Goal: Task Accomplishment & Management: Complete application form

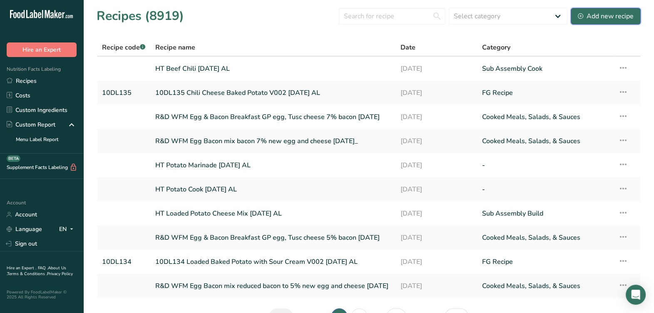
click at [607, 18] on div "Add new recipe" at bounding box center [606, 16] width 56 height 10
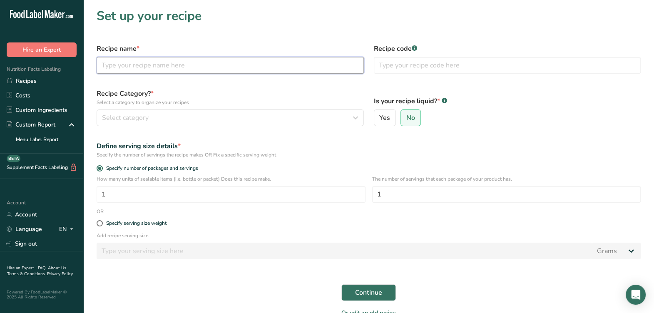
click at [197, 64] on input "text" at bounding box center [230, 65] width 267 height 17
type input "HT Cheese Mix [DATE] AL"
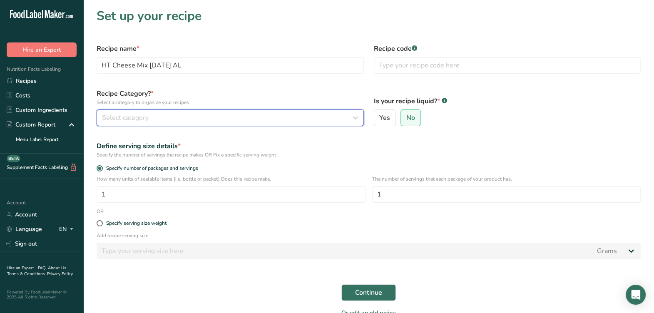
click at [150, 119] on div "Select category" at bounding box center [228, 118] width 252 height 10
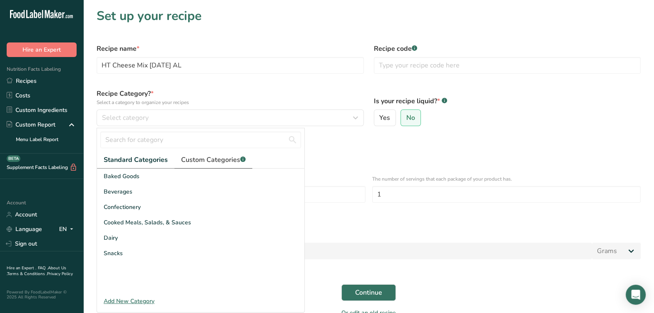
click at [194, 162] on span "Custom Categories .a-a{fill:#347362;}.b-a{fill:#fff;}" at bounding box center [213, 160] width 65 height 10
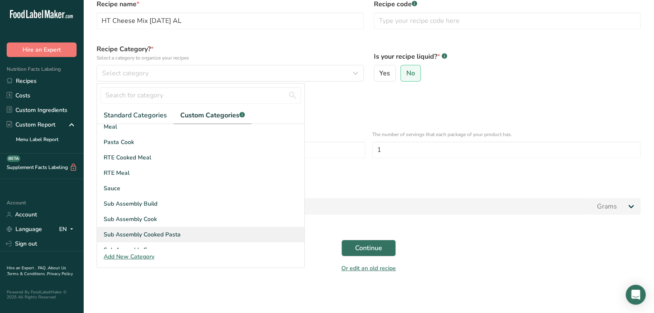
scroll to position [52, 0]
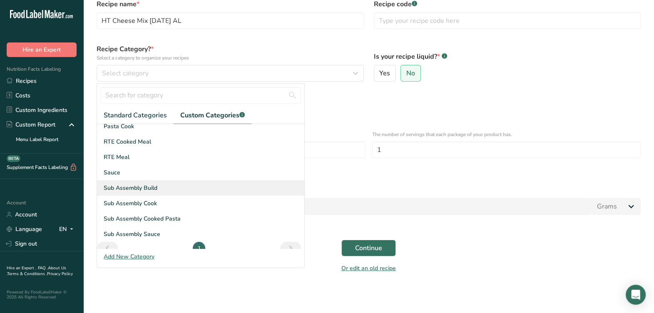
click at [146, 190] on span "Sub Assembly Build" at bounding box center [131, 188] width 54 height 9
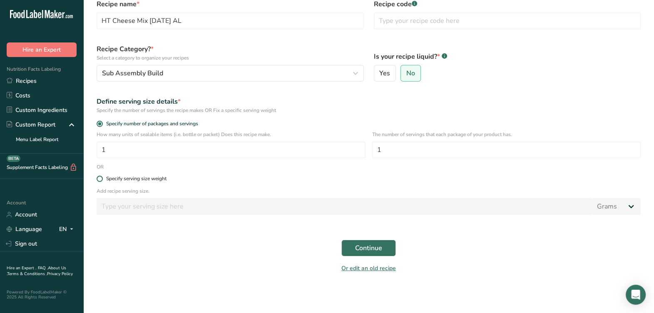
click at [170, 175] on div "Specify serving size weight" at bounding box center [369, 179] width 554 height 17
click at [170, 176] on label "Specify serving size weight" at bounding box center [369, 179] width 544 height 6
click at [102, 176] on input "Specify serving size weight" at bounding box center [99, 178] width 5 height 5
radio input "true"
radio input "false"
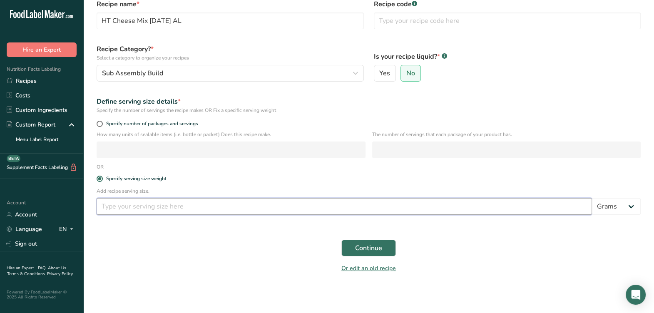
click at [163, 204] on input "number" at bounding box center [345, 206] width 496 height 17
type input "100"
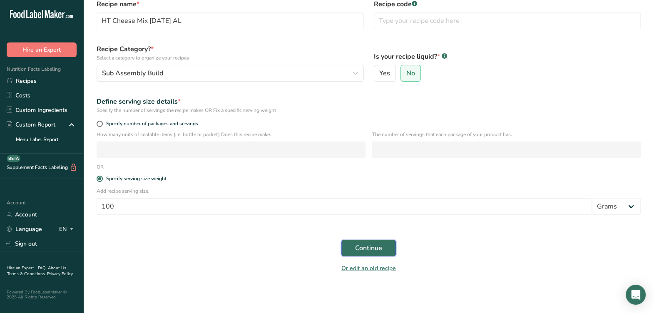
click at [374, 243] on button "Continue" at bounding box center [369, 248] width 55 height 17
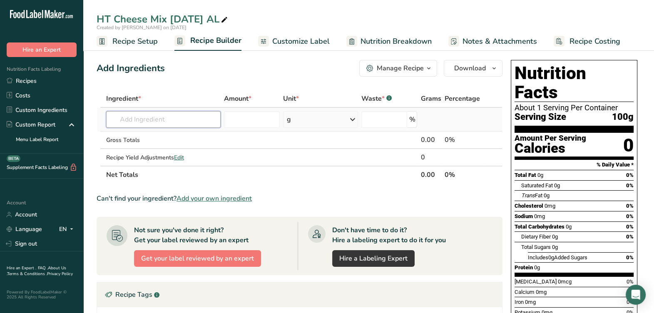
click at [171, 124] on input "text" at bounding box center [163, 119] width 115 height 17
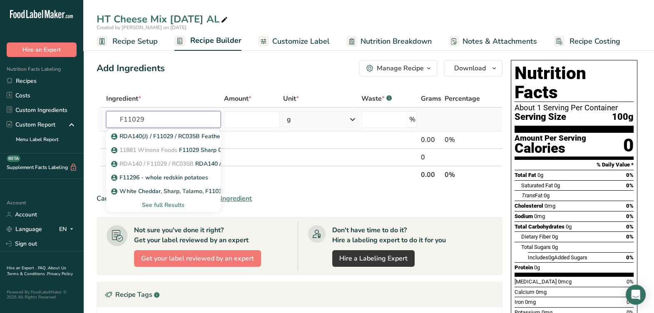
type input "F11029"
click at [169, 204] on div "See full Results" at bounding box center [163, 205] width 101 height 9
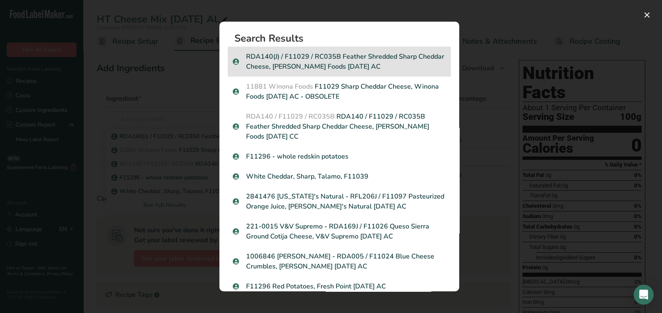
click at [370, 56] on p "RDA140(J) / F11029 / RC035B Feather Shredded Sharp Cheddar Cheese, [PERSON_NAME…" at bounding box center [339, 62] width 213 height 20
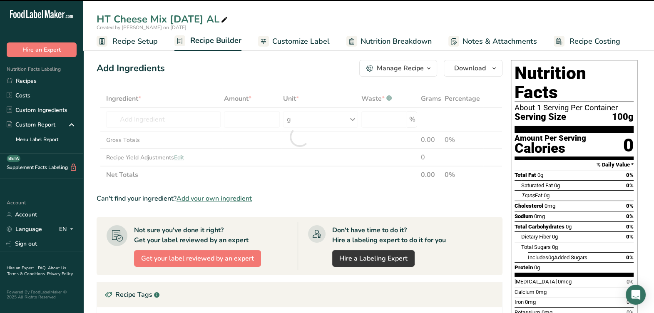
type input "0"
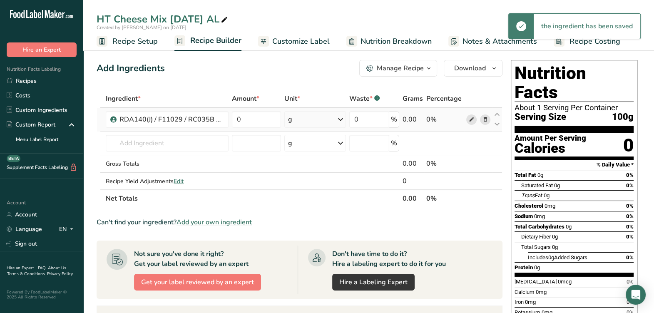
click at [472, 115] on span at bounding box center [472, 120] width 10 height 10
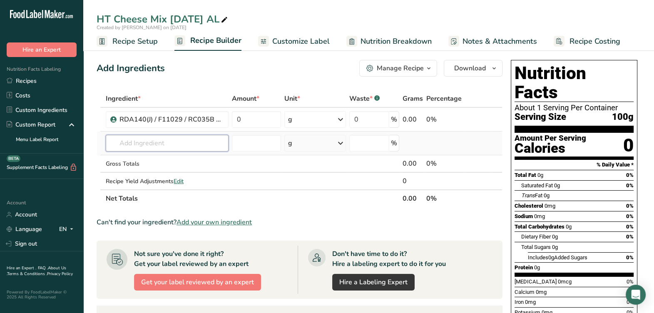
click at [195, 142] on input "text" at bounding box center [167, 143] width 123 height 17
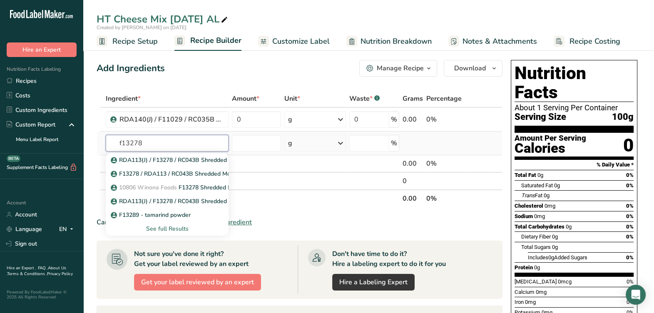
type input "f13278"
click at [171, 225] on div "See full Results" at bounding box center [167, 229] width 110 height 9
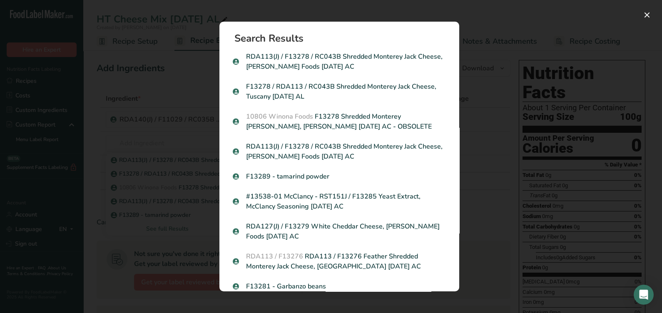
click at [362, 96] on p "F13278 / RDA113 / RC043B Shredded Monterey Jack Cheese, Tuscany 11-27-24 AL" at bounding box center [339, 92] width 213 height 20
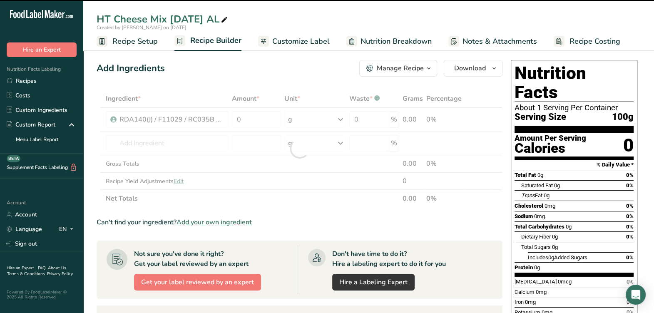
type input "0"
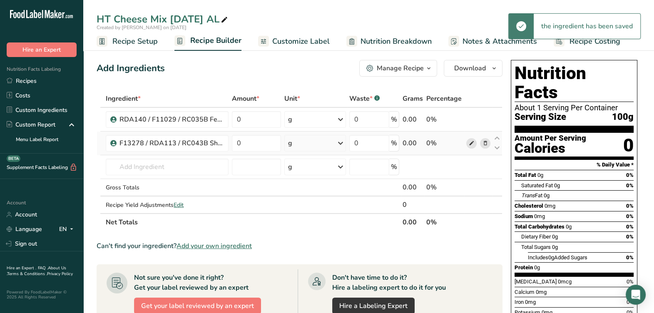
click at [473, 146] on icon at bounding box center [472, 143] width 6 height 9
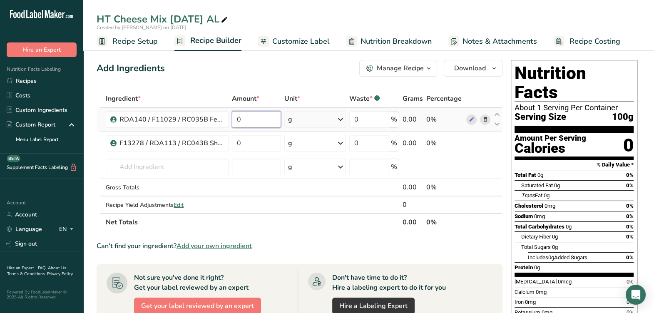
click at [268, 122] on input "0" at bounding box center [256, 119] width 49 height 17
type input "50"
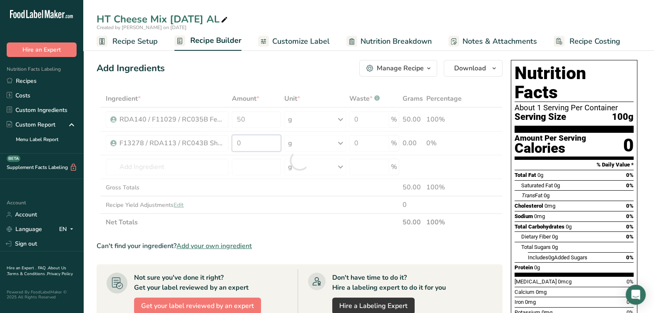
click at [267, 135] on div "Ingredient * Amount * Unit * Waste * .a-a{fill:#347362;}.b-a{fill:#fff;} Grams …" at bounding box center [300, 160] width 406 height 141
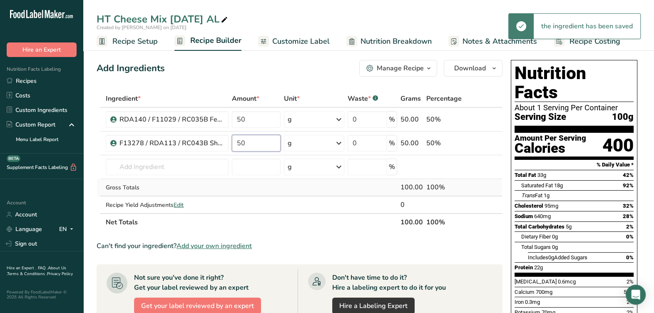
type input "50"
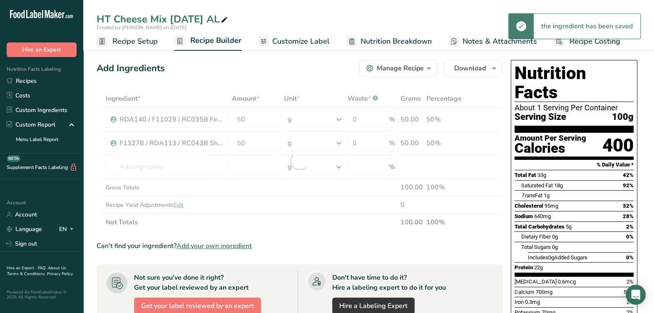
click at [287, 195] on div "Ingredient * Amount * Unit * Waste * .a-a{fill:#347362;}.b-a{fill:#fff;} Grams …" at bounding box center [300, 160] width 406 height 141
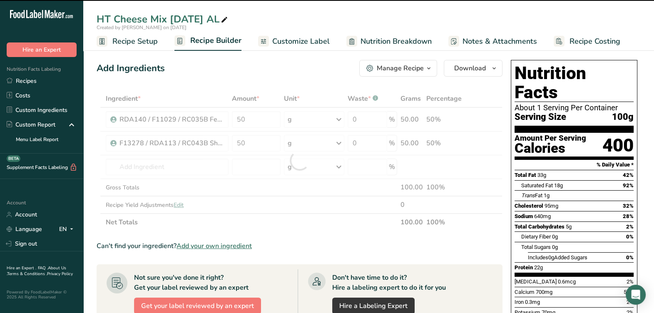
click at [427, 71] on icon "button" at bounding box center [429, 68] width 7 height 10
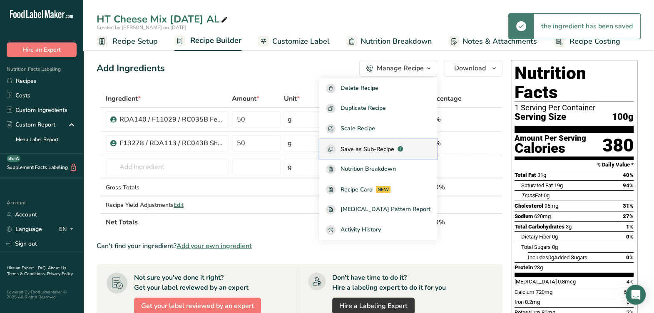
click at [393, 147] on span "Save as Sub-Recipe" at bounding box center [368, 149] width 54 height 9
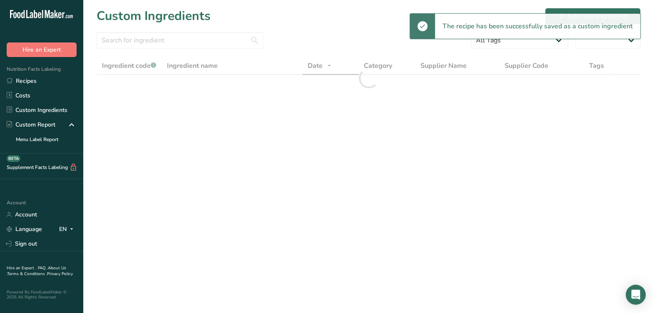
select select
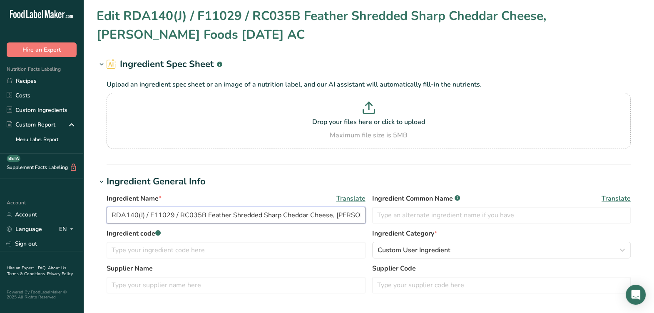
click at [142, 214] on input "RDA140(J) / F11029 / RC035B Feather Shredded Sharp Cheddar Cheese, [PERSON_NAME…" at bounding box center [236, 215] width 259 height 17
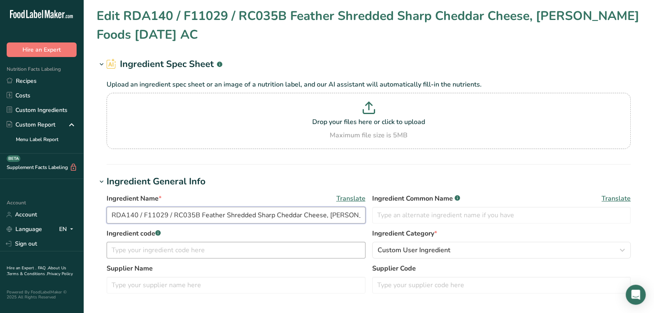
scroll to position [52, 0]
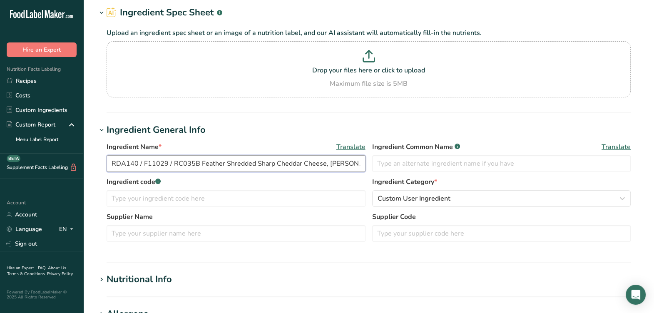
drag, startPoint x: 178, startPoint y: 166, endPoint x: 87, endPoint y: 173, distance: 91.1
click at [87, 173] on section "Edit RDA140 / F11029 / RC035B Feather Shredded Sharp Cheddar Cheese, [PERSON_NA…" at bounding box center [368, 263] width 571 height 631
type input "RDA140 / F11029 / RC035B Feather Shredded Sharp Cheddar Cheese, [PERSON_NAME] F…"
click at [249, 197] on input "text" at bounding box center [236, 198] width 259 height 17
paste input "RDA140 / F11029 / RC035B"
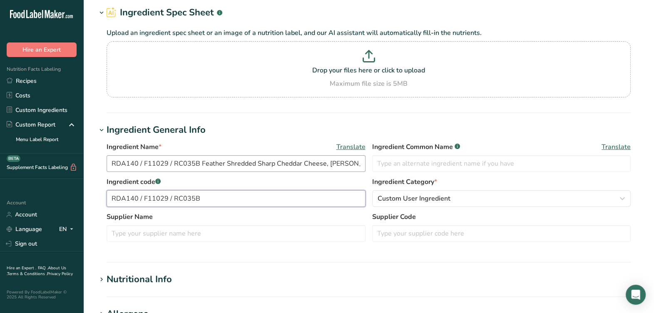
type input "RDA140 / F11029 / RC035B"
drag, startPoint x: 325, startPoint y: 165, endPoint x: 320, endPoint y: 167, distance: 5.8
click at [320, 167] on input "RDA140 / F11029 / RC035B Feather Shredded Sharp Cheddar Cheese, Talamo Foods 08…" at bounding box center [236, 163] width 259 height 17
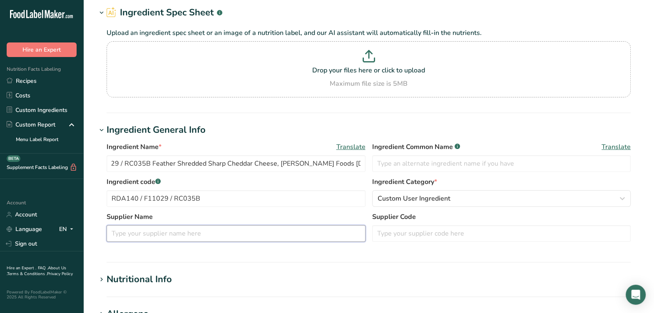
scroll to position [0, 0]
click at [317, 239] on input "text" at bounding box center [236, 233] width 259 height 17
paste input "Talamo Foods"
type input "Talamo Foods"
click at [429, 161] on input "text" at bounding box center [501, 163] width 259 height 17
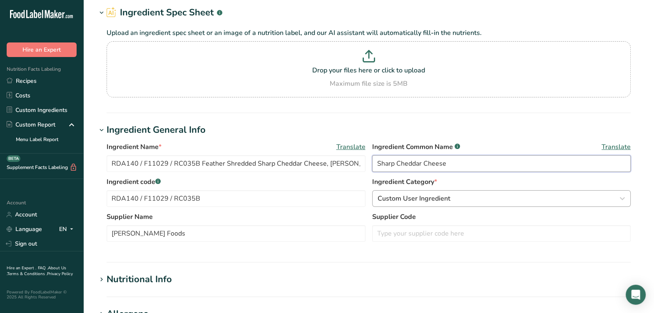
type input "Sharp Cheddar Cheese"
click at [410, 201] on span "Custom User Ingredient" at bounding box center [414, 199] width 73 height 10
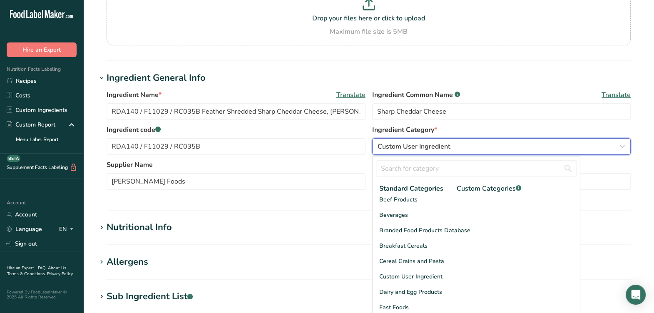
scroll to position [104, 0]
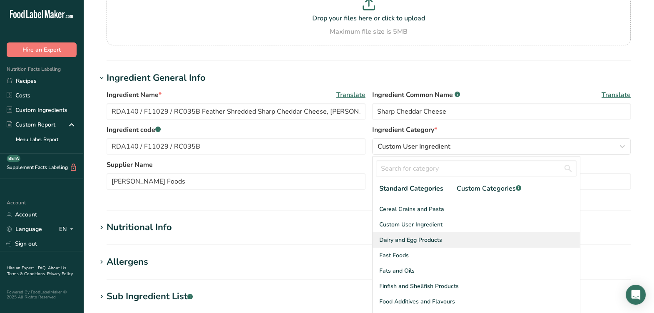
click at [409, 243] on span "Dairy and Egg Products" at bounding box center [410, 240] width 63 height 9
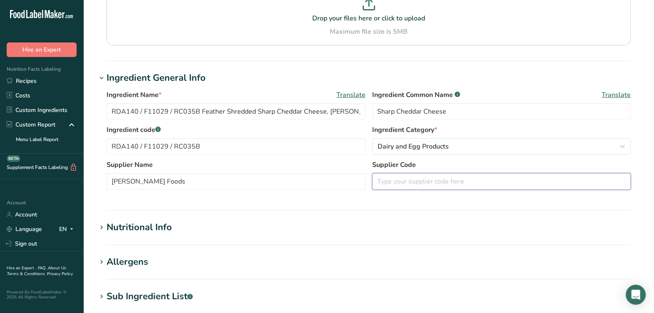
click at [442, 187] on input "text" at bounding box center [501, 181] width 259 height 17
paste input "2SSYCTGNBAK45"
type input "2SSYCTGNBAK45"
click at [430, 197] on div "Ingredient Name * Translate RDA140 / F11029 / RC035B Feather Shredded Sharp Che…" at bounding box center [369, 142] width 544 height 115
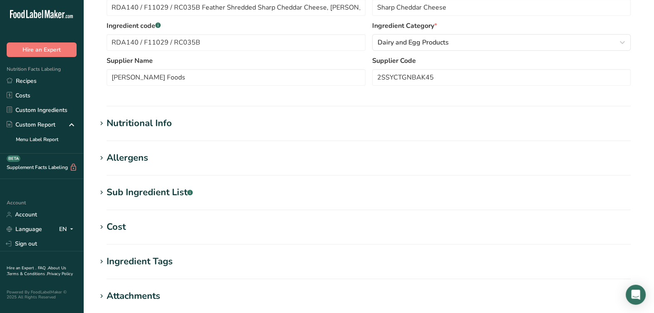
click at [175, 122] on h1 "Nutritional Info" at bounding box center [369, 124] width 544 height 14
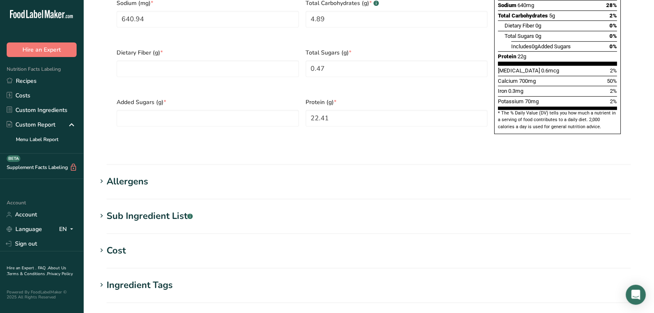
scroll to position [676, 0]
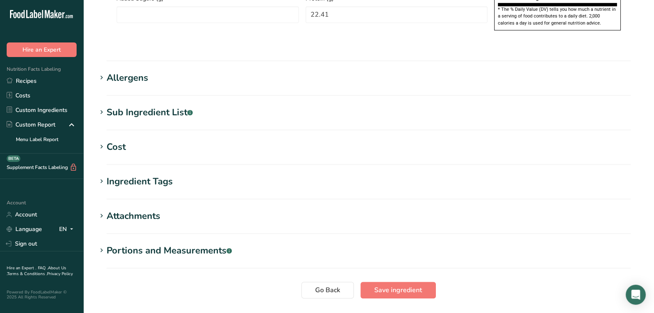
drag, startPoint x: 162, startPoint y: 75, endPoint x: 156, endPoint y: 86, distance: 12.7
click at [156, 106] on div "Sub Ingredient List .a-a{fill:#347362;}.b-a{fill:#fff;}" at bounding box center [150, 113] width 86 height 14
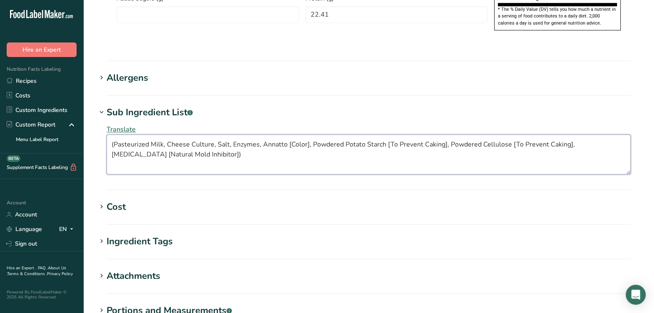
click at [205, 135] on textarea "(Pasteurized Milk, Cheese Culture, Salt, Enzymes, Annatto [Color], Powdered Pot…" at bounding box center [369, 155] width 524 height 40
click at [115, 135] on textarea "(Pasteurized Milk, Cheese Culture, Salt, Enzymes, Annatto [Color], Powdered Pot…" at bounding box center [369, 155] width 524 height 40
click at [221, 137] on textarea "Pasteurized Milk, Cheese Culture, Salt, Enzymes, Annatto [Color], Powdered Pota…" at bounding box center [369, 155] width 524 height 40
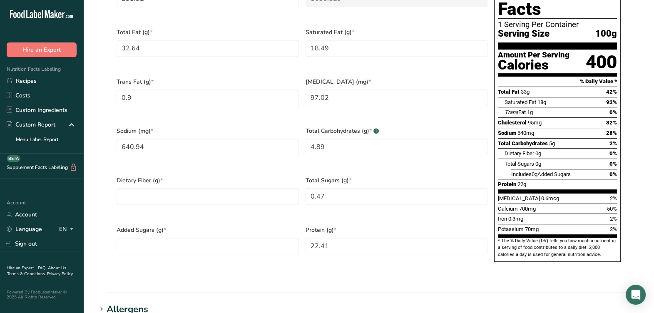
scroll to position [416, 0]
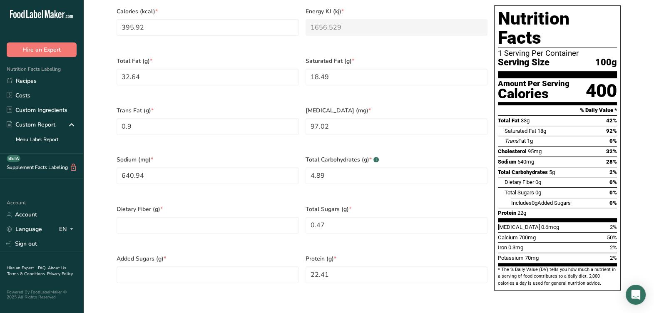
type textarea "Pasteurized Milk, Cheese Culture, Salt, Enzymes, Annatto [Color], Powdered Pota…"
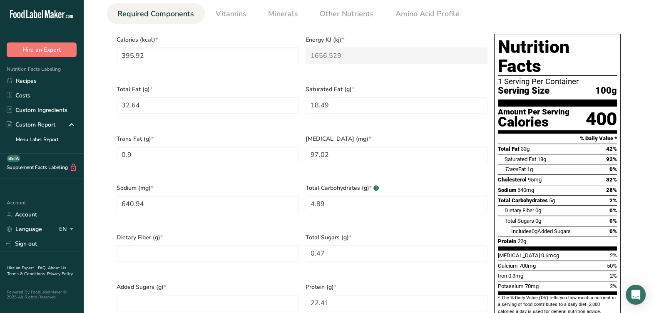
scroll to position [364, 0]
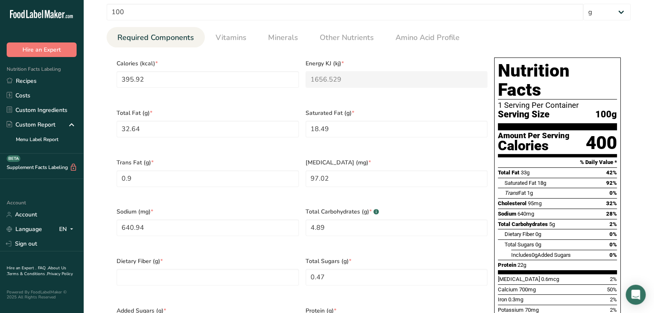
click at [256, 146] on div "Calories (kcal) * 395.92 Energy KJ (kj) * 1656.529 Total Fat (g) * 32.64 Satura…" at bounding box center [302, 202] width 378 height 297
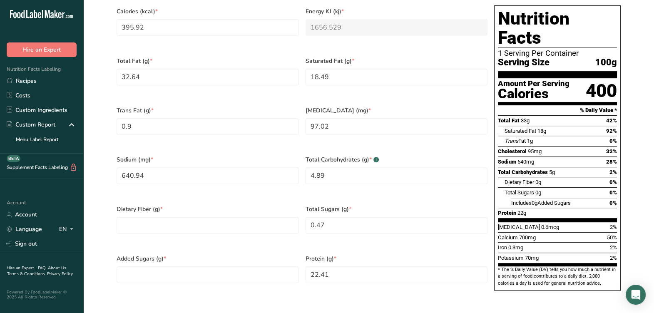
scroll to position [469, 0]
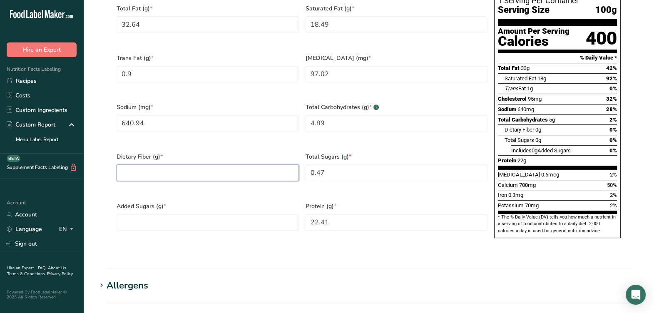
click at [230, 165] on Fiber "number" at bounding box center [208, 173] width 182 height 17
type Fiber "0"
click at [237, 214] on Sugars "number" at bounding box center [208, 222] width 182 height 17
type Sugars "0"
click at [231, 225] on div "Added Sugars (g) * 0" at bounding box center [207, 222] width 189 height 50
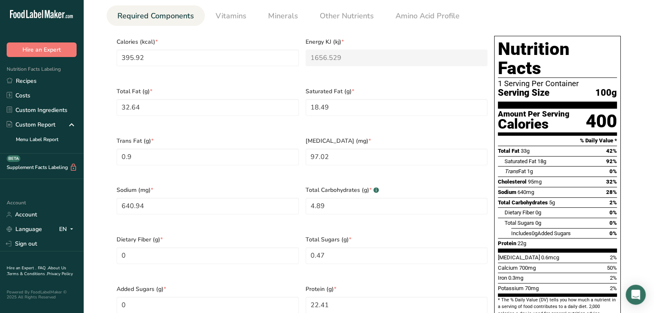
scroll to position [208, 0]
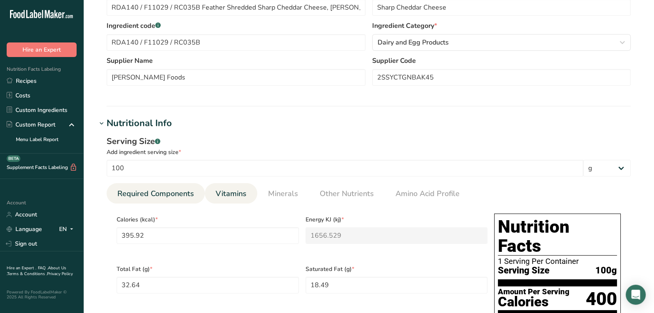
click at [231, 194] on span "Vitamins" at bounding box center [231, 193] width 31 height 11
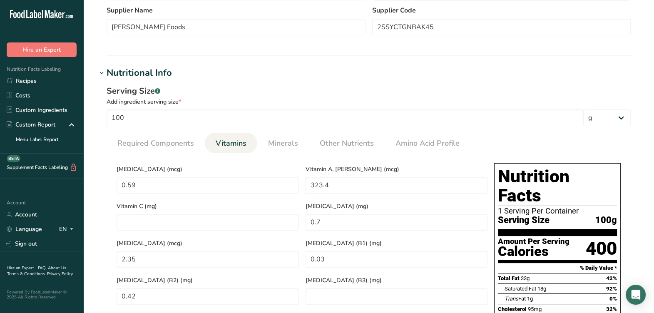
scroll to position [260, 0]
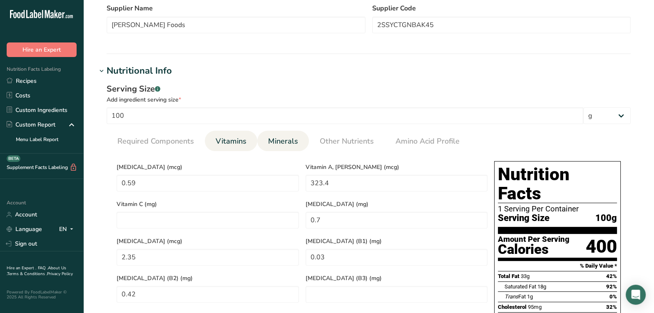
click at [275, 137] on span "Minerals" at bounding box center [283, 141] width 30 height 11
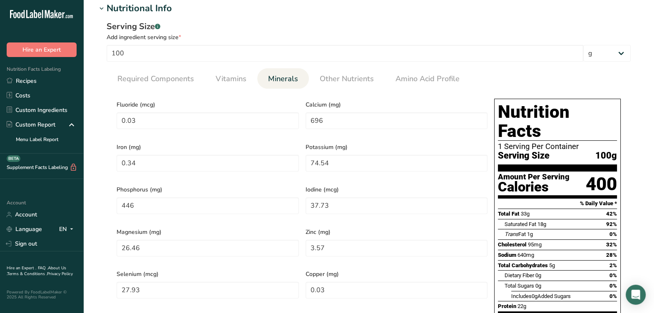
scroll to position [312, 0]
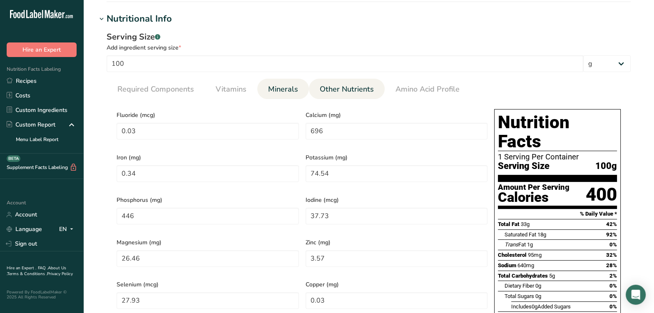
click at [361, 94] on span "Other Nutrients" at bounding box center [347, 89] width 54 height 11
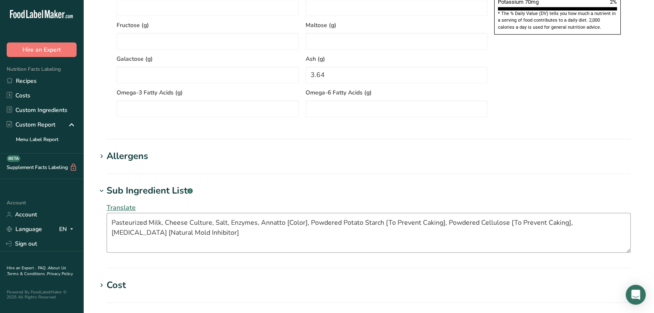
scroll to position [729, 0]
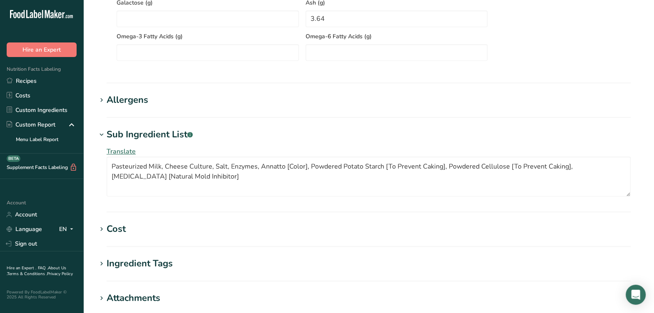
drag, startPoint x: 155, startPoint y: 110, endPoint x: 146, endPoint y: 106, distance: 9.5
click at [146, 106] on section "Allergens Add any known allergens associated with your ingredient Milk Soy Tree…" at bounding box center [369, 105] width 544 height 25
click at [144, 104] on div "Allergens" at bounding box center [128, 100] width 42 height 14
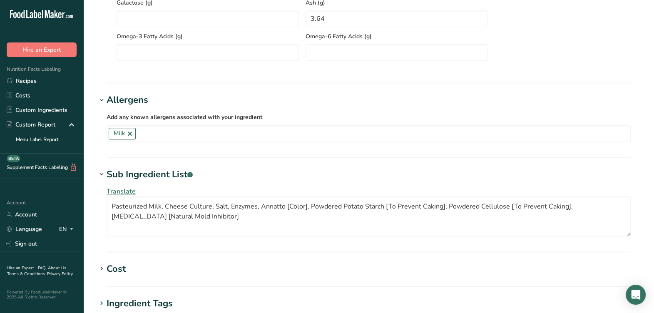
click at [143, 104] on div "Allergens" at bounding box center [128, 100] width 42 height 14
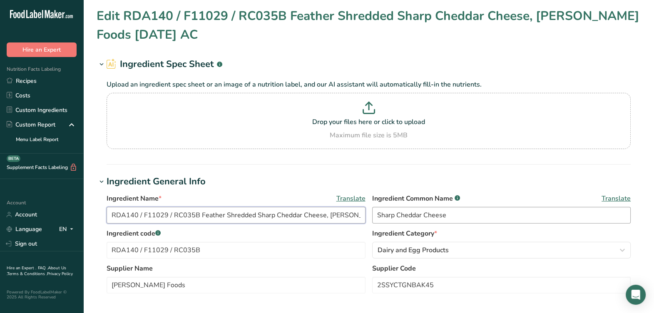
scroll to position [0, 50]
drag, startPoint x: 289, startPoint y: 220, endPoint x: 433, endPoint y: 221, distance: 144.6
click at [434, 221] on div "Ingredient Name * Translate RDA140 / F11029 / RC035B Feather Shredded Sharp Che…" at bounding box center [369, 211] width 524 height 35
click at [359, 214] on input "RDA140 / F11029 / RC035B Feather Shredded Sharp Cheddar Cheese, Talamo Foods 08…" at bounding box center [236, 215] width 259 height 17
click at [365, 215] on input "RDA140 / F11029 / RC035B Feather Shredded Sharp Cheddar Cheese, Talamo Foods 08…" at bounding box center [236, 215] width 259 height 17
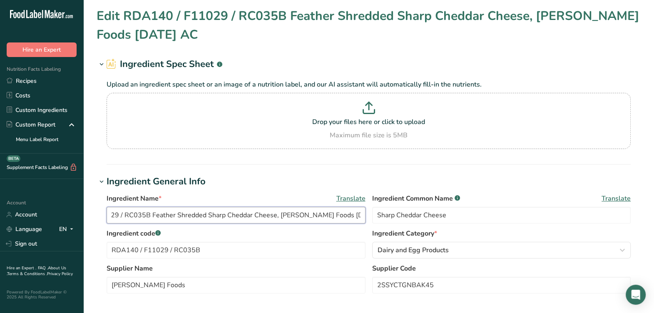
click at [350, 215] on input "RDA140 / F11029 / RC035B Feather Shredded Sharp Cheddar Cheese, Talamo Foods 08…" at bounding box center [236, 215] width 259 height 17
click at [358, 215] on input "RDA140 / F11029 / RC035B Feather Shredded Sharp Cheddar Cheese, Talamo Foods 08…" at bounding box center [236, 215] width 259 height 17
type input "RDA140 / F11029 / RC035B Feather Shredded Sharp Cheddar Cheese, Talamo Foods 03…"
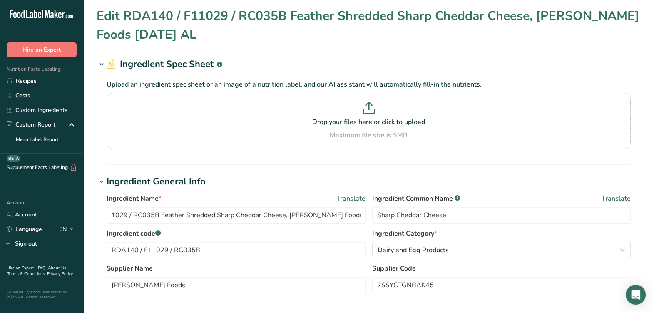
scroll to position [0, 0]
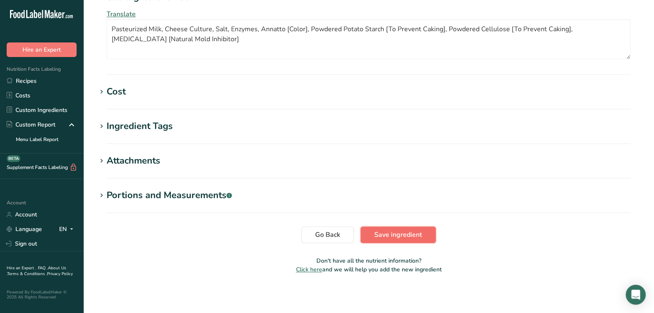
click at [385, 229] on button "Save ingredient" at bounding box center [398, 235] width 75 height 17
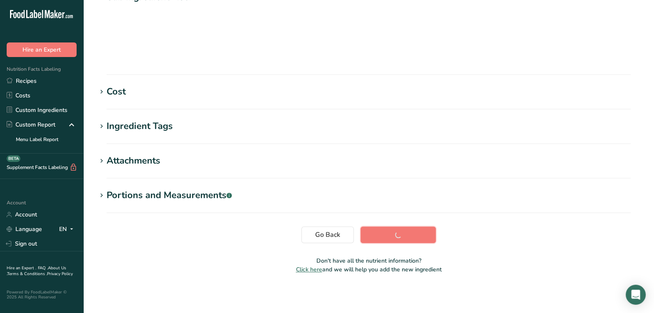
scroll to position [146, 0]
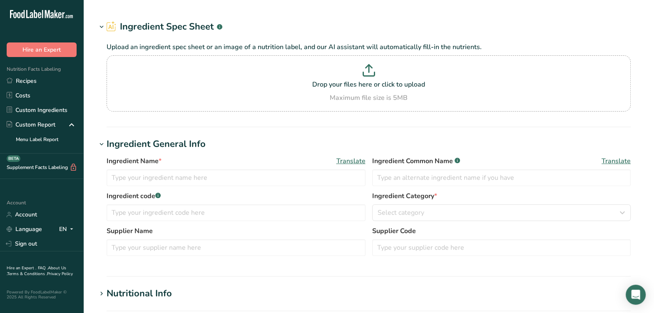
type input "F13278 / RDA113 / RC043B Shredded Monterey Jack Cheese, Tuscany [DATE] AL"
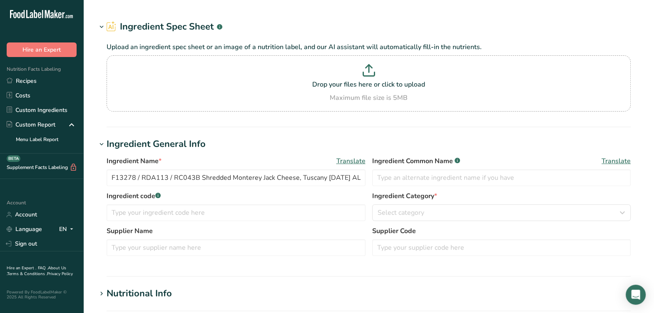
type input "Shredded Monterey [PERSON_NAME]"
type input "Tuscany Cheese"
type input "533797"
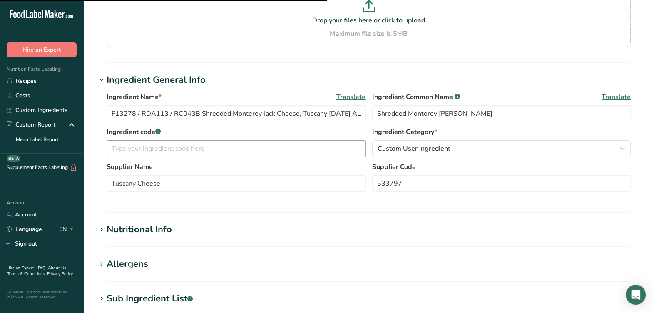
scroll to position [104, 0]
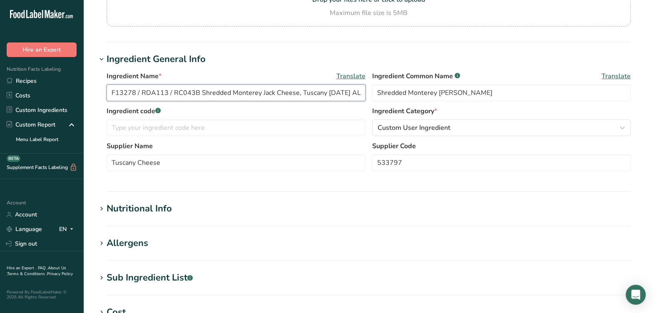
drag, startPoint x: 197, startPoint y: 95, endPoint x: 89, endPoint y: 82, distance: 109.4
click at [89, 82] on section "Edit F13278 / RDA113 / RC043B Shredded Monterey Jack Cheese, Tuscany 11-27-24 A…" at bounding box center [368, 202] width 571 height 612
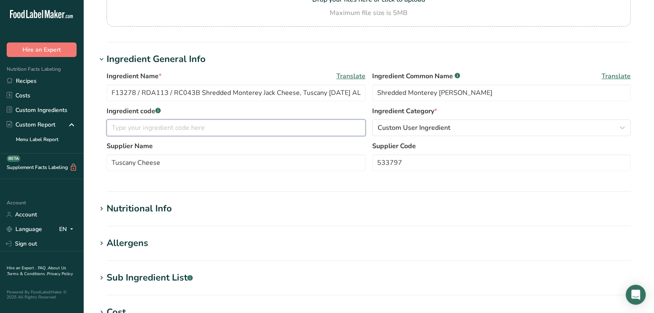
click at [182, 128] on input "text" at bounding box center [236, 128] width 259 height 17
paste input "F13278 / RDA113 / RC043B"
type input "F13278 / RDA113 / RC043B"
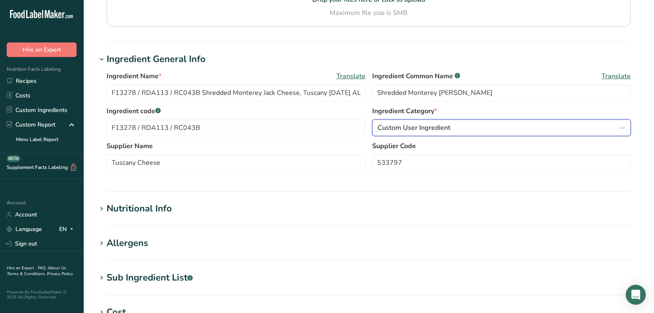
click at [418, 127] on span "Custom User Ingredient" at bounding box center [414, 128] width 73 height 10
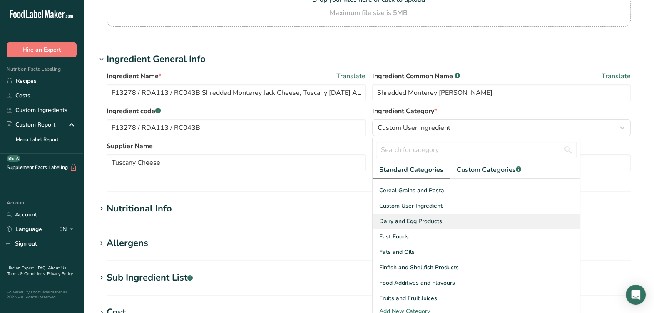
click at [417, 221] on span "Dairy and Egg Products" at bounding box center [410, 221] width 63 height 9
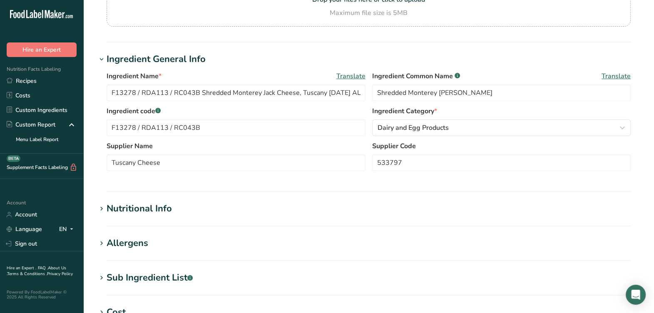
click at [362, 185] on section "Ingredient General Info Ingredient Name * Translate F13278 / RDA113 / RC043B Sh…" at bounding box center [369, 122] width 544 height 140
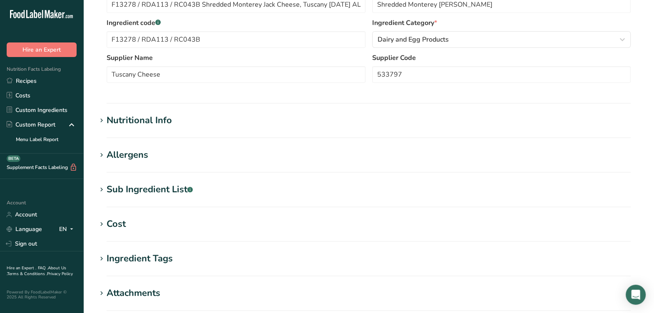
scroll to position [208, 0]
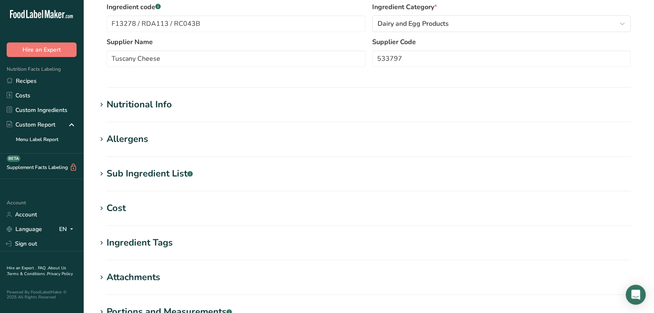
click at [169, 174] on div "Sub Ingredient List .a-a{fill:#347362;}.b-a{fill:#fff;}" at bounding box center [150, 174] width 86 height 14
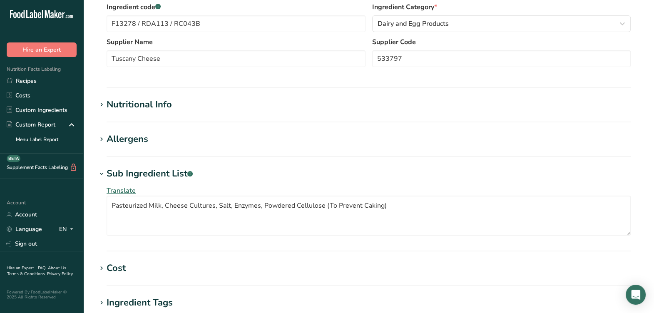
click at [169, 175] on div "Sub Ingredient List .a-a{fill:#347362;}.b-a{fill:#fff;}" at bounding box center [150, 174] width 86 height 14
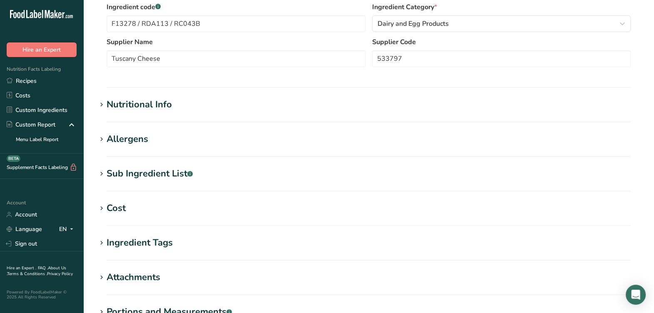
click at [165, 171] on div "Sub Ingredient List .a-a{fill:#347362;}.b-a{fill:#fff;}" at bounding box center [150, 174] width 86 height 14
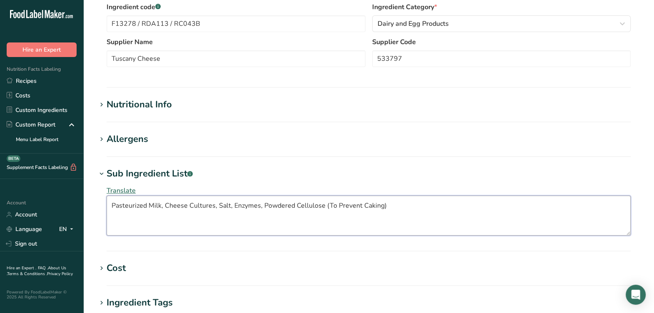
drag, startPoint x: 399, startPoint y: 215, endPoint x: 402, endPoint y: 209, distance: 6.3
click at [400, 214] on textarea "Pasteurized Milk, Cheese Cultures, Salt, Enzymes, Powdered Cellulose (To Preven…" at bounding box center [369, 216] width 524 height 40
click at [404, 204] on textarea "Pasteurized Milk, Cheese Cultures, Salt, Enzymes, Powdered Cellulose [To Preven…" at bounding box center [369, 216] width 524 height 40
type textarea "Pasteurized Milk, Cheese Cultures, Salt, Enzymes, Powdered Cellulose [To Preven…"
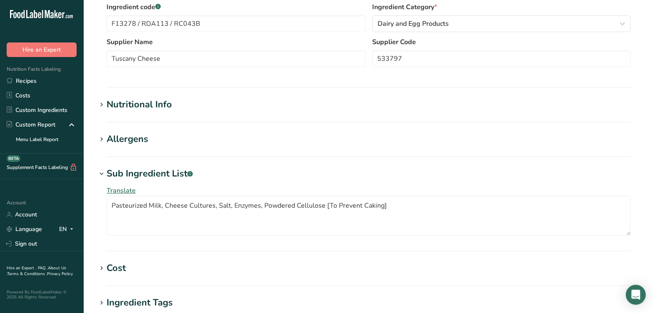
click at [148, 98] on div "Nutritional Info" at bounding box center [139, 105] width 65 height 14
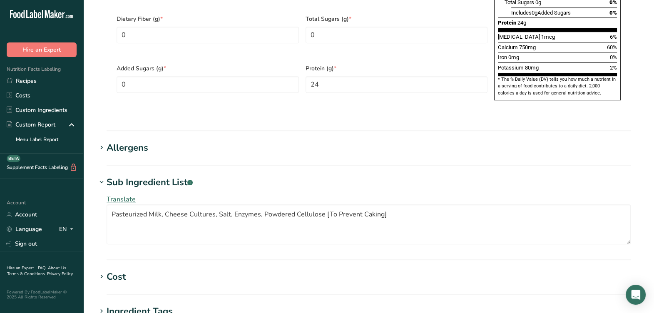
scroll to position [729, 0]
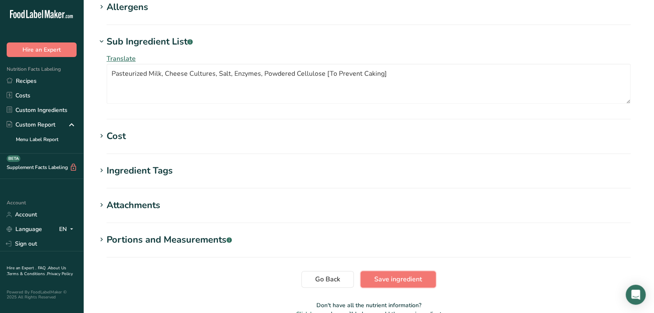
click at [421, 275] on span "Save ingredient" at bounding box center [398, 280] width 48 height 10
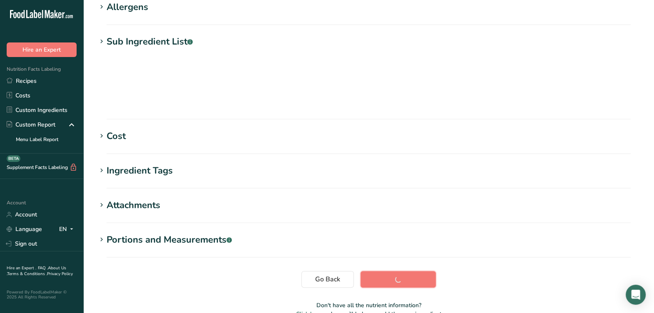
scroll to position [127, 0]
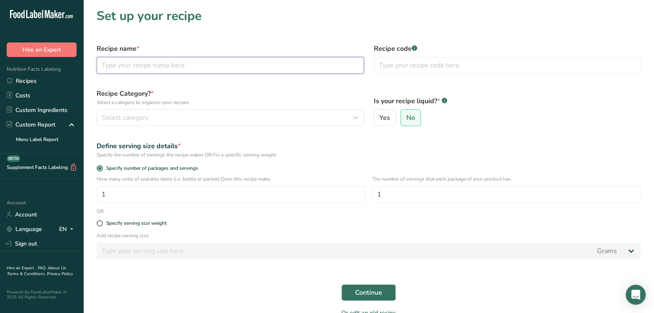
click at [257, 64] on input "text" at bounding box center [230, 65] width 267 height 17
type input "HT Stuffing Cook [DATE] AL"
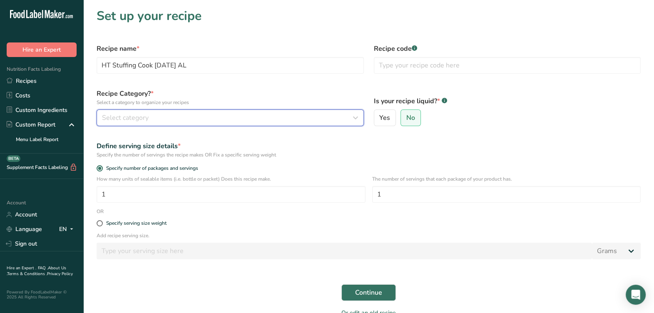
click at [159, 125] on button "Select category" at bounding box center [230, 118] width 267 height 17
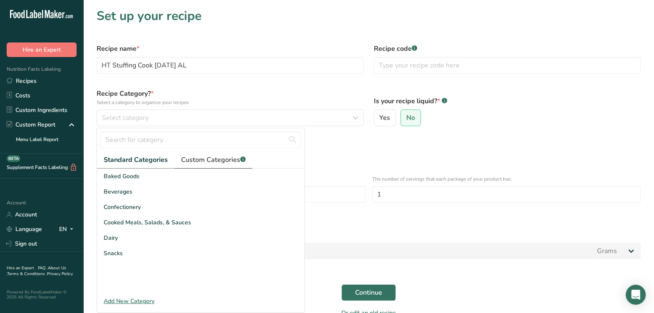
click at [196, 156] on span "Custom Categories .a-a{fill:#347362;}.b-a{fill:#fff;}" at bounding box center [213, 160] width 65 height 10
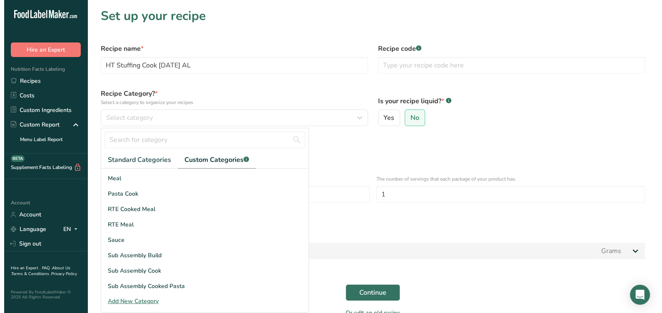
scroll to position [52, 0]
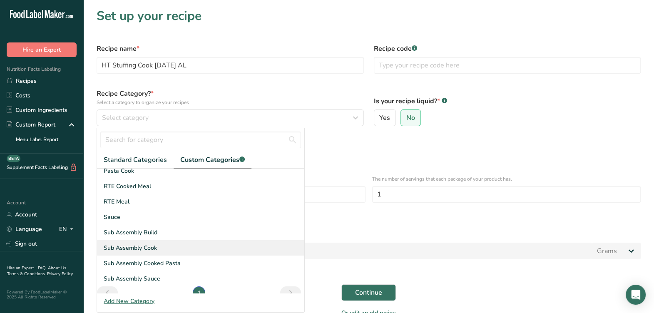
click at [150, 248] on span "Sub Assembly Cook" at bounding box center [130, 248] width 53 height 9
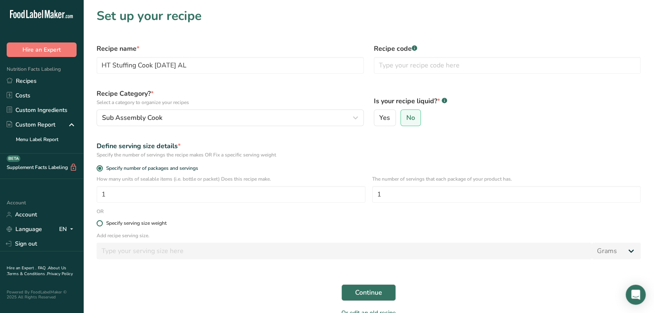
click at [117, 226] on div "Specify serving size weight" at bounding box center [136, 223] width 60 height 6
click at [102, 226] on input "Specify serving size weight" at bounding box center [99, 223] width 5 height 5
radio input "true"
radio input "false"
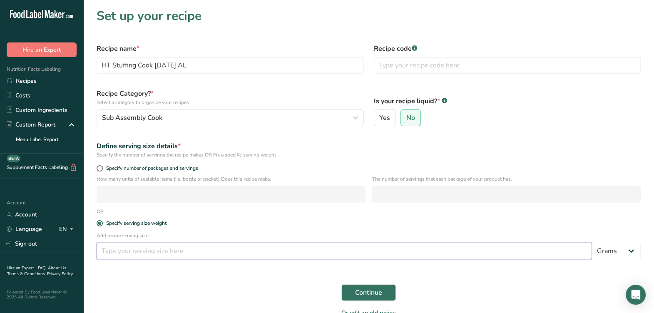
click at [123, 252] on input "number" at bounding box center [345, 251] width 496 height 17
type input "100"
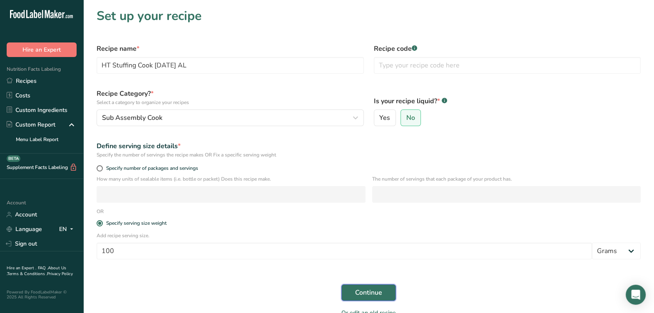
click at [394, 294] on button "Continue" at bounding box center [369, 293] width 55 height 17
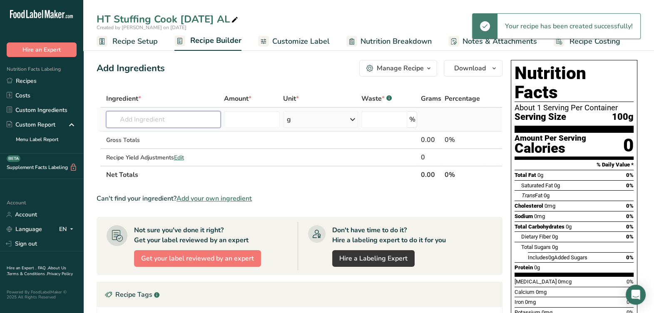
click at [145, 122] on input "text" at bounding box center [163, 119] width 115 height 17
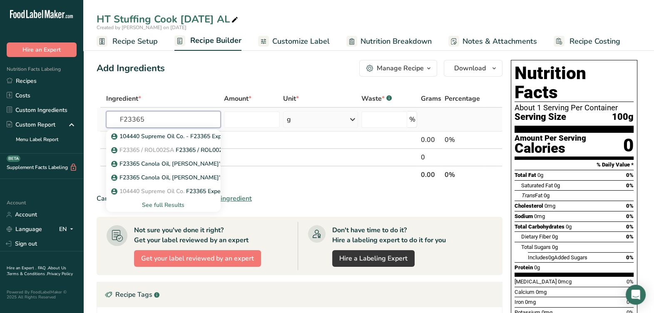
type input "F23365"
click at [163, 207] on div "See full Results" at bounding box center [163, 205] width 101 height 9
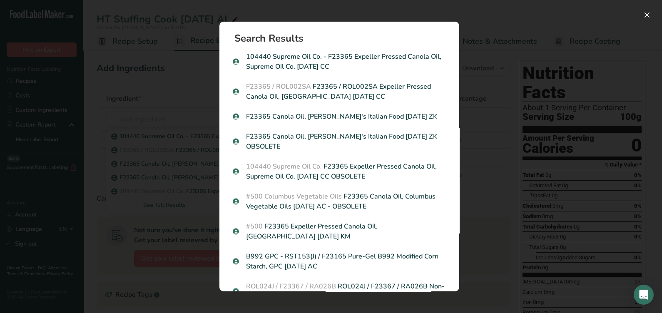
click at [357, 81] on div "F23365 / ROL002SA F23365 / ROL002SA Expeller Pressed Canola Oil, Columbus 12-20…" at bounding box center [339, 92] width 223 height 30
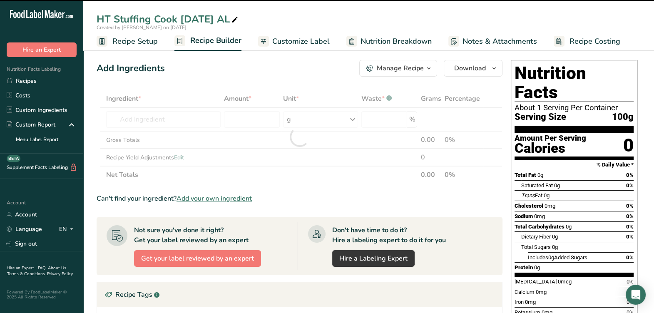
type input "0"
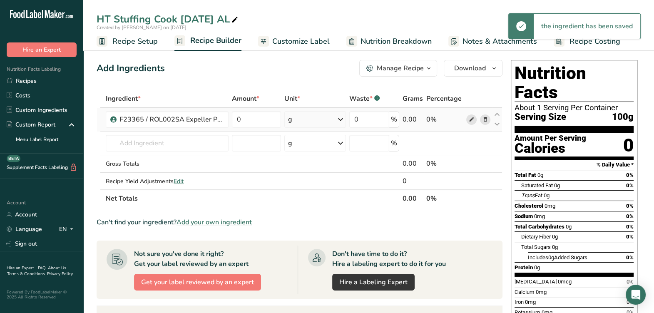
click at [471, 121] on icon at bounding box center [472, 119] width 6 height 9
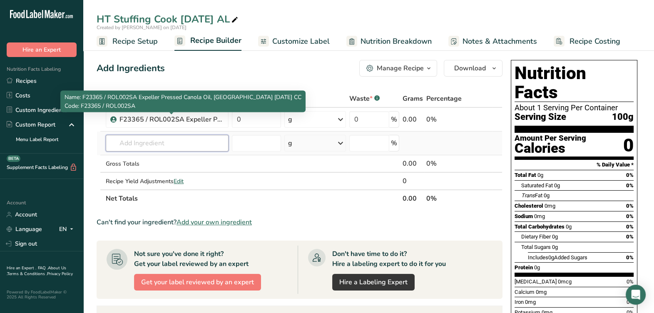
click at [156, 144] on input "text" at bounding box center [167, 143] width 123 height 17
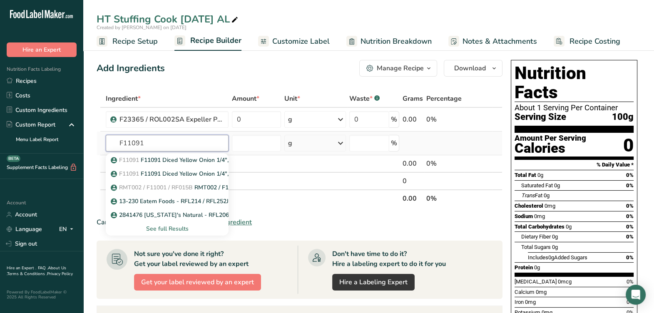
type input "F11091"
click at [172, 225] on div "See full Results" at bounding box center [167, 229] width 110 height 9
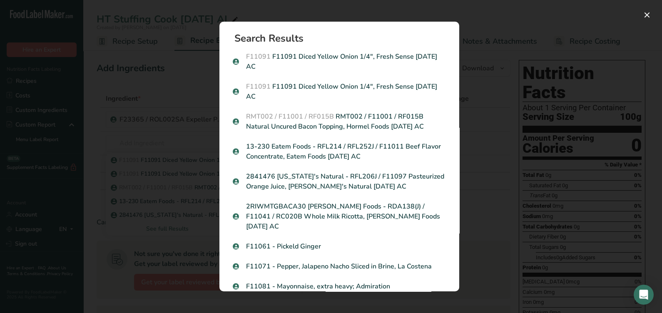
click at [491, 128] on div "Search results modal" at bounding box center [331, 156] width 662 height 313
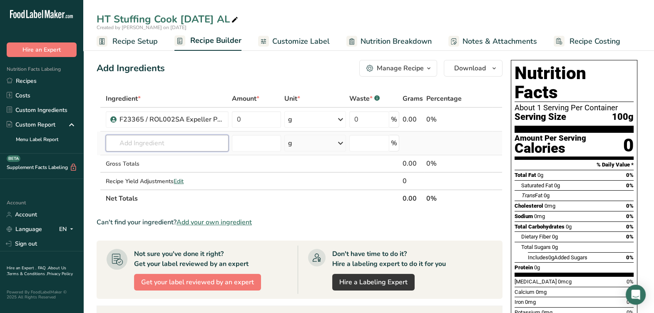
click at [147, 141] on input "text" at bounding box center [167, 143] width 123 height 17
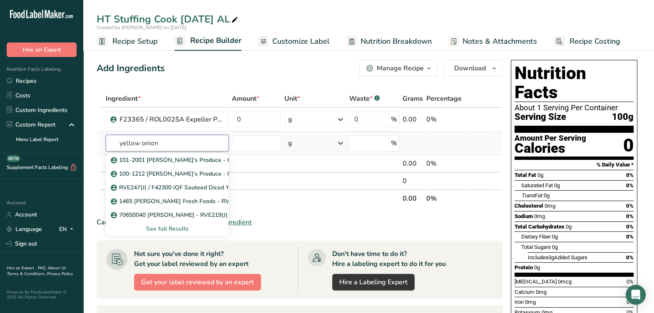
type input "yellow onion"
click at [172, 227] on div "See full Results" at bounding box center [167, 229] width 110 height 9
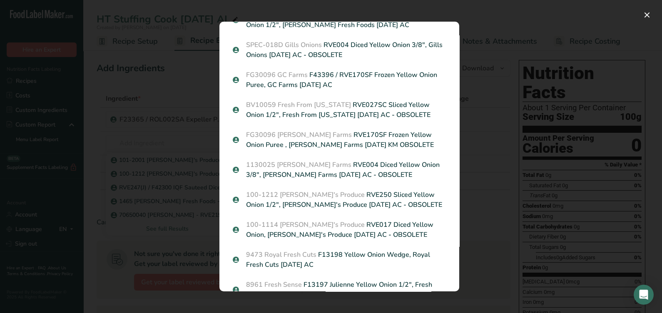
scroll to position [622, 0]
click at [465, 165] on div "Search Results 101-2001 Julia's Produce - RVE274 Yellow Onion Wedges (6 Parts),…" at bounding box center [339, 156] width 267 height 297
click at [524, 183] on div "Search results modal" at bounding box center [331, 156] width 662 height 313
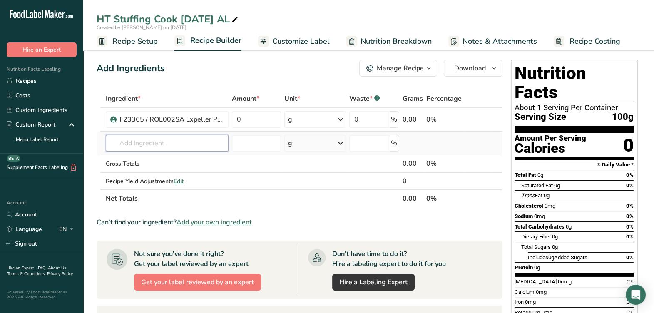
click at [185, 146] on input "text" at bounding box center [167, 143] width 123 height 17
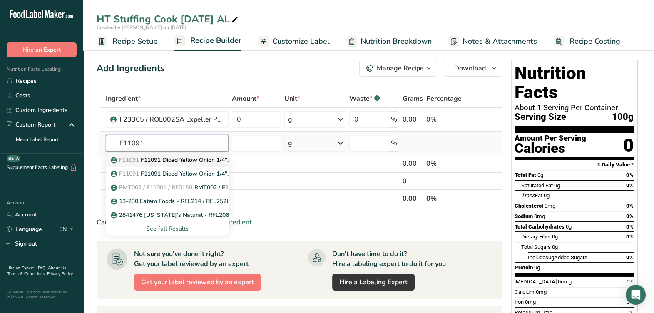
type input "F11091"
click at [181, 157] on p "F11091 F11091 Diced Yellow Onion 1/4", Fresh Sense 08-24-18 AC" at bounding box center [203, 160] width 182 height 9
type input "F11091 Diced Yellow Onion 1/4", Fresh Sense 08-24-18 AC"
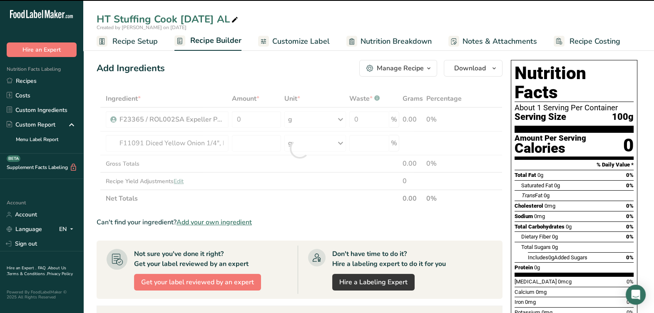
type input "0"
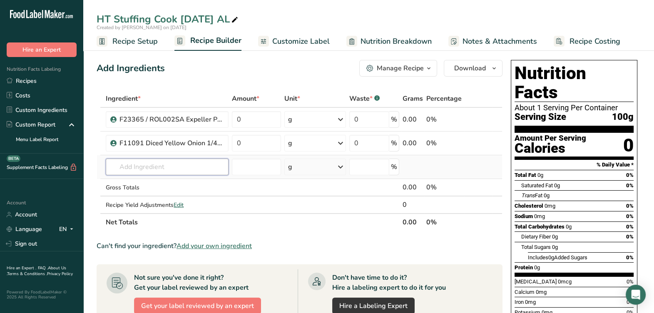
click at [130, 171] on input "text" at bounding box center [167, 167] width 123 height 17
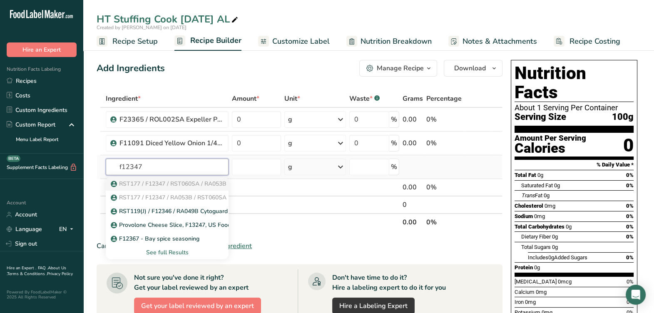
type input "f12347"
click at [199, 185] on span "RST177 / F12347 / RST060SA / RA053B" at bounding box center [172, 184] width 107 height 8
type input "RST177 / F12347 / RST060SA / RA053B CytoGuard YM K, A&B 05-19-25 AF"
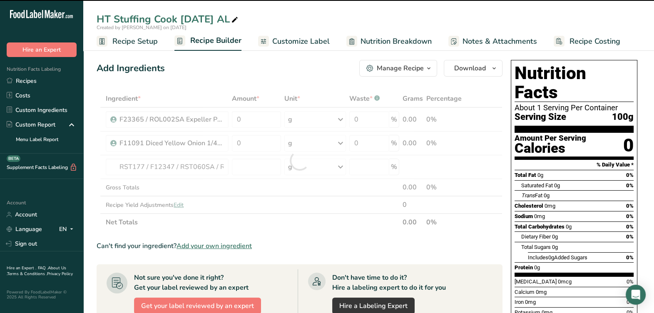
type input "0"
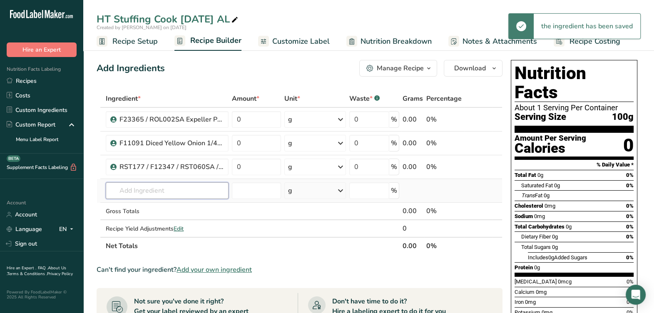
click at [184, 186] on input "text" at bounding box center [167, 190] width 123 height 17
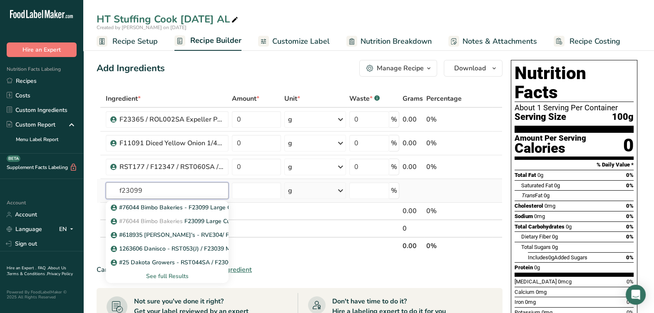
type input "f23099"
click at [179, 273] on div "See full Results" at bounding box center [167, 276] width 110 height 9
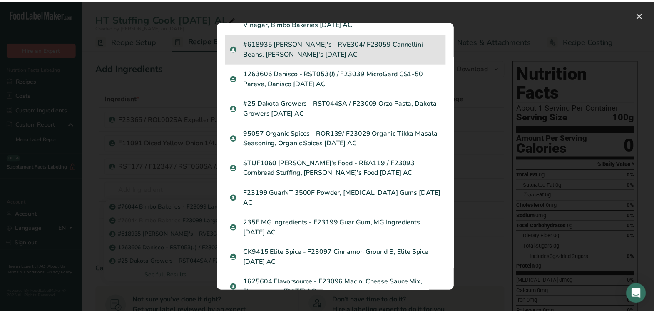
scroll to position [0, 0]
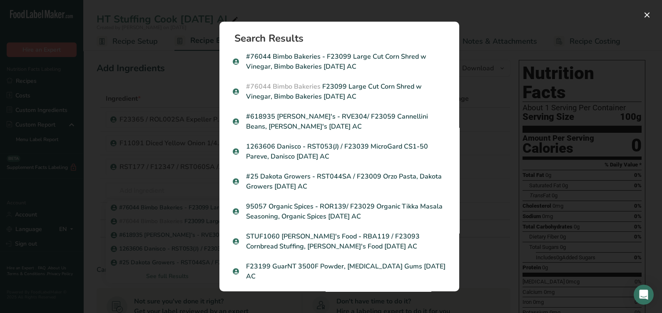
click at [360, 66] on p "#76044 Bimbo Bakeries - F23099 Large Cut Corn Shred w Vinegar, Bimbo Bakeries 0…" at bounding box center [339, 62] width 213 height 20
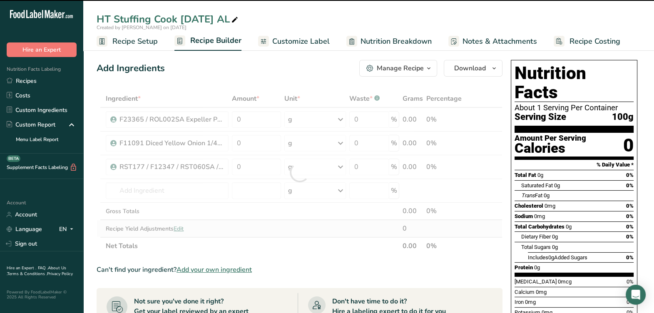
type input "0"
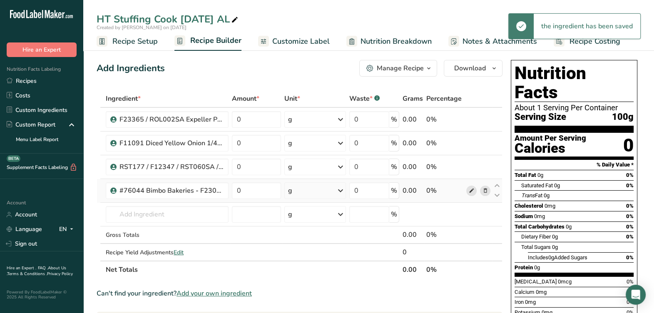
click at [469, 190] on icon at bounding box center [472, 191] width 6 height 9
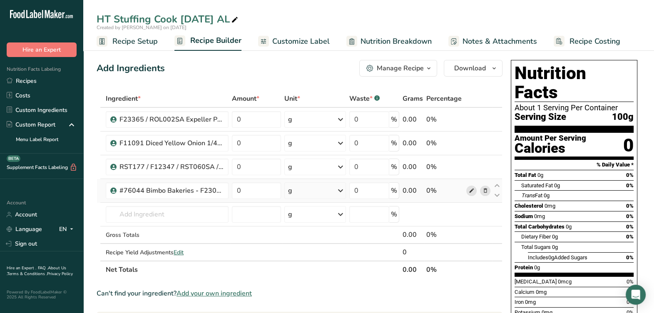
click at [470, 192] on icon at bounding box center [472, 191] width 6 height 9
click at [178, 206] on td "#76044 Bimbo Bakeries - F23099 Large Cut Corn Shred w Vinegar, Bimbo Bakeries 0…" at bounding box center [167, 215] width 126 height 24
click at [176, 210] on input "text" at bounding box center [167, 214] width 123 height 17
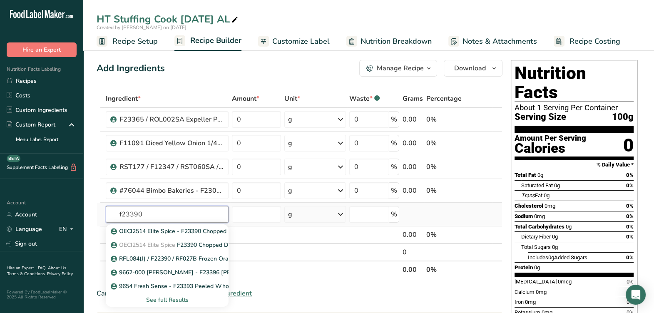
type input "f23390"
click at [182, 298] on div "See full Results" at bounding box center [167, 300] width 110 height 9
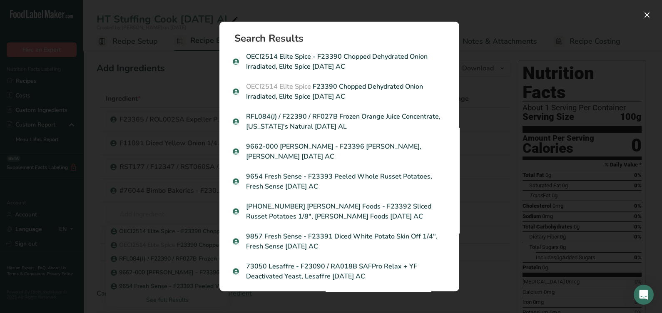
click at [354, 68] on p "OECI2514 Elite Spice - F23390 Chopped Dehydrated Onion Irradiated, Elite Spice …" at bounding box center [339, 62] width 213 height 20
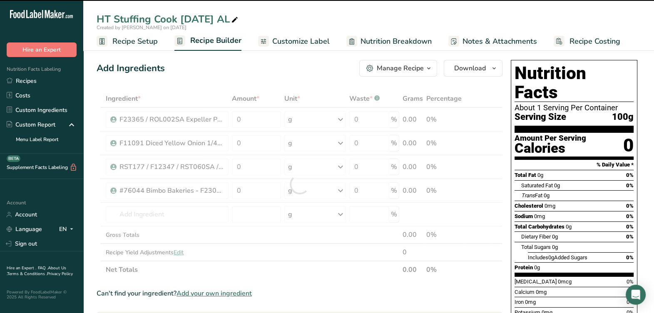
type input "0"
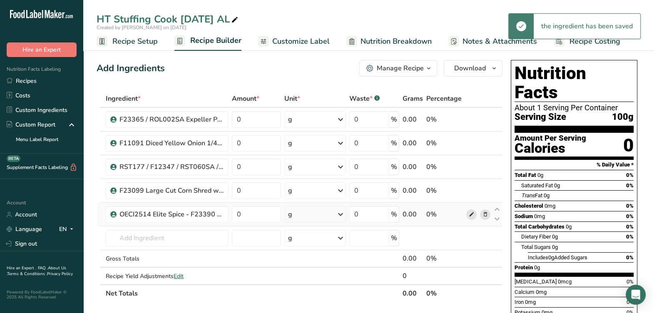
click at [467, 216] on span at bounding box center [472, 215] width 10 height 10
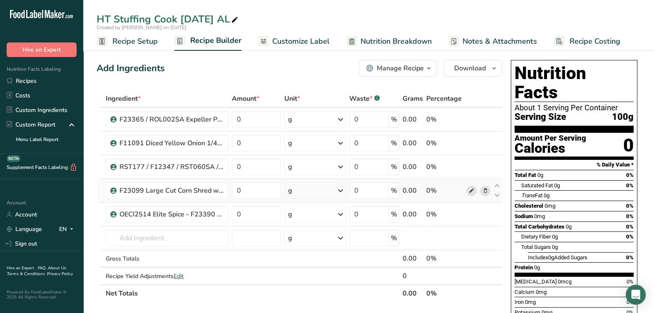
click at [467, 192] on span at bounding box center [472, 191] width 10 height 10
click at [192, 237] on input "text" at bounding box center [167, 238] width 123 height 17
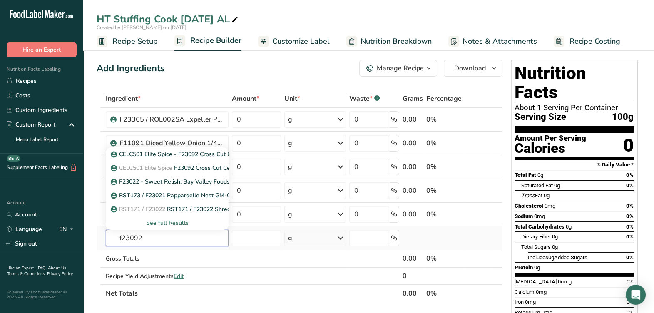
type input "f23092"
click at [173, 223] on div "See full Results" at bounding box center [167, 223] width 110 height 9
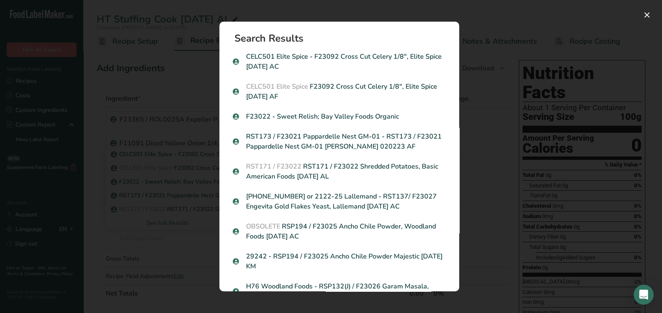
click at [363, 69] on p "CELC501 Elite Spice - F23092 Cross Cut Celery 1/8", Elite Spice [DATE] AC" at bounding box center [339, 62] width 213 height 20
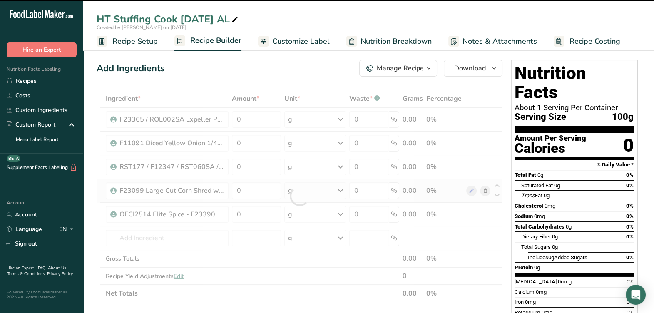
type input "0"
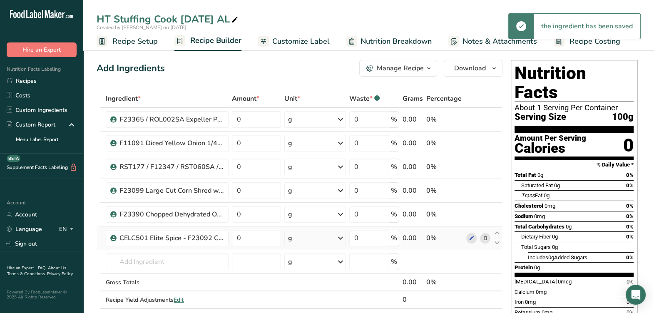
click at [470, 243] on td at bounding box center [478, 239] width 27 height 24
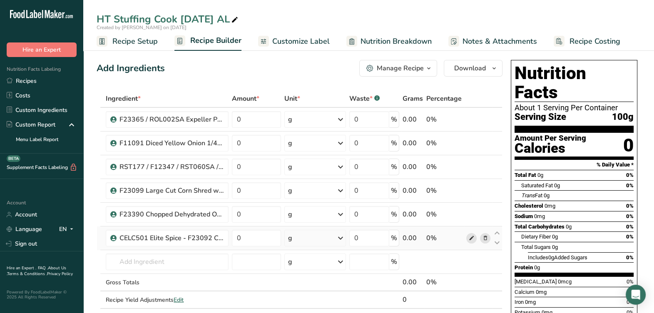
click at [470, 241] on icon at bounding box center [472, 238] width 6 height 9
click at [175, 259] on input "text" at bounding box center [167, 262] width 123 height 17
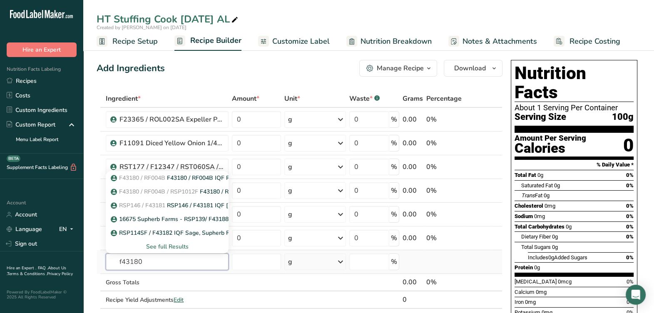
type input "f43180"
click at [160, 244] on div "See full Results" at bounding box center [167, 246] width 110 height 9
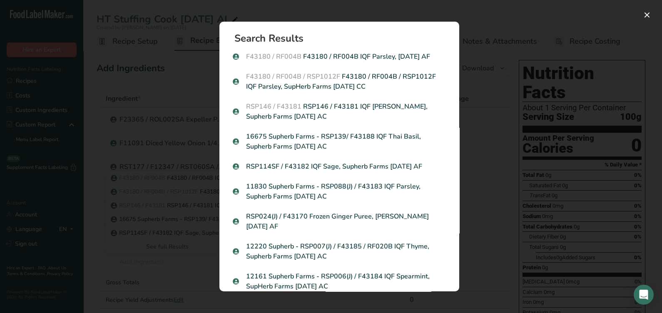
click at [388, 83] on p "F43180 / RF004B / RSP1012F F43180 / RF004B / RSP1012F IQF Parsley, SupHerb Farm…" at bounding box center [339, 82] width 213 height 20
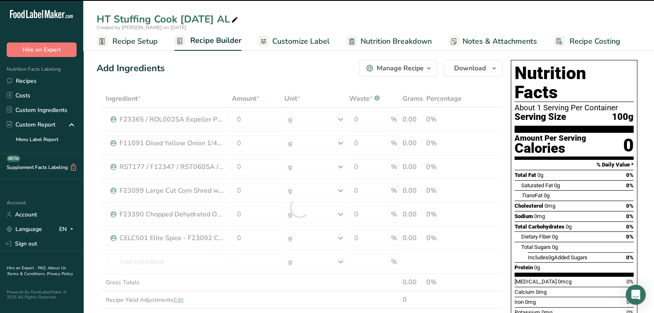
type input "0"
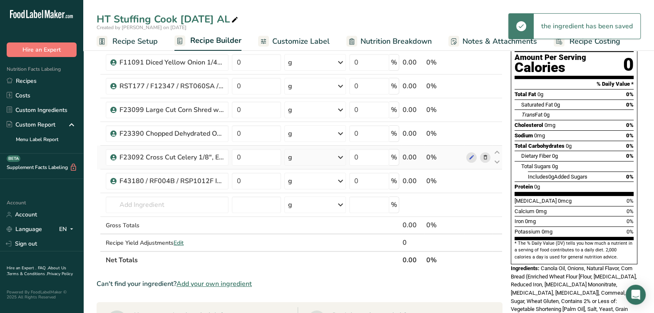
scroll to position [104, 0]
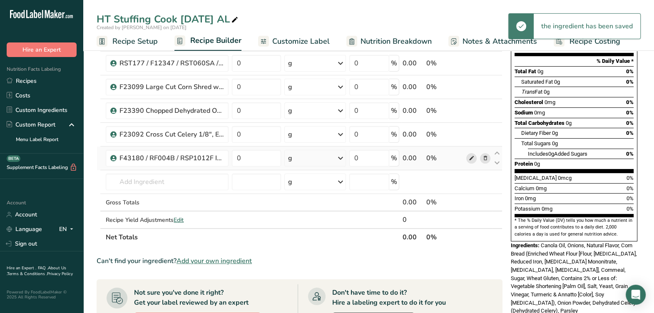
click at [472, 158] on icon at bounding box center [472, 158] width 6 height 9
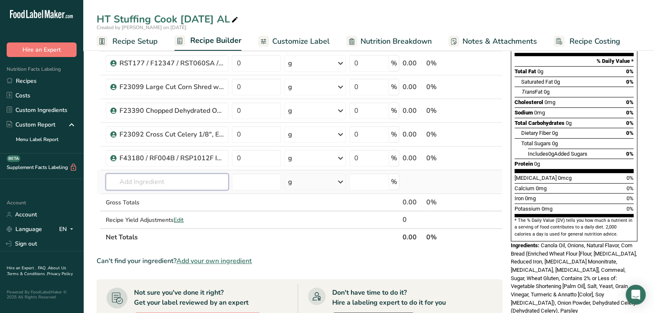
click at [167, 177] on input "text" at bounding box center [167, 182] width 123 height 17
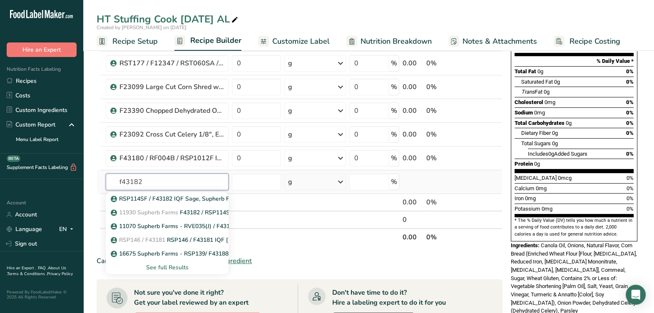
type input "f43182"
click at [175, 267] on div "See full Results" at bounding box center [167, 267] width 110 height 9
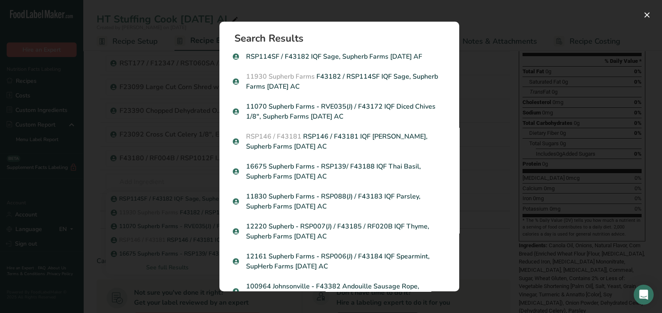
click at [389, 89] on p "11930 Supherb Farms F43182 / RSP114SF IQF Sage, Supherb Farms 07-03-18 AC" at bounding box center [339, 82] width 213 height 20
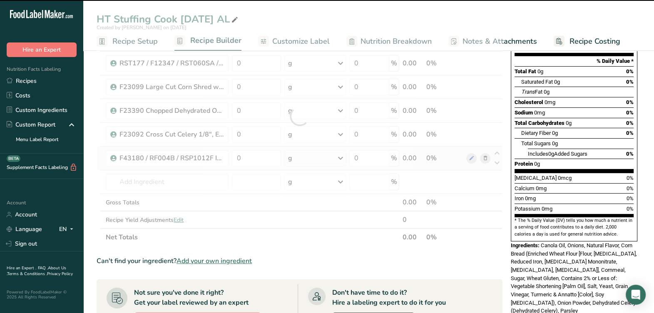
type input "0"
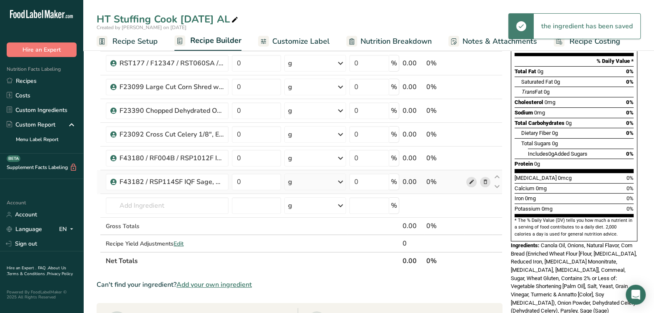
click at [467, 183] on span at bounding box center [472, 182] width 10 height 10
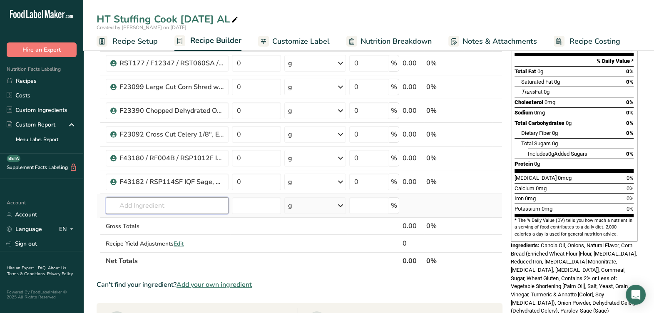
click at [183, 197] on input "text" at bounding box center [167, 205] width 123 height 17
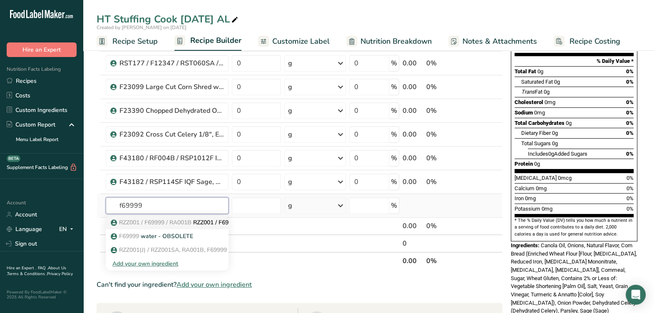
type input "f69999"
click at [154, 221] on span "RZZ001 / F69999 / RA001B" at bounding box center [155, 223] width 72 height 8
type input "RZZ001 / F69999 / RA001B / RZZ001SA Water, Tap"
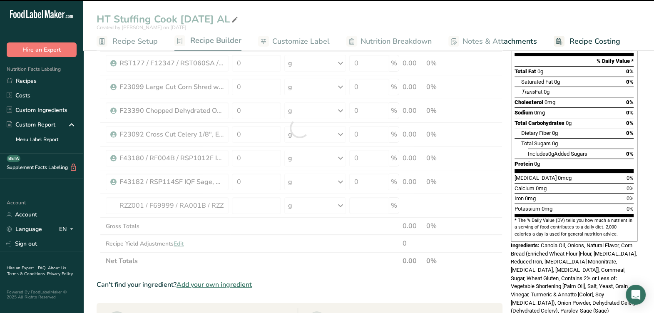
type input "0"
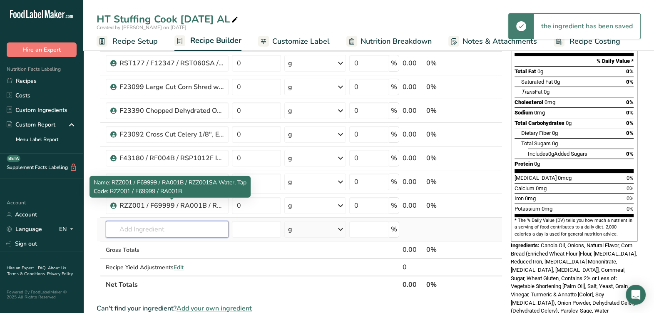
click at [162, 222] on input "text" at bounding box center [167, 229] width 123 height 17
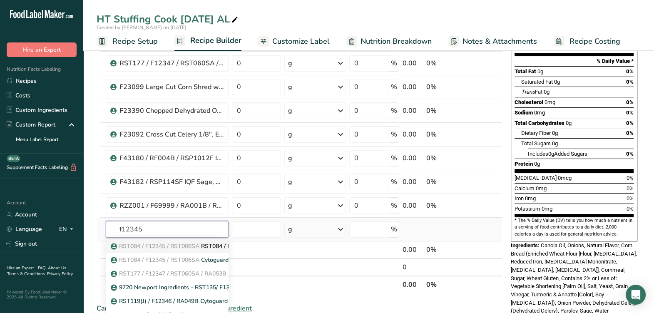
type input "f12345"
click at [152, 244] on span "RST084 / F12345 / RST006SA" at bounding box center [159, 246] width 80 height 8
type input "RST084 / F12345 / RST006SA CytoGuard Stat-N Plus, A&B 02-23-21 CC"
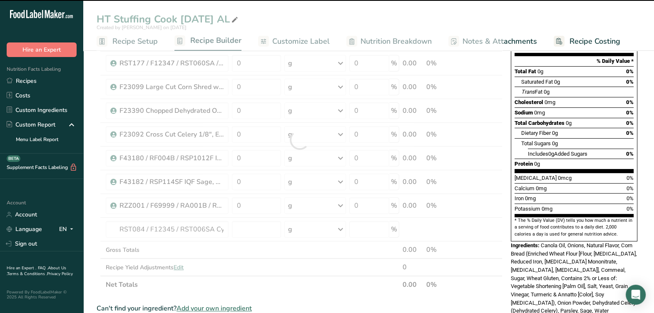
type input "0"
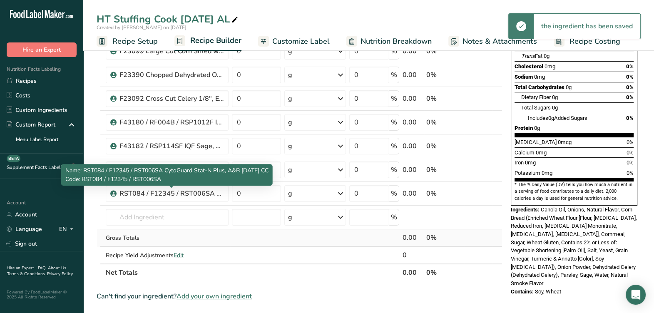
scroll to position [156, 0]
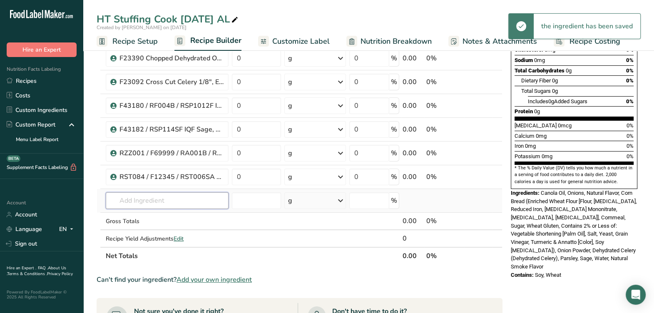
click at [161, 205] on input "text" at bounding box center [167, 200] width 123 height 17
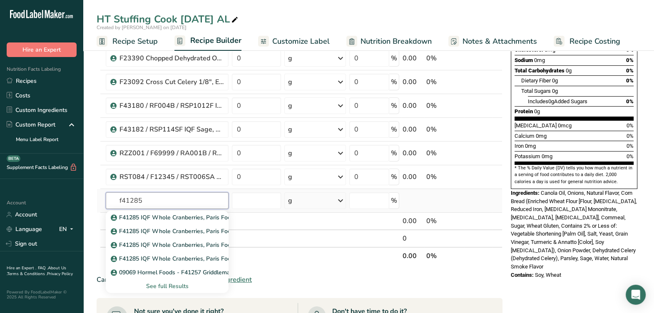
type input "f41285"
click at [160, 282] on div "See full Results" at bounding box center [167, 286] width 110 height 9
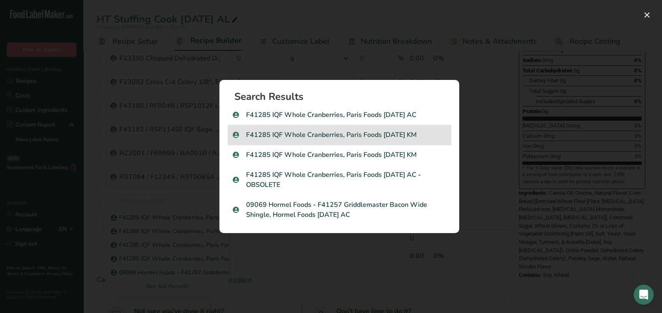
click at [359, 127] on div "F41285 IQF Whole Cranberries, Paris Foods 04-26-21 KM" at bounding box center [339, 135] width 223 height 20
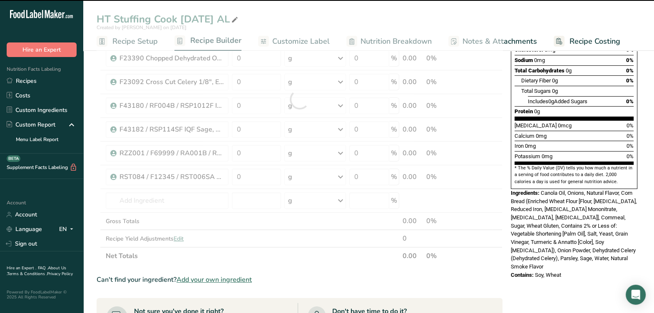
type input "0"
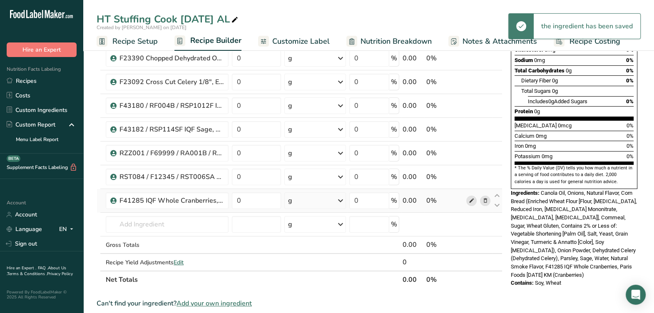
click at [474, 202] on icon at bounding box center [472, 201] width 6 height 9
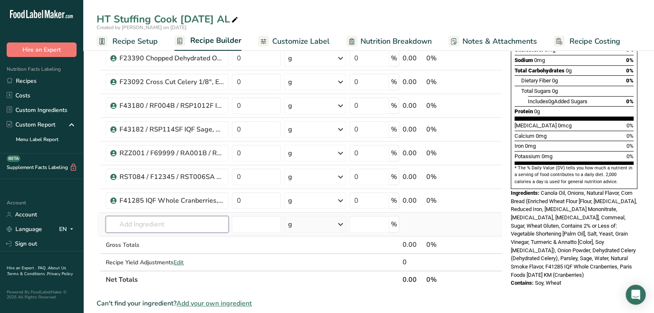
click at [145, 222] on input "text" at bounding box center [167, 224] width 123 height 17
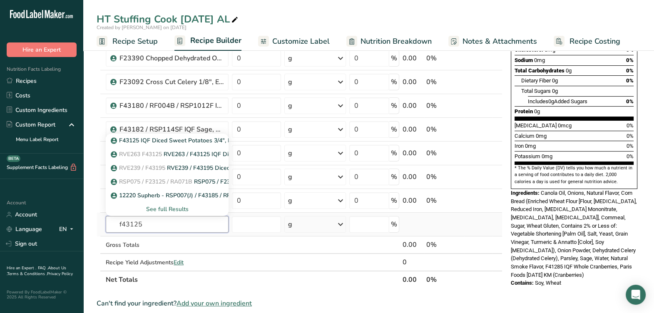
type input "f43125"
click at [171, 208] on div "See full Results" at bounding box center [167, 209] width 110 height 9
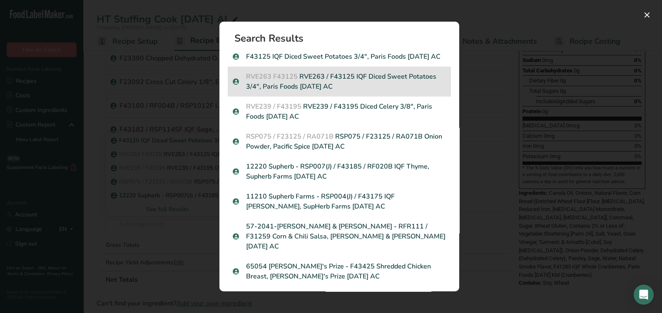
click at [404, 92] on p "RVE263 F43125 RVE263 / F43125 IQF Diced Sweet Potatoes 3/4", Paris Foods 10-01-…" at bounding box center [339, 82] width 213 height 20
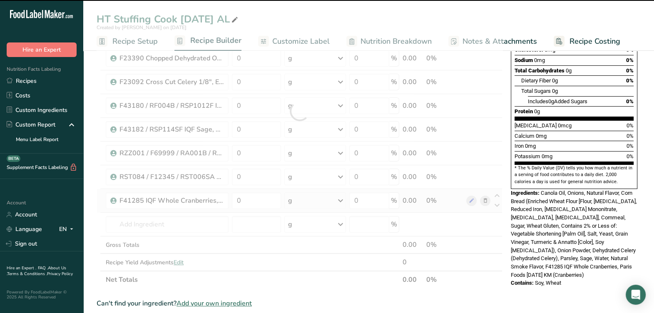
type input "0"
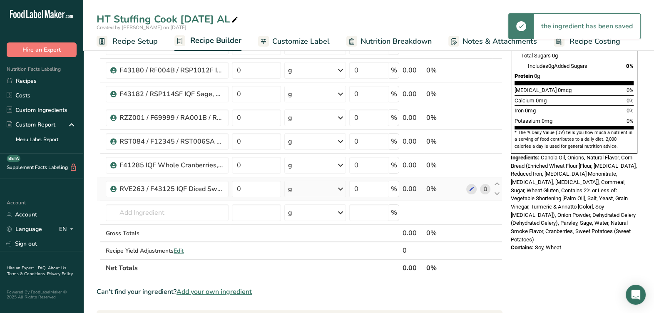
scroll to position [208, 0]
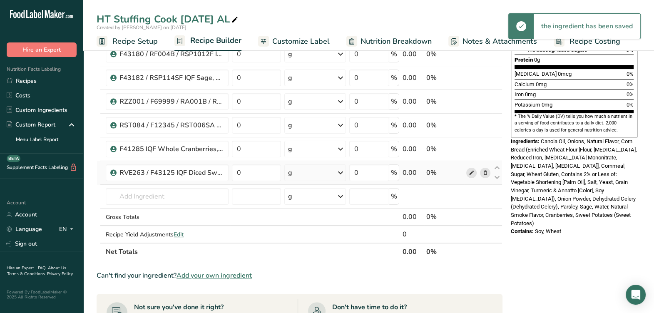
click at [472, 172] on icon at bounding box center [472, 173] width 6 height 9
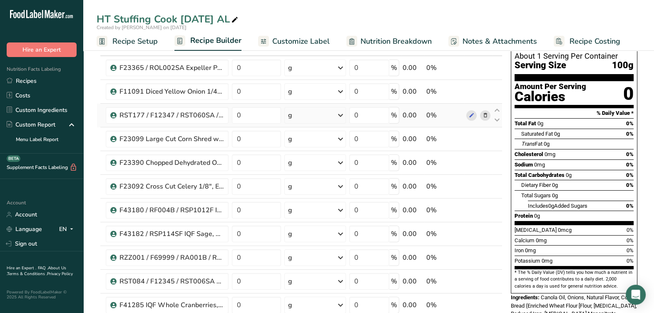
scroll to position [0, 0]
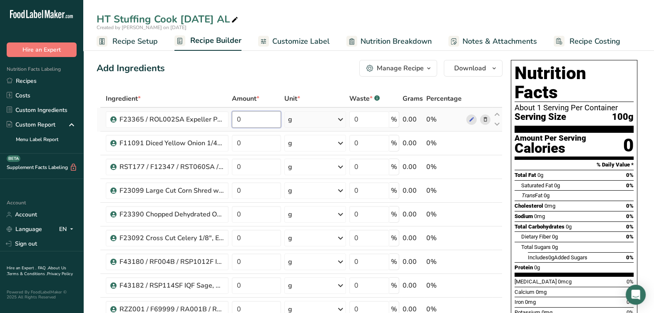
click at [265, 120] on input "0" at bounding box center [256, 119] width 49 height 17
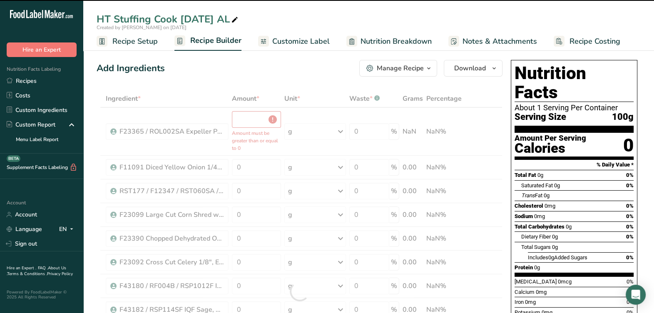
type input "0"
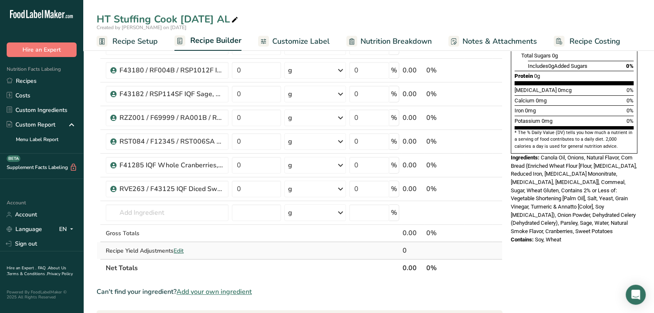
scroll to position [208, 0]
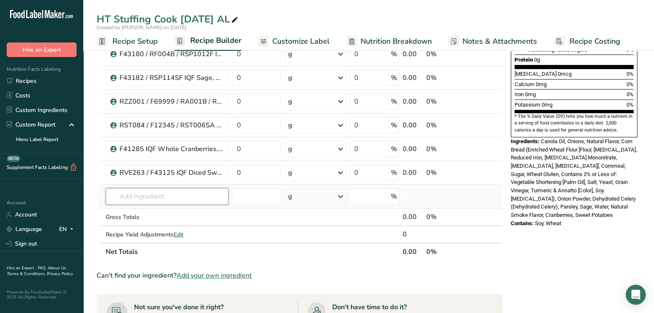
click at [174, 192] on div "Ingredient * Amount * Unit * Waste * .a-a{fill:#347362;}.b-a{fill:#fff;} Grams …" at bounding box center [300, 71] width 406 height 379
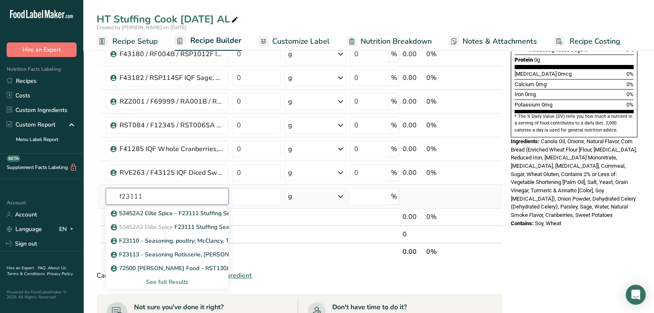
type input "f23111"
click at [178, 280] on div "See full Results" at bounding box center [167, 282] width 110 height 9
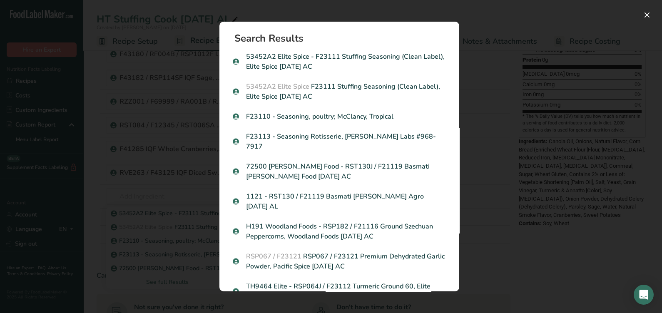
click at [374, 67] on p "53452A2 Elite Spice - F23111 Stuffing Seasoning (Clean Label), Elite Spice 09-2…" at bounding box center [339, 62] width 213 height 20
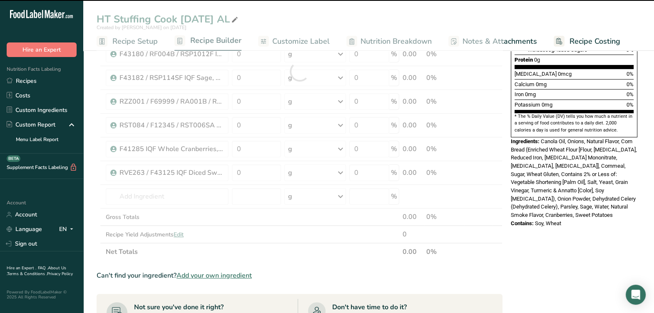
type input "0"
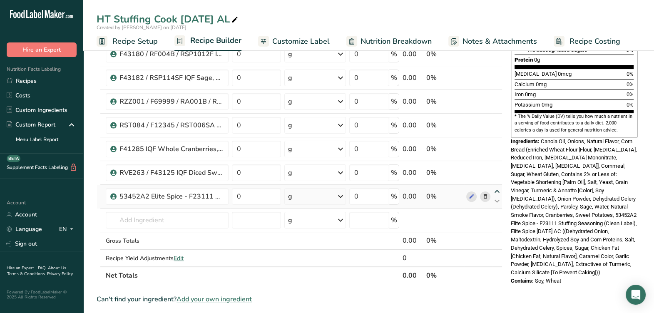
click at [500, 189] on icon at bounding box center [497, 192] width 10 height 6
click at [496, 165] on icon at bounding box center [497, 168] width 10 height 6
click at [499, 145] on icon at bounding box center [497, 144] width 10 height 6
click at [498, 117] on icon at bounding box center [497, 120] width 10 height 6
click at [497, 94] on icon at bounding box center [497, 97] width 10 height 6
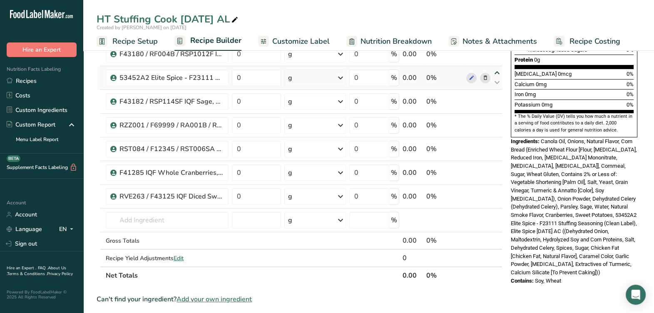
click at [499, 73] on icon at bounding box center [497, 73] width 10 height 6
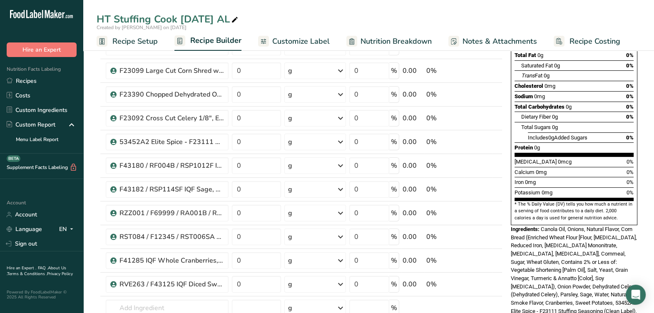
scroll to position [104, 0]
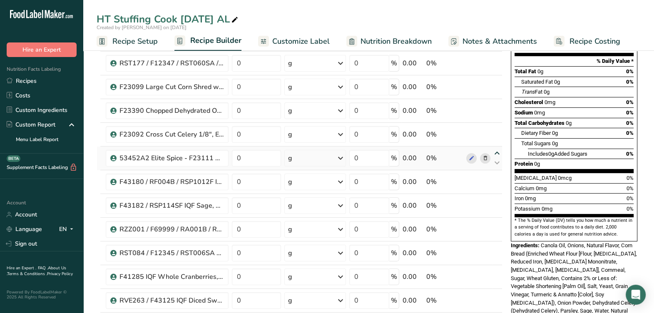
click at [496, 151] on icon at bounding box center [497, 153] width 10 height 6
click at [496, 129] on icon at bounding box center [497, 130] width 10 height 6
click at [469, 107] on icon at bounding box center [472, 111] width 6 height 9
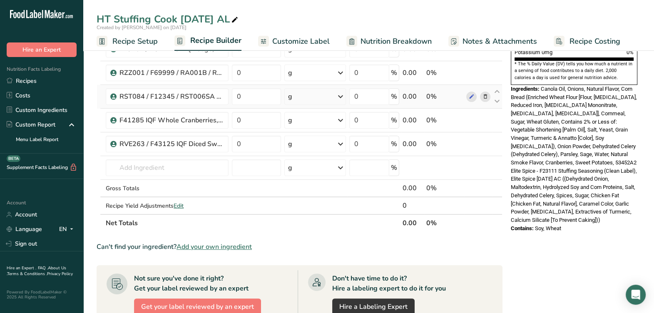
scroll to position [477, 0]
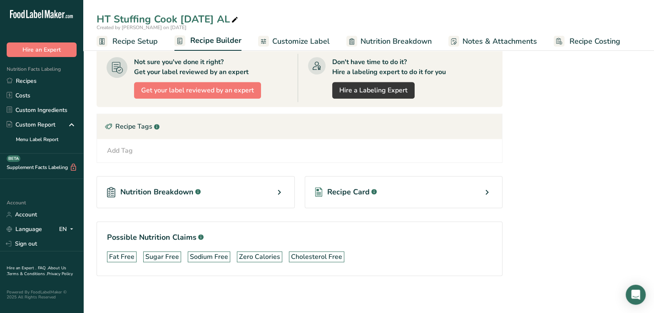
click at [117, 149] on div "Add Tag" at bounding box center [120, 151] width 26 height 10
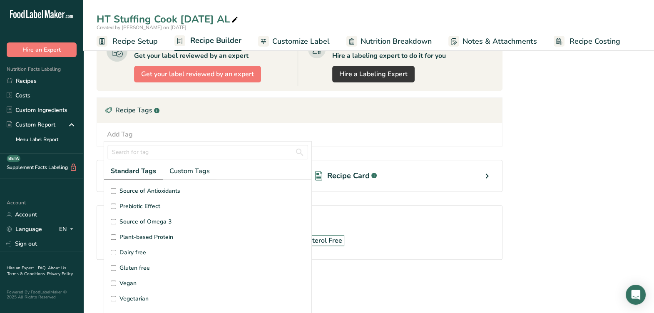
scroll to position [31, 0]
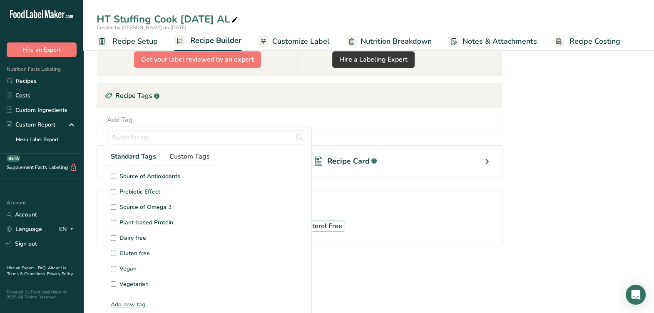
click at [200, 156] on span "Custom Tags" at bounding box center [190, 157] width 40 height 10
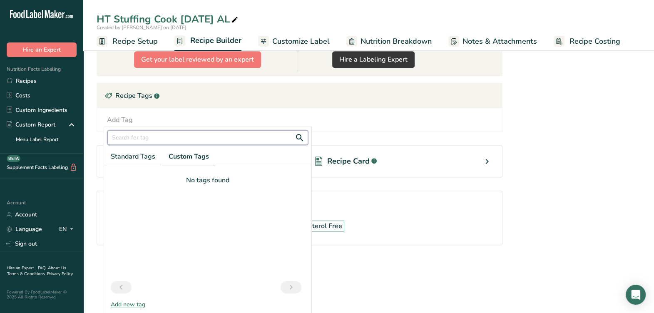
click at [199, 136] on input "text" at bounding box center [207, 137] width 201 height 15
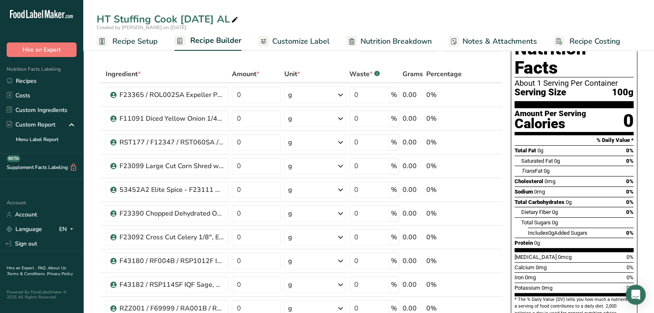
scroll to position [8, 0]
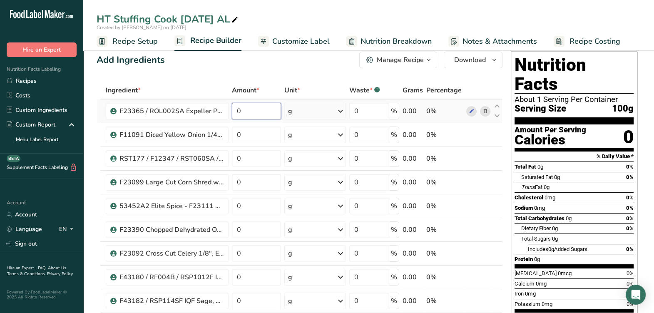
click at [262, 111] on input "0" at bounding box center [256, 111] width 49 height 17
type input "6.69"
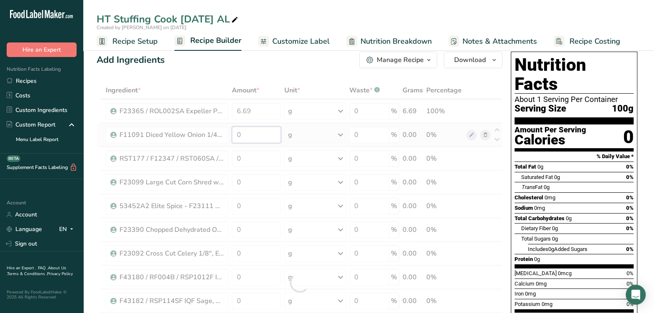
click at [261, 133] on div "Ingredient * Amount * Unit * Waste * .a-a{fill:#347362;}.b-a{fill:#fff;} Grams …" at bounding box center [300, 283] width 406 height 402
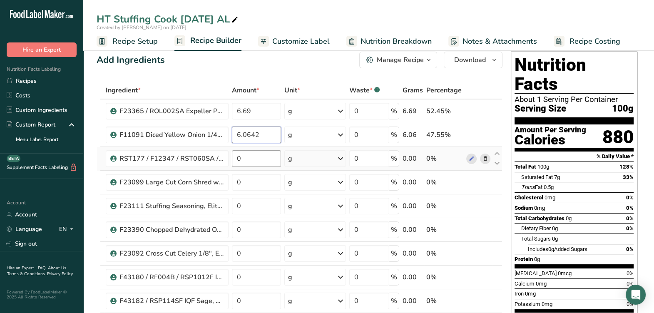
type input "6.0642"
click at [259, 157] on div "Ingredient * Amount * Unit * Waste * .a-a{fill:#347362;}.b-a{fill:#fff;} Grams …" at bounding box center [300, 283] width 406 height 402
type input "1.1244"
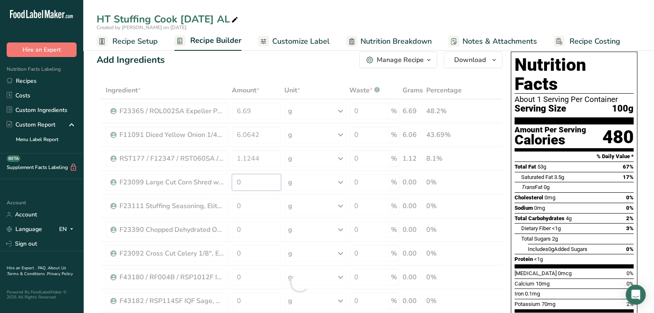
click at [254, 185] on div "Ingredient * Amount * Unit * Waste * .a-a{fill:#347362;}.b-a{fill:#fff;} Grams …" at bounding box center [300, 283] width 406 height 402
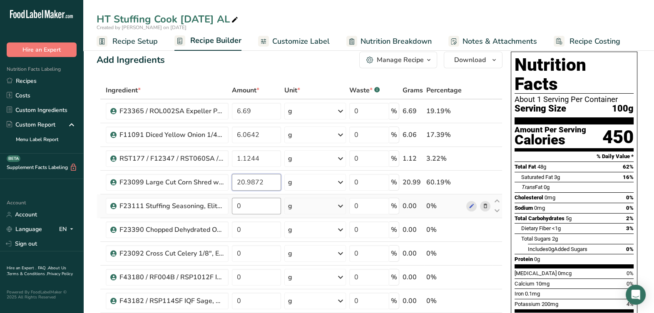
type input "20.9872"
click at [243, 207] on div "Ingredient * Amount * Unit * Waste * .a-a{fill:#347362;}.b-a{fill:#fff;} Grams …" at bounding box center [300, 283] width 406 height 402
type input "1.4556"
click at [271, 231] on div "Ingredient * Amount * Unit * Waste * .a-a{fill:#347362;}.b-a{fill:#fff;} Grams …" at bounding box center [300, 283] width 406 height 402
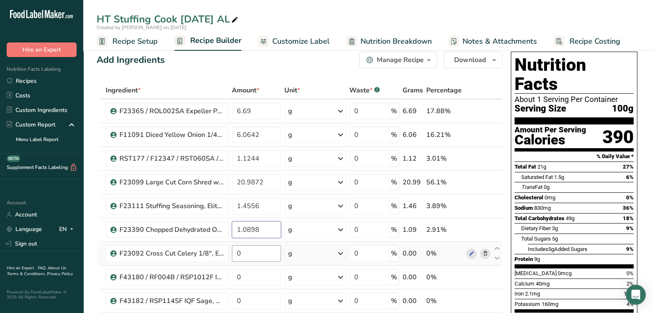
type input "1.0898"
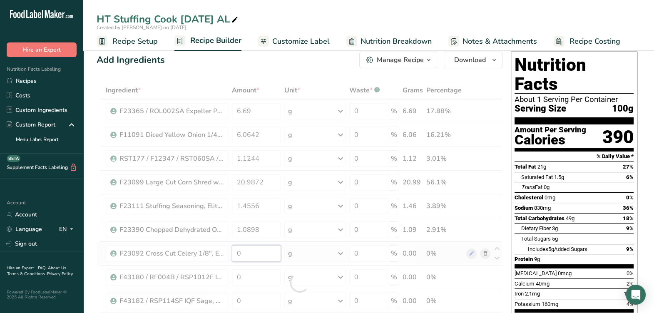
click at [258, 256] on div "Ingredient * Amount * Unit * Waste * .a-a{fill:#347362;}.b-a{fill:#fff;} Grams …" at bounding box center [300, 283] width 406 height 402
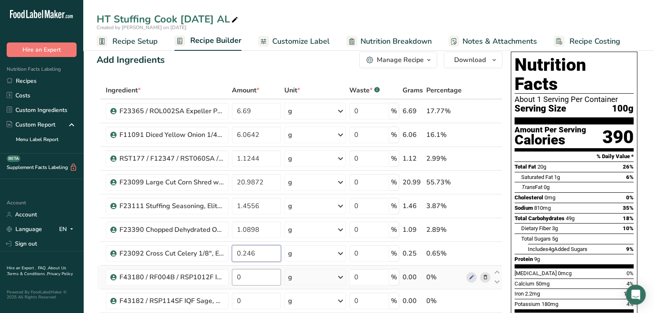
type input "0.246"
click at [256, 274] on div "Ingredient * Amount * Unit * Waste * .a-a{fill:#347362;}.b-a{fill:#fff;} Grams …" at bounding box center [300, 283] width 406 height 402
type input "0.6345"
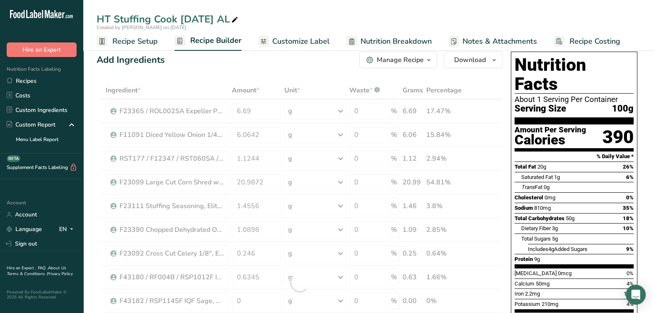
click at [569, 126] on div "Amount Per Serving" at bounding box center [551, 130] width 72 height 8
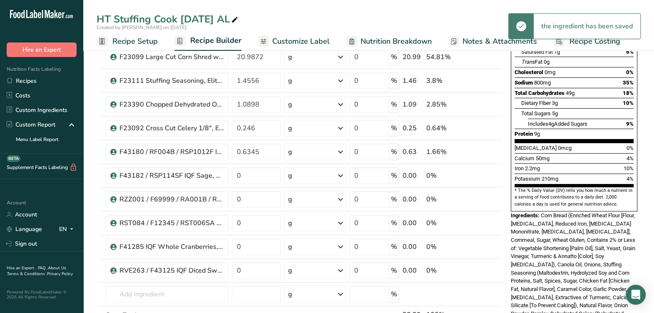
scroll to position [165, 0]
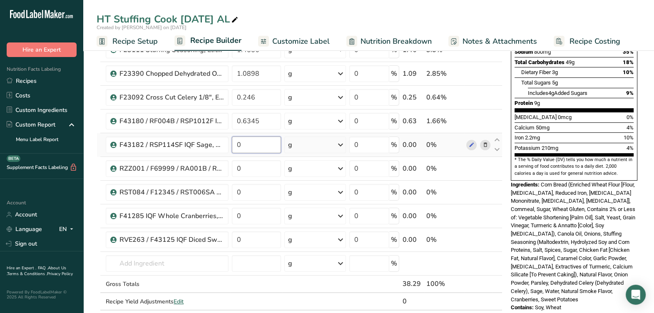
click at [267, 147] on input "0" at bounding box center [256, 145] width 49 height 17
type input "0.5826"
click at [257, 168] on div "Ingredient * Amount * Unit * Waste * .a-a{fill:#347362;}.b-a{fill:#fff;} Grams …" at bounding box center [300, 126] width 406 height 402
type input "50.5418"
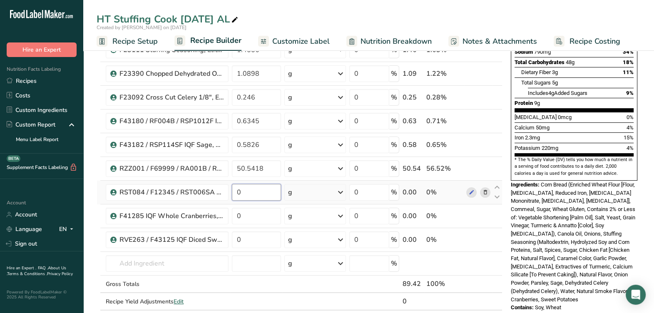
click at [265, 188] on div "Ingredient * Amount * Unit * Waste * .a-a{fill:#347362;}.b-a{fill:#fff;} Grams …" at bounding box center [300, 126] width 406 height 402
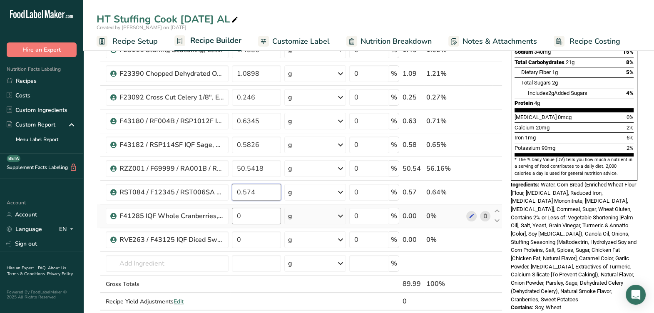
type input "0.574"
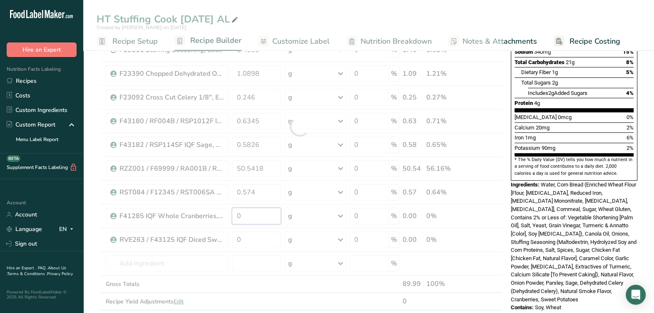
click at [277, 209] on div "Ingredient * Amount * Unit * Waste * .a-a{fill:#347362;}.b-a{fill:#fff;} Grams …" at bounding box center [300, 126] width 406 height 402
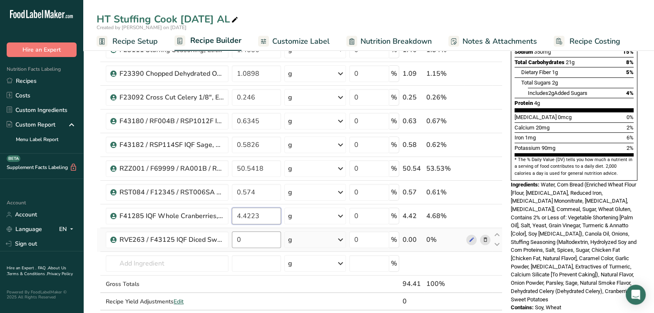
type input "4.4223"
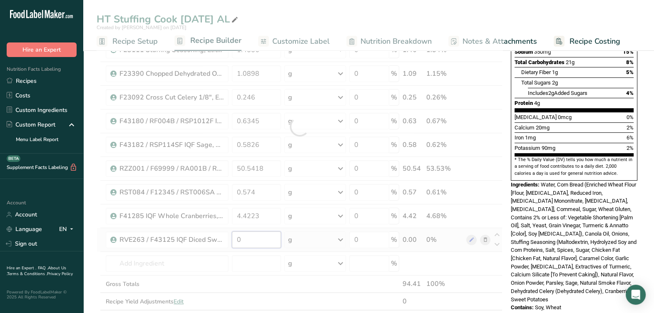
click at [277, 242] on div "Ingredient * Amount * Unit * Waste * .a-a{fill:#347362;}.b-a{fill:#fff;} Grams …" at bounding box center [300, 126] width 406 height 402
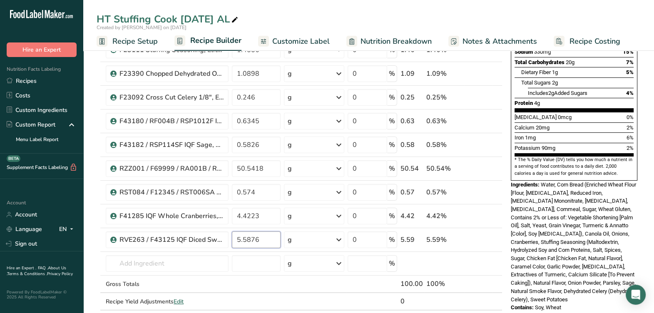
type input "5.5876"
click at [543, 182] on span "Water, Corn Bread (Enriched Wheat Flour [Flour, Niacin, Reduced Iron, Thiamine …" at bounding box center [574, 242] width 126 height 121
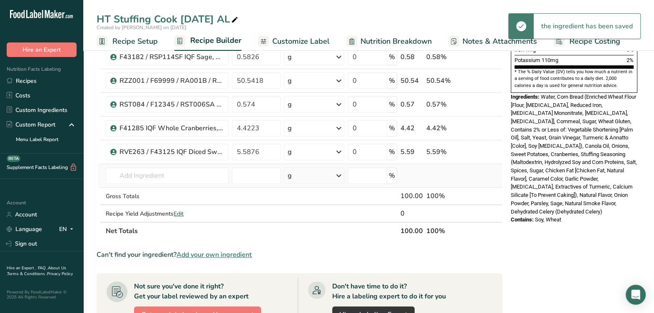
scroll to position [269, 0]
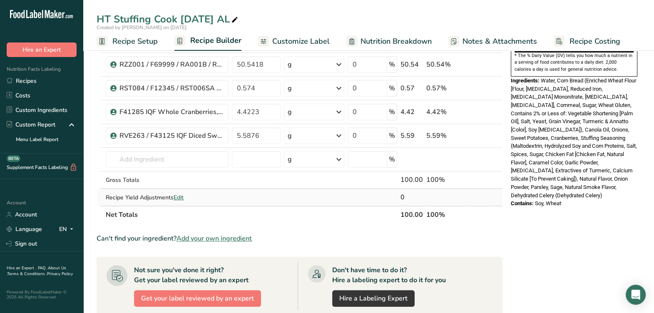
click at [177, 196] on span "Edit" at bounding box center [179, 198] width 10 height 8
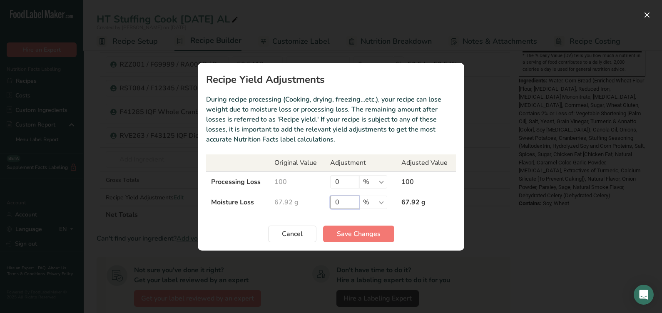
drag, startPoint x: 339, startPoint y: 204, endPoint x: 333, endPoint y: 206, distance: 6.7
click at [333, 206] on input "0" at bounding box center [344, 202] width 29 height 13
type input "12"
click at [369, 235] on span "Save Changes" at bounding box center [359, 234] width 44 height 10
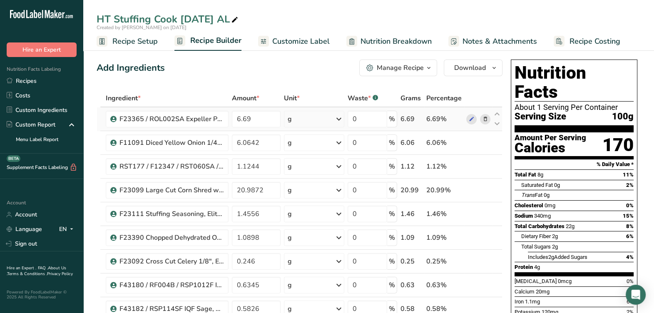
scroll to position [0, 0]
click at [390, 70] on div "Manage Recipe" at bounding box center [400, 68] width 47 height 10
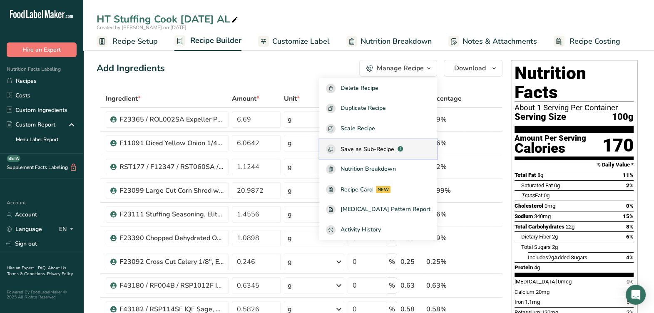
click at [394, 145] on span "Save as Sub-Recipe" at bounding box center [368, 149] width 54 height 9
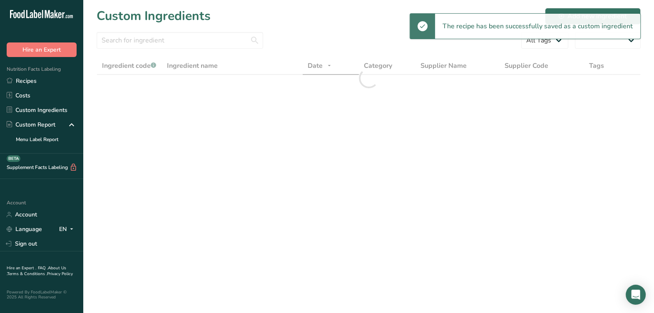
select select "30"
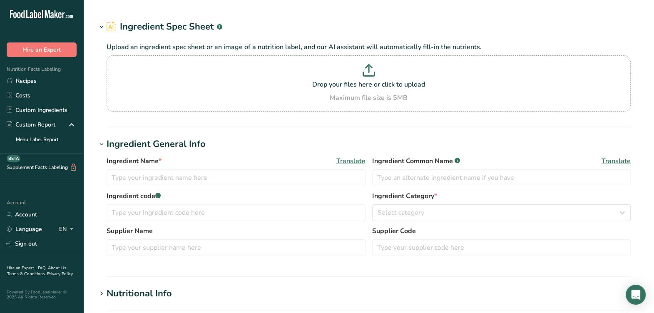
type input "F23365 / ROL002SA Expeller Pressed Canola Oil, [GEOGRAPHIC_DATA] [DATE] CC"
type input "Canola Oil"
type input "F23365 / ROL002SA"
type input "[PERSON_NAME]'s Italian Foods / Columbus Vegetable Oils"
type input "#500"
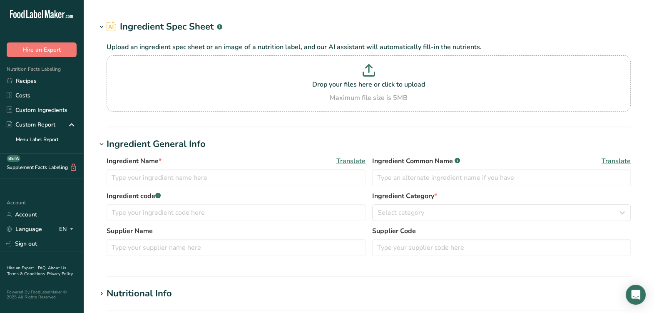
type input "#76044 Bimbo Bakeries - F23099 Large Cut Corn Shred w Vinegar, Bimbo Bakeries […"
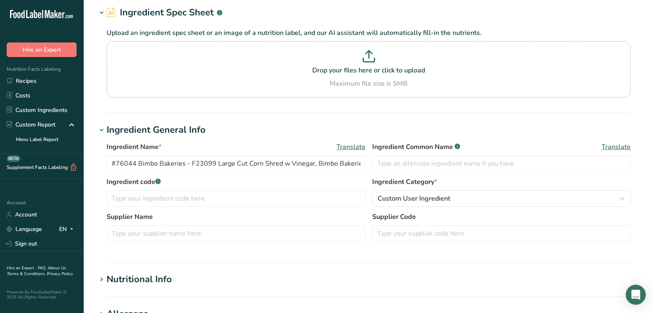
scroll to position [104, 0]
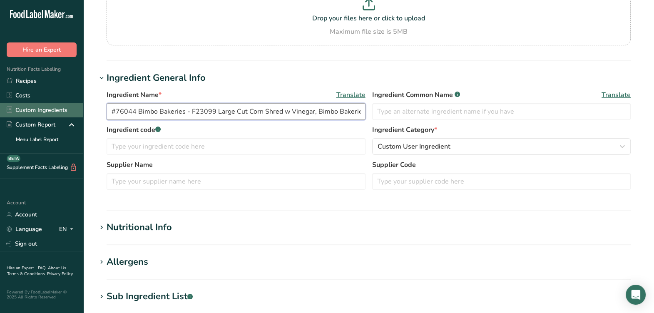
drag, startPoint x: 137, startPoint y: 112, endPoint x: 57, endPoint y: 112, distance: 80.0
click at [57, 112] on div ".a-20{fill:#fff;} Hire an Expert Nutrition Facts Labeling Recipes Costs Custom …" at bounding box center [327, 224] width 654 height 657
click at [462, 185] on input "text" at bounding box center [501, 181] width 259 height 17
paste input "#76044"
type input "#76044"
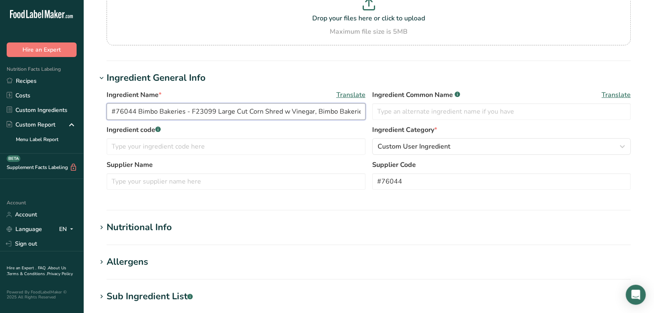
drag, startPoint x: 137, startPoint y: 111, endPoint x: 183, endPoint y: 110, distance: 45.8
click at [183, 110] on input "#76044 Bimbo Bakeries - F23099 Large Cut Corn Shred w Vinegar, Bimbo Bakeries […" at bounding box center [236, 111] width 259 height 17
click at [158, 184] on input "text" at bounding box center [236, 181] width 259 height 17
paste input "Bimbo Bakeries"
type input "Bimbo Bakeries"
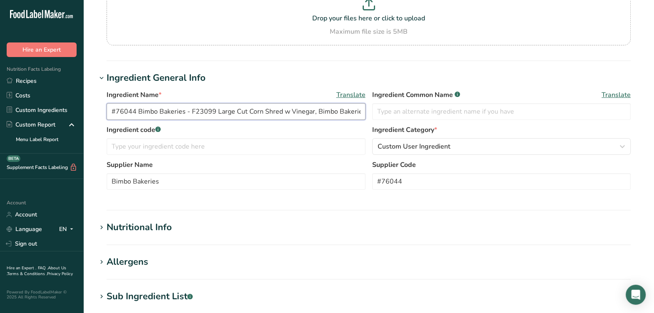
drag, startPoint x: 191, startPoint y: 111, endPoint x: 213, endPoint y: 111, distance: 22.5
click at [213, 111] on input "#76044 Bimbo Bakeries - F23099 Large Cut Corn Shred w Vinegar, Bimbo Bakeries […" at bounding box center [236, 111] width 259 height 17
click at [209, 148] on input "text" at bounding box center [236, 146] width 259 height 17
paste input "F23099"
type input "F23099"
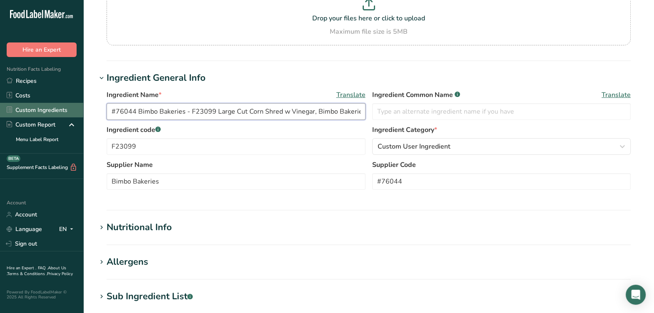
drag, startPoint x: 190, startPoint y: 108, endPoint x: 34, endPoint y: 115, distance: 156.0
click at [34, 115] on div ".a-20{fill:#fff;} Hire an Expert Nutrition Facts Labeling Recipes Costs Custom …" at bounding box center [327, 224] width 654 height 657
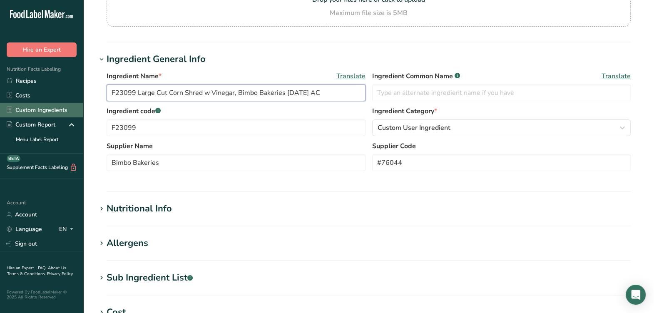
scroll to position [85, 0]
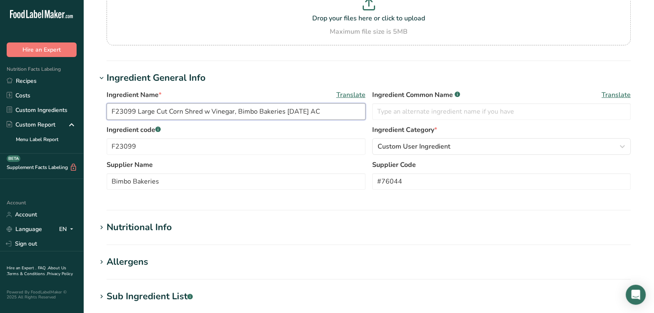
type input "F23099 Large Cut Corn Shred w Vinegar, Bimbo Bakeries 09-20-19 AC"
click at [263, 126] on label "Ingredient code .a-a{fill:#347362;}.b-a{fill:#fff;}" at bounding box center [236, 130] width 259 height 10
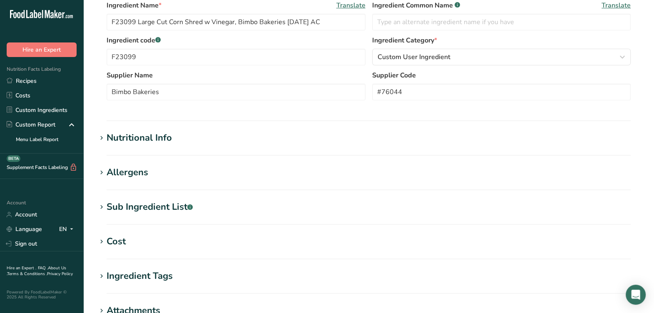
scroll to position [208, 0]
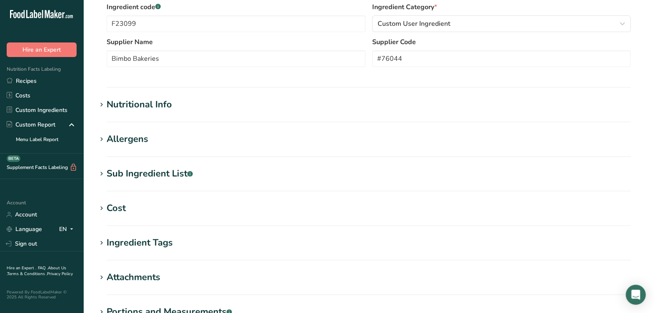
click at [179, 164] on section "Edit F23099 Large Cut Corn Shred w Vinegar, Bimbo Bakeries 09-20-19 AC Ingredie…" at bounding box center [368, 98] width 571 height 612
click at [178, 177] on div "Sub Ingredient List .a-a{fill:#347362;}.b-a{fill:#fff;}" at bounding box center [150, 174] width 86 height 14
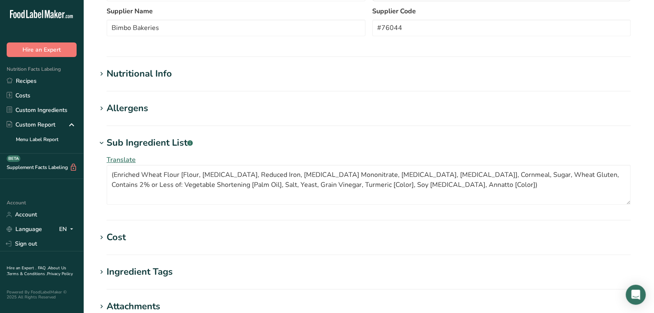
scroll to position [260, 0]
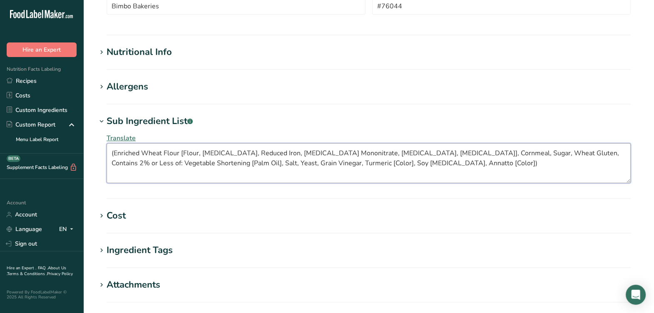
click at [404, 164] on textarea "(Enriched Wheat Flour [Flour, Niacin, Reduced Iron, Thiamine Mononitrate, Ribof…" at bounding box center [369, 163] width 524 height 40
click at [113, 154] on textarea "(Enriched Wheat Flour [Flour, Niacin, Reduced Iron, Thiamine Mononitrate, Ribof…" at bounding box center [369, 163] width 524 height 40
click at [455, 170] on textarea "Enriched Wheat Flour [Flour, Niacin, Reduced Iron, Thiamine Mononitrate, Ribofl…" at bounding box center [369, 163] width 524 height 40
click at [149, 94] on section "Allergens Add any known allergens associated with your ingredient Soy Wheat Tre…" at bounding box center [369, 92] width 544 height 25
click at [137, 87] on div "Allergens" at bounding box center [128, 87] width 42 height 14
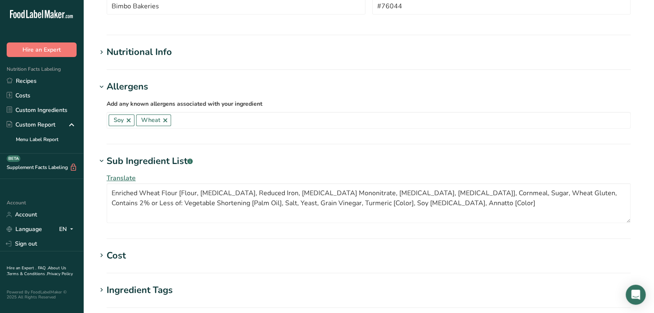
click at [137, 87] on div "Allergens" at bounding box center [128, 87] width 42 height 14
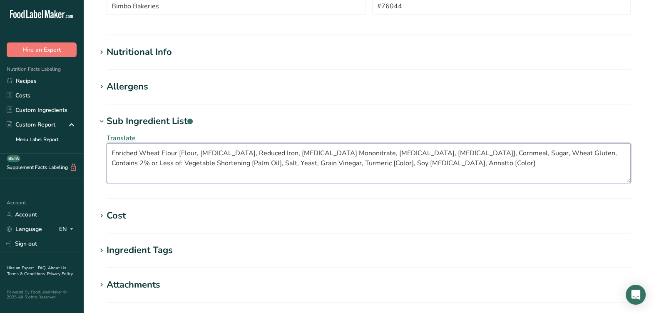
drag, startPoint x: 347, startPoint y: 162, endPoint x: 407, endPoint y: 165, distance: 59.2
click at [349, 162] on textarea "Enriched Wheat Flour [Flour, Niacin, Reduced Iron, Thiamine Mononitrate, Ribofl…" at bounding box center [369, 163] width 524 height 40
click at [309, 162] on textarea "Enriched Wheat Flour [Flour, Niacin, Reduced Iron, Thiamine Mononitrate, Ribofl…" at bounding box center [369, 163] width 524 height 40
type textarea "Enriched Wheat Flour [Flour, Niacin, Reduced Iron, Thiamine Mononitrate, Ribofl…"
click at [421, 191] on section "Sub Ingredient List .a-a{fill:#347362;}.b-a{fill:#fff;} Translate Enriched Whea…" at bounding box center [369, 157] width 544 height 85
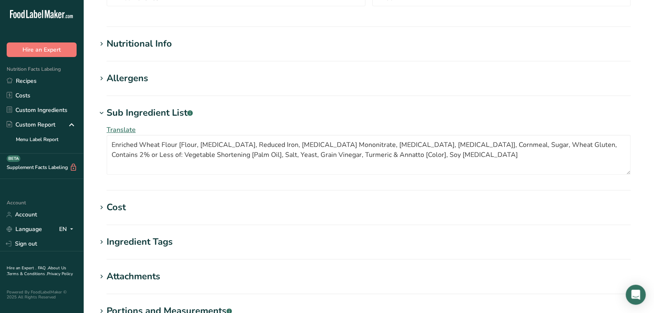
scroll to position [208, 0]
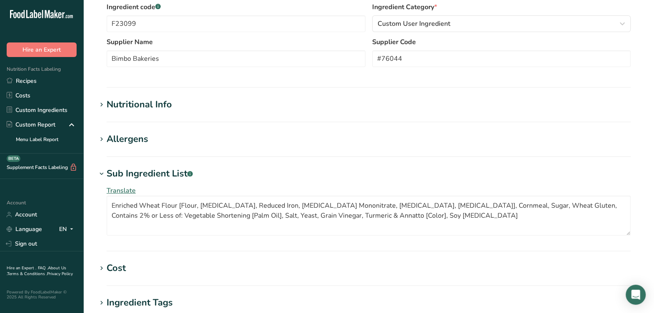
click at [147, 109] on div "Nutritional Info" at bounding box center [139, 105] width 65 height 14
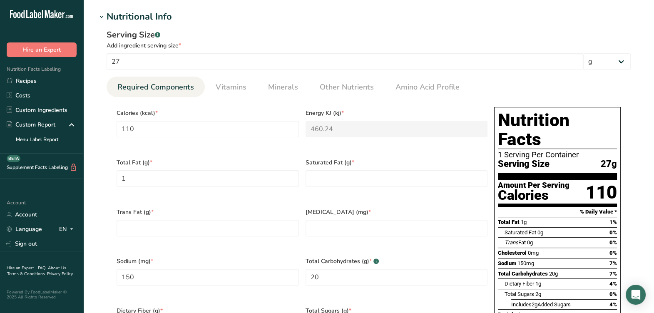
scroll to position [312, 0]
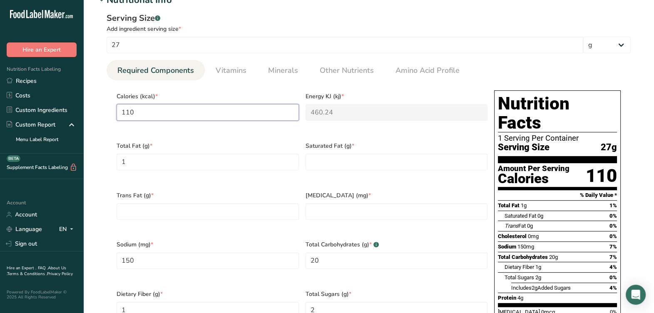
click at [257, 113] on input "110" at bounding box center [208, 112] width 182 height 17
type input "11"
type KJ "46"
type input "1"
type KJ "4.2"
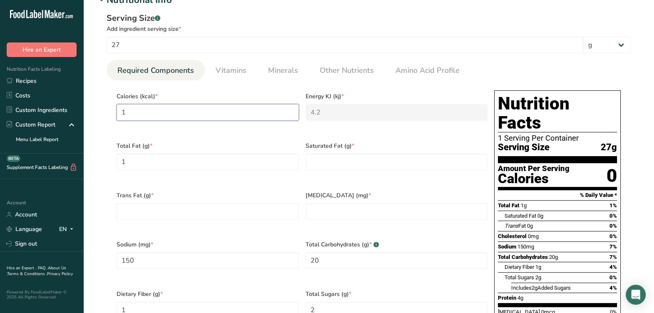
type input "10"
type KJ "41.8"
type input "100"
type KJ "418.4"
type input "100"
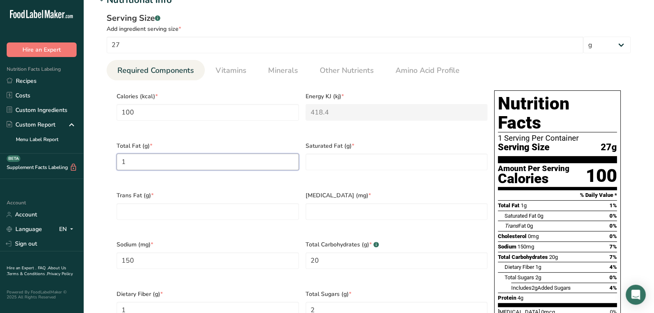
click at [225, 155] on Fat "1" at bounding box center [208, 162] width 182 height 17
click at [327, 170] on div "Saturated Fat (g) *" at bounding box center [396, 162] width 189 height 50
click at [327, 167] on div "Saturated Fat (g) *" at bounding box center [396, 162] width 189 height 50
click at [338, 161] on Fat "number" at bounding box center [397, 162] width 182 height 17
type Fat "0"
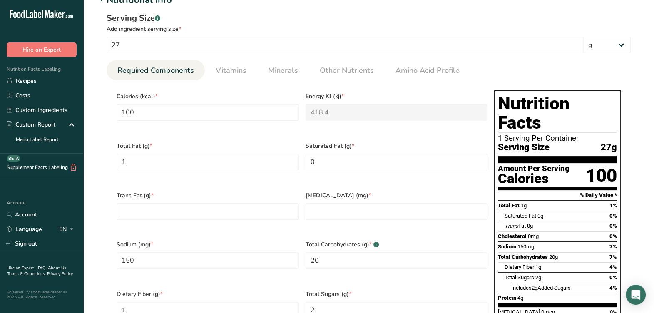
click at [212, 195] on div "Trans Fat (g) *" at bounding box center [207, 211] width 189 height 50
drag, startPoint x: 244, startPoint y: 206, endPoint x: 342, endPoint y: 210, distance: 98.0
click at [246, 203] on Fat "number" at bounding box center [208, 211] width 182 height 17
type Fat "0"
click at [342, 208] on input "number" at bounding box center [397, 211] width 182 height 17
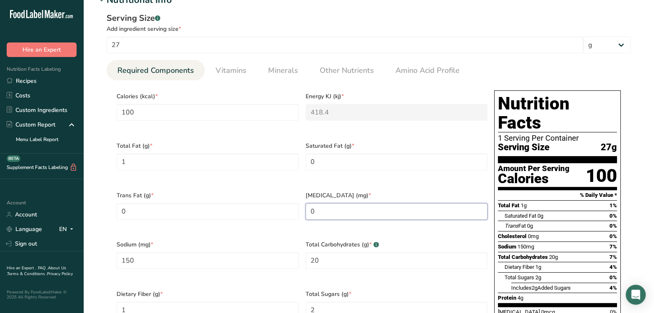
type input "0"
click at [185, 235] on div "Sodium (mg) * 150" at bounding box center [207, 260] width 189 height 50
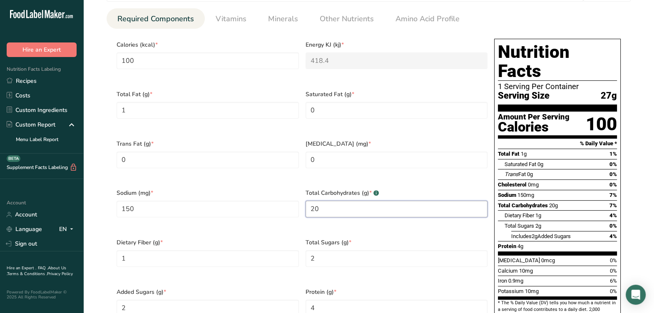
click at [347, 201] on Carbohydrates "20" at bounding box center [397, 209] width 182 height 17
type Carbohydrates "21"
click at [240, 250] on Fiber "1" at bounding box center [208, 258] width 182 height 17
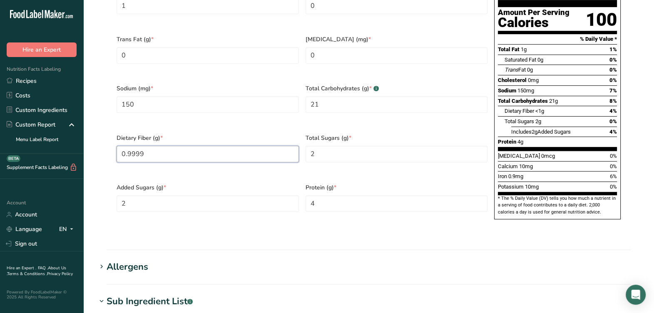
scroll to position [156, 0]
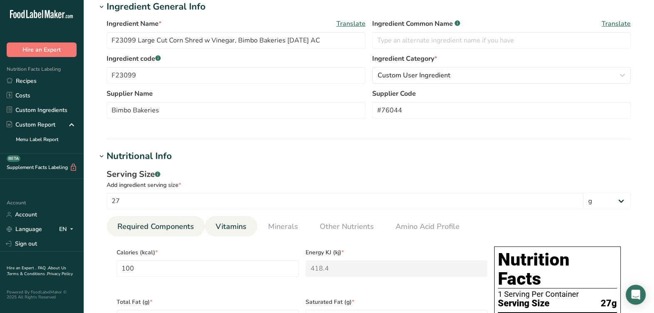
type Fiber "0.9999"
click at [235, 231] on span "Vitamins" at bounding box center [231, 226] width 31 height 11
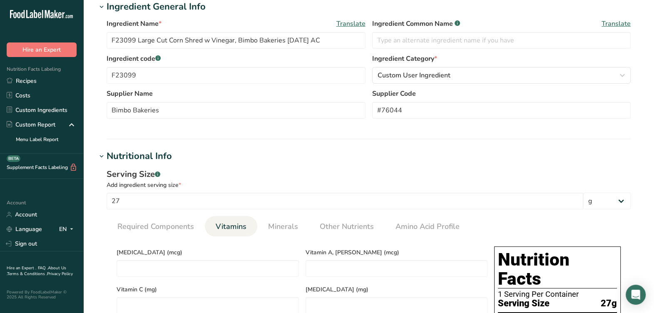
scroll to position [260, 0]
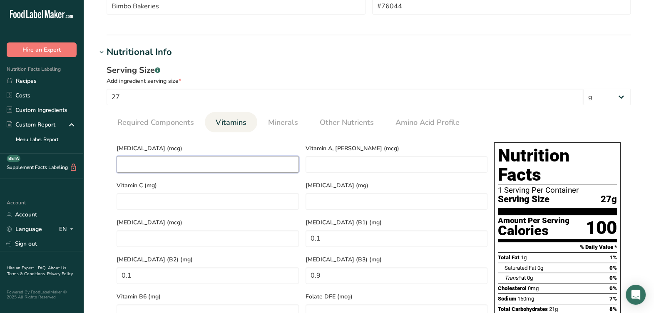
click at [219, 170] on D "number" at bounding box center [208, 164] width 182 height 17
type D "0"
click at [287, 133] on section "Calories (kcal) * 100 Energy KJ (kj) * 418.4 Total Fat (g) * 1 Saturated Fat (g…" at bounding box center [369, 287] width 524 height 310
click at [288, 128] on span "Minerals" at bounding box center [283, 122] width 30 height 11
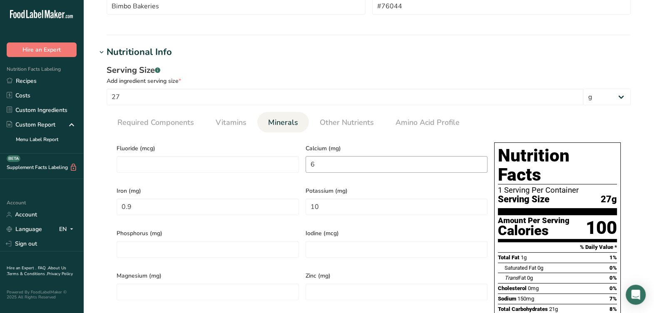
drag, startPoint x: 344, startPoint y: 176, endPoint x: 344, endPoint y: 170, distance: 5.4
click at [344, 175] on div "Calcium (mg) 6" at bounding box center [396, 160] width 189 height 42
click at [344, 171] on input "6" at bounding box center [397, 164] width 182 height 17
click at [205, 207] on input "0.9" at bounding box center [208, 207] width 182 height 17
click at [395, 202] on input "10" at bounding box center [397, 207] width 182 height 17
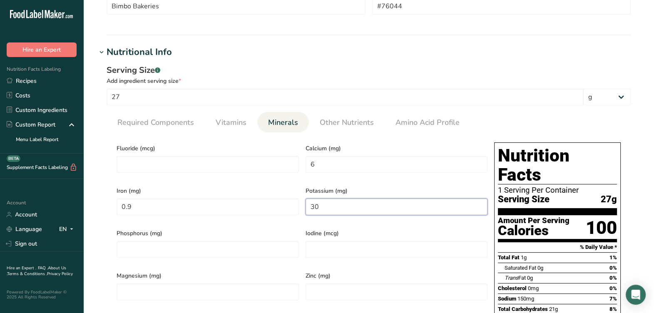
type input "30"
click at [390, 215] on div "Potassium (mg) 30" at bounding box center [396, 203] width 189 height 42
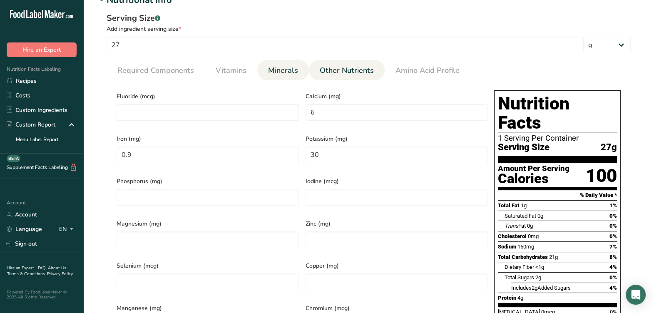
click at [348, 76] on span "Other Nutrients" at bounding box center [347, 70] width 54 height 11
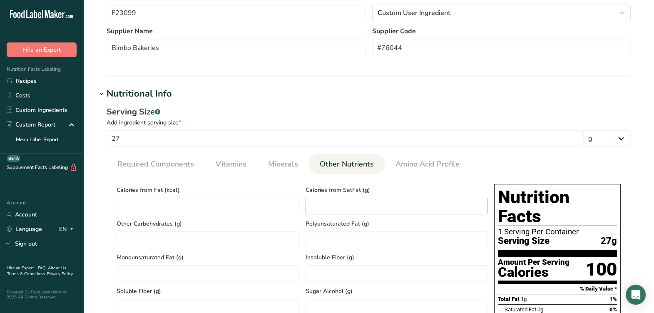
scroll to position [0, 0]
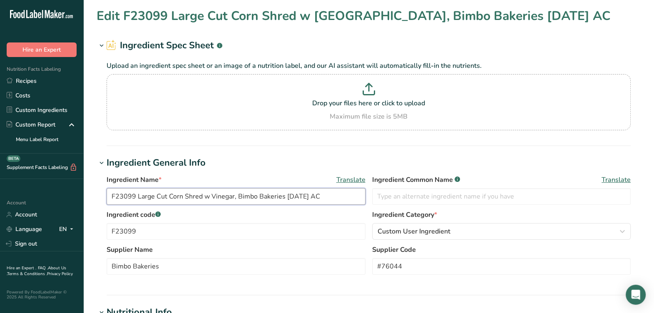
click at [356, 199] on input "F23099 Large Cut Corn Shred w Vinegar, Bimbo Bakeries 09-20-19 AC" at bounding box center [236, 196] width 259 height 17
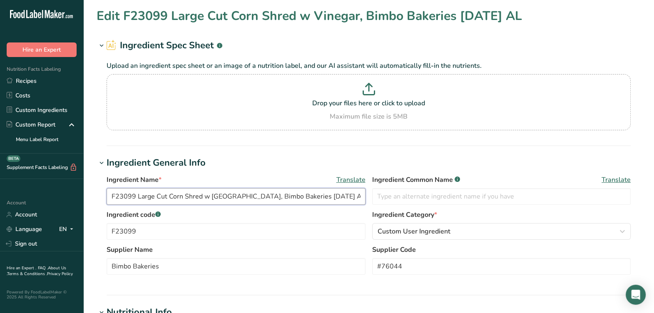
click at [312, 195] on input "F23099 Large Cut Corn Shred w Vinegar, Bimbo Bakeries 09-20-19 AL" at bounding box center [236, 196] width 259 height 17
type input "F23099 Large Cut Corn Shred w Vinegar, Bimbo Bakeries 5-2-23 AL"
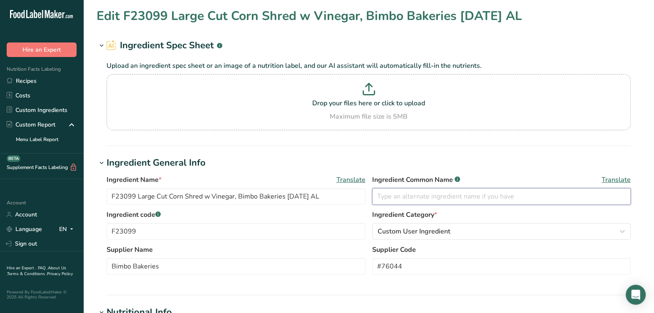
click at [447, 202] on input "text" at bounding box center [501, 196] width 259 height 17
click at [487, 195] on input "text" at bounding box center [501, 196] width 259 height 17
type input "Corn Bread"
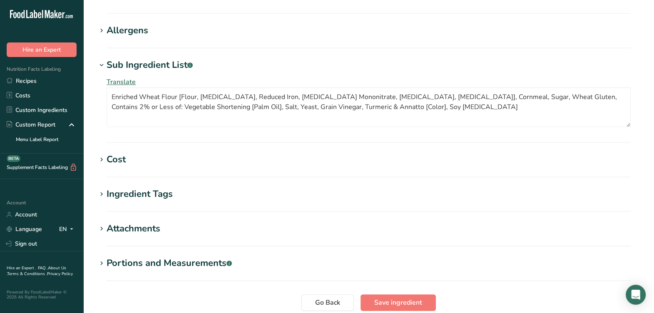
scroll to position [847, 0]
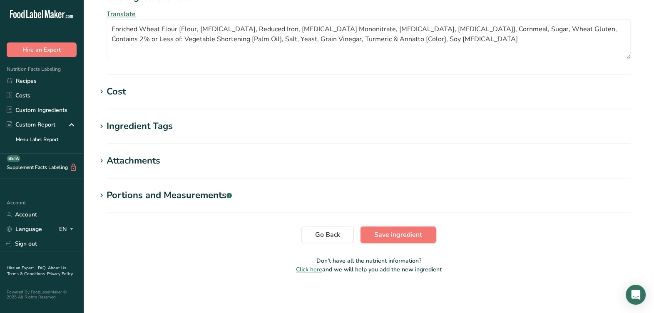
click at [414, 238] on span "Save ingredient" at bounding box center [398, 235] width 48 height 10
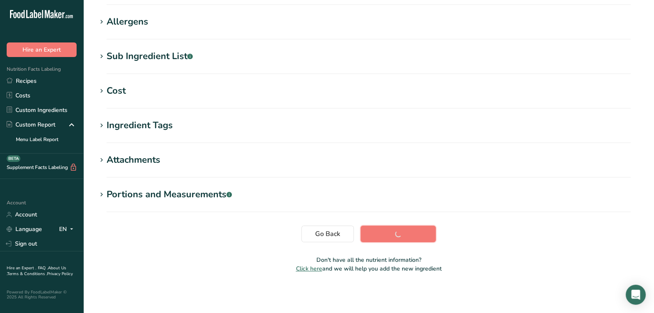
scroll to position [127, 0]
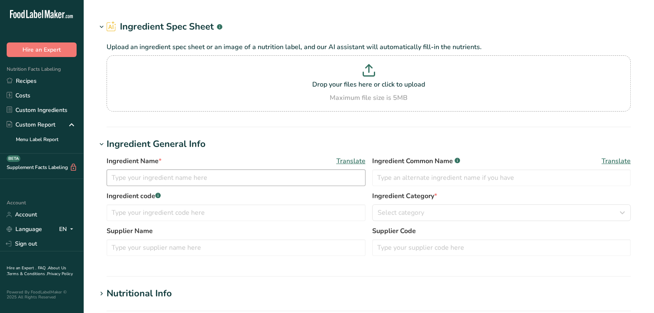
type input "F23099 Large Cut Corn Shred w Vinegar, Bimbo Bakeries [DATE] AL"
type input "Corn Bread"
type input "F23099"
type input "Bimbo Bakeries"
type input "#76044"
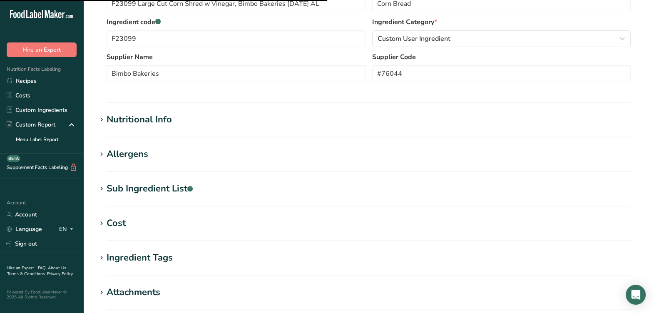
scroll to position [208, 0]
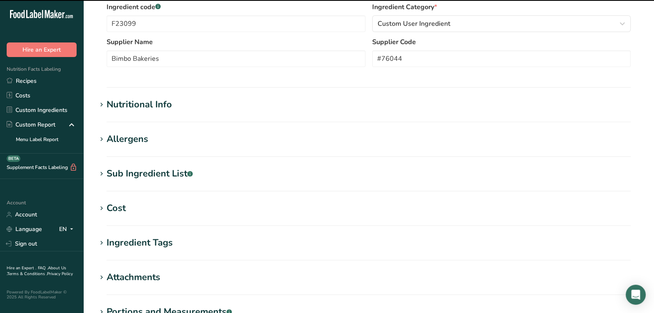
click at [138, 140] on div "Allergens" at bounding box center [128, 139] width 42 height 14
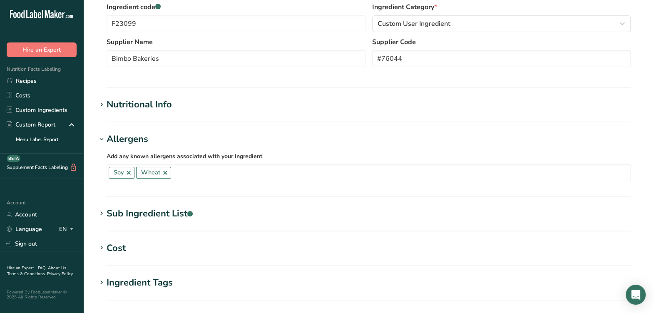
click at [137, 140] on div "Allergens" at bounding box center [128, 139] width 42 height 14
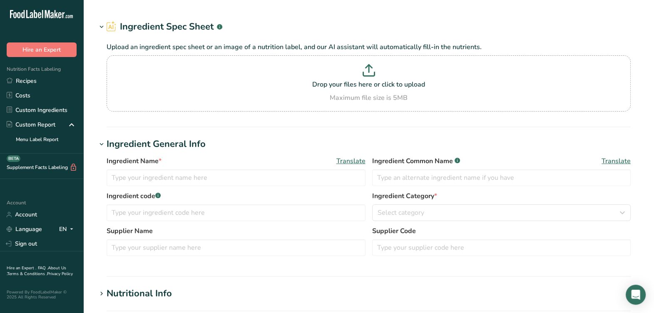
type input "OECI2514 Elite Spice - F23390 Chopped Dehydrated Onion Irradiated, Elite Spice …"
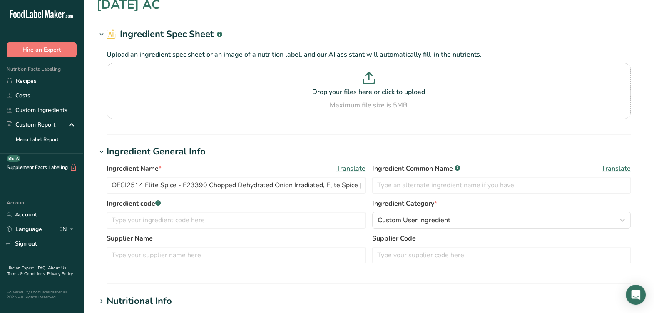
scroll to position [52, 0]
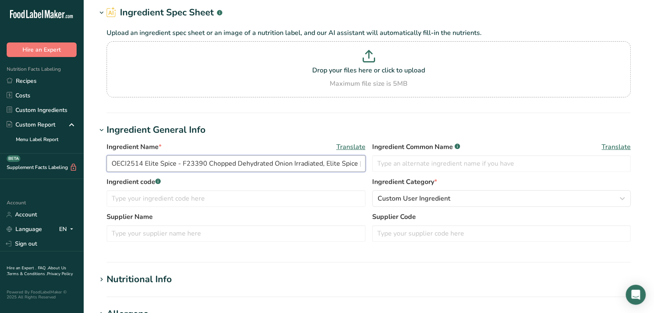
drag, startPoint x: 141, startPoint y: 163, endPoint x: 104, endPoint y: 165, distance: 37.1
click at [104, 165] on div "Ingredient Name * Translate OECI2514 Elite Spice - F23390 Chopped Dehydrated On…" at bounding box center [369, 194] width 544 height 115
click at [439, 230] on input "text" at bounding box center [501, 233] width 259 height 17
paste input "OECI2514"
type input "OECI2514"
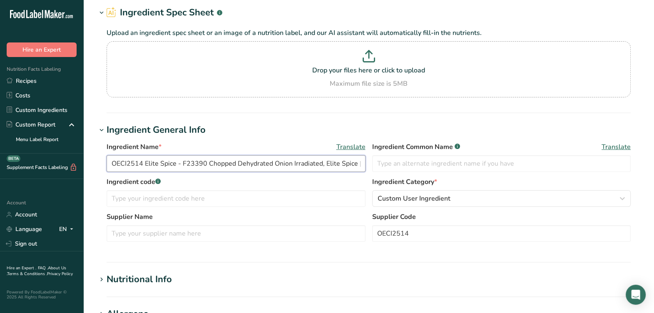
drag, startPoint x: 143, startPoint y: 162, endPoint x: 175, endPoint y: 165, distance: 32.2
click at [175, 165] on input "OECI2514 Elite Spice - F23390 Chopped Dehydrated Onion Irradiated, Elite Spice …" at bounding box center [236, 163] width 259 height 17
click at [145, 231] on input "text" at bounding box center [236, 233] width 259 height 17
paste input "Elite Spice"
drag, startPoint x: 114, startPoint y: 232, endPoint x: 122, endPoint y: 230, distance: 7.9
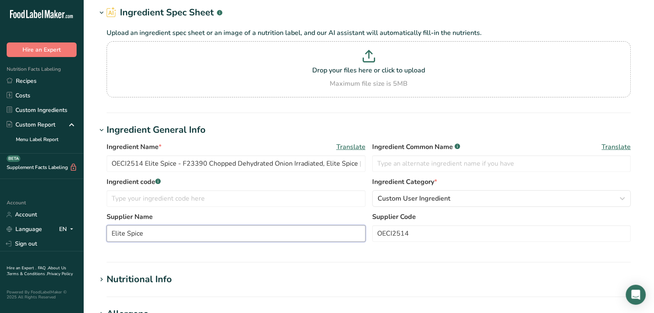
click at [114, 232] on input "Elite Spice" at bounding box center [236, 233] width 259 height 17
type input "Elite Spice"
drag, startPoint x: 181, startPoint y: 164, endPoint x: 200, endPoint y: 175, distance: 21.6
click at [204, 160] on input "OECI2514 Elite Spice - F23390 Chopped Dehydrated Onion Irradiated, Elite Spice …" at bounding box center [236, 163] width 259 height 17
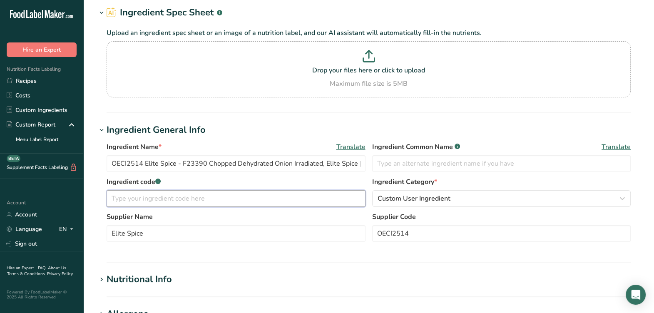
click at [198, 202] on input "text" at bounding box center [236, 198] width 259 height 17
paste input "F23390"
type input "F23390"
drag, startPoint x: 182, startPoint y: 162, endPoint x: 81, endPoint y: 169, distance: 101.9
click at [81, 170] on div ".a-20{fill:#fff;} Hire an Expert Nutrition Facts Labeling Recipes Costs Custom …" at bounding box center [327, 276] width 654 height 657
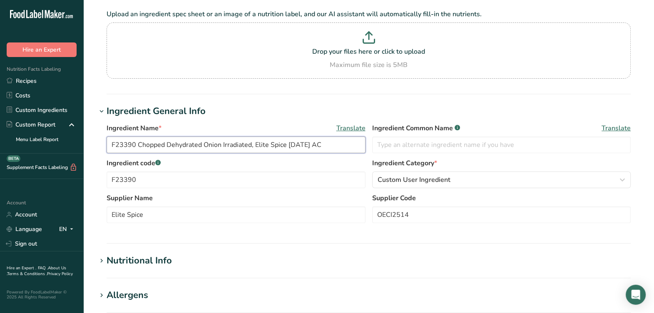
scroll to position [33, 0]
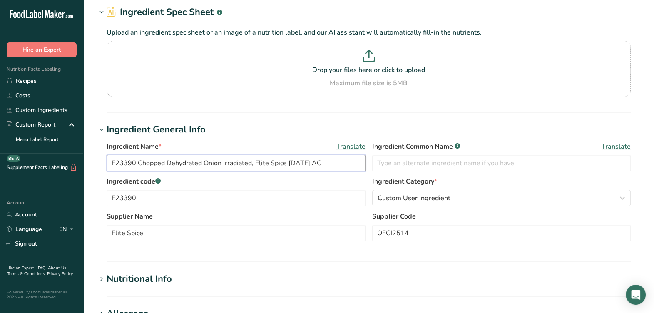
type input "F23390 Chopped Dehydrated Onion Irradiated, Elite Spice [DATE] AC"
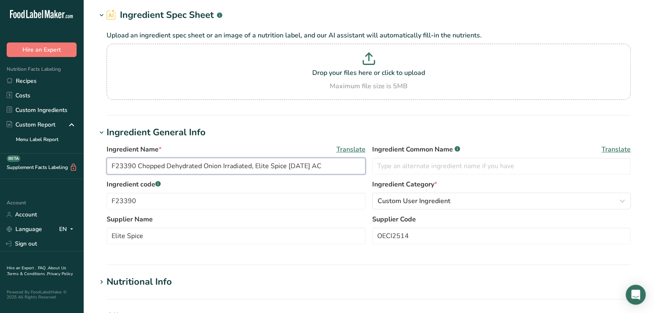
scroll to position [52, 0]
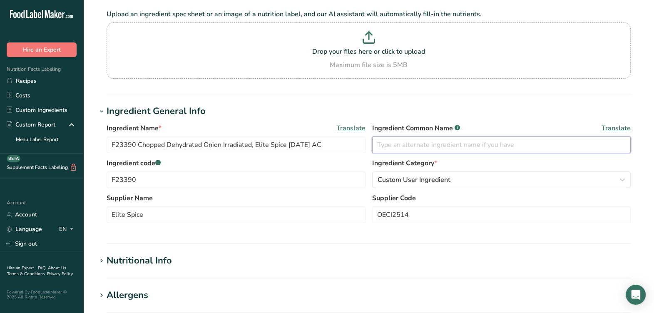
click at [489, 140] on input "text" at bounding box center [501, 145] width 259 height 17
type input "Onion Powder"
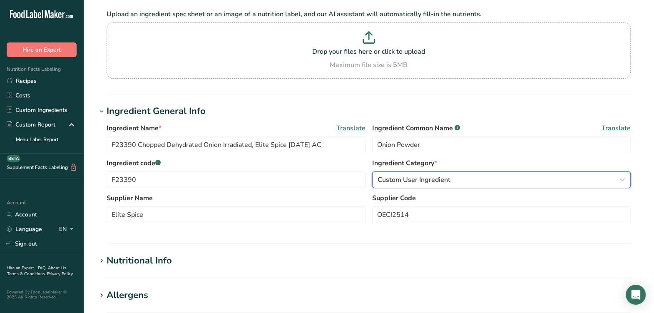
click at [460, 180] on div "Custom User Ingredient" at bounding box center [499, 180] width 243 height 10
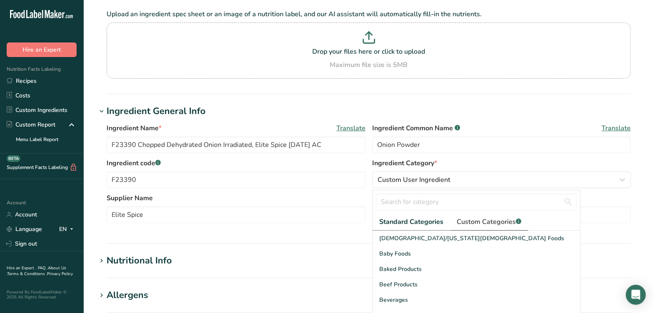
drag, startPoint x: 480, startPoint y: 227, endPoint x: 479, endPoint y: 223, distance: 4.2
click at [480, 227] on link "Custom Categories .a-a{fill:#347362;}.b-a{fill:#fff;}" at bounding box center [489, 222] width 78 height 17
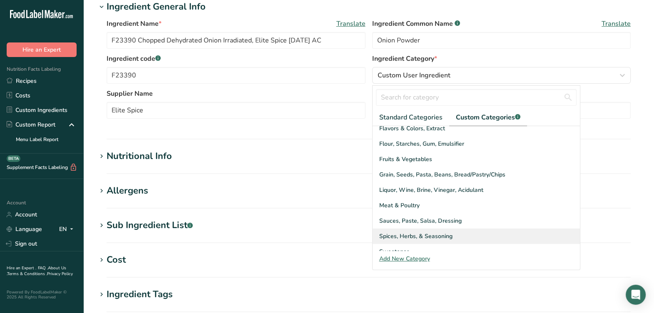
click at [440, 236] on span "Spices, Herbs, & Seasoning" at bounding box center [415, 236] width 73 height 9
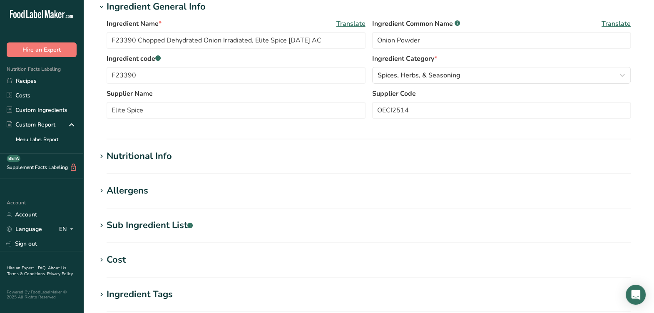
click at [375, 130] on section "Ingredient General Info Ingredient Name * Translate F23390 Chopped Dehydrated O…" at bounding box center [369, 70] width 544 height 140
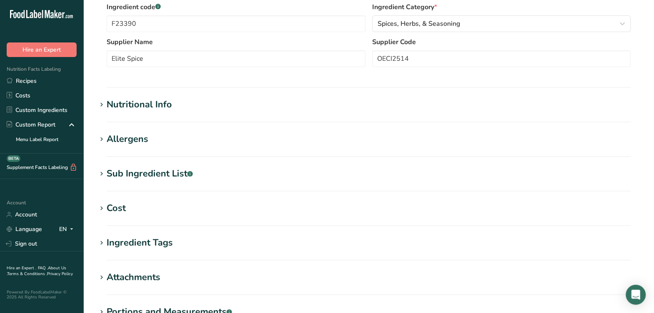
click at [170, 108] on div "Nutritional Info" at bounding box center [139, 105] width 65 height 14
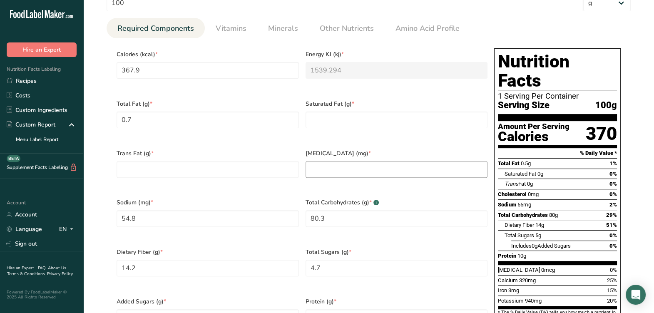
scroll to position [364, 0]
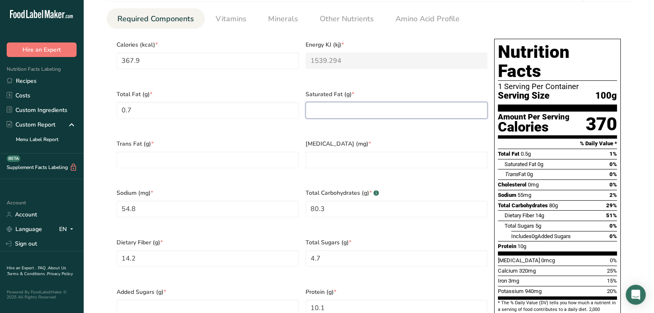
click at [325, 105] on Fat "number" at bounding box center [397, 110] width 182 height 17
type Fat "0"
drag, startPoint x: 121, startPoint y: 160, endPoint x: 140, endPoint y: 152, distance: 20.7
click at [121, 161] on div "Trans Fat (g) *" at bounding box center [207, 160] width 189 height 50
click at [155, 162] on div "Trans Fat (g) *" at bounding box center [207, 160] width 189 height 50
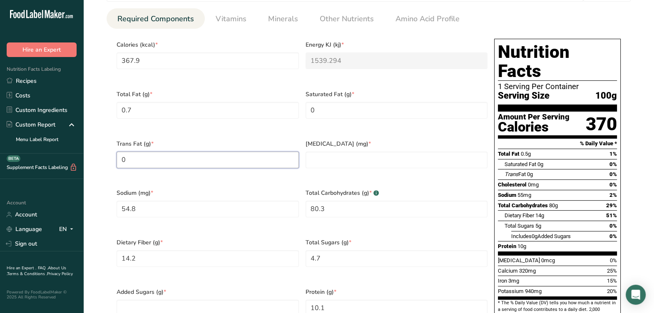
click at [160, 156] on Fat "0" at bounding box center [208, 160] width 182 height 17
type Fat "0"
click at [336, 162] on div "[MEDICAL_DATA] (mg) *" at bounding box center [396, 160] width 189 height 50
click at [337, 156] on input "number" at bounding box center [397, 160] width 182 height 17
type input "0"
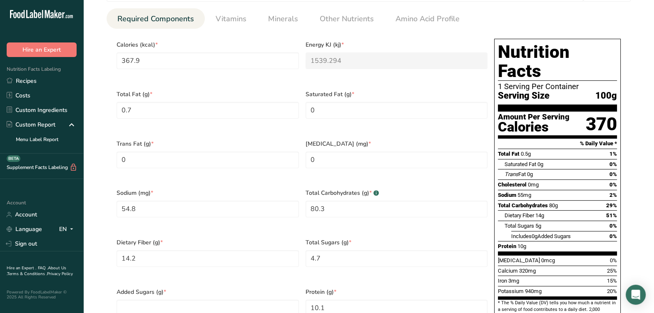
click at [308, 184] on div "Total Carbohydrates (g) * .a-a{fill:#347362;}.b-a{fill:#fff;} 80.3" at bounding box center [396, 209] width 189 height 50
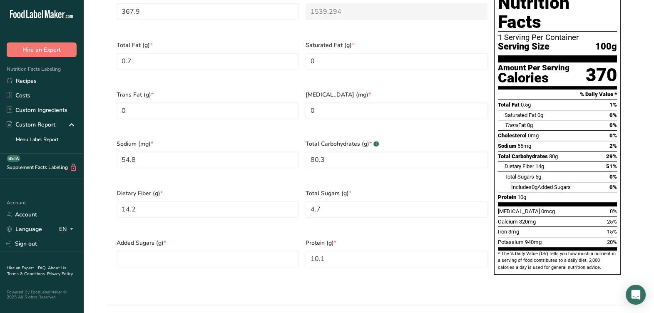
scroll to position [416, 0]
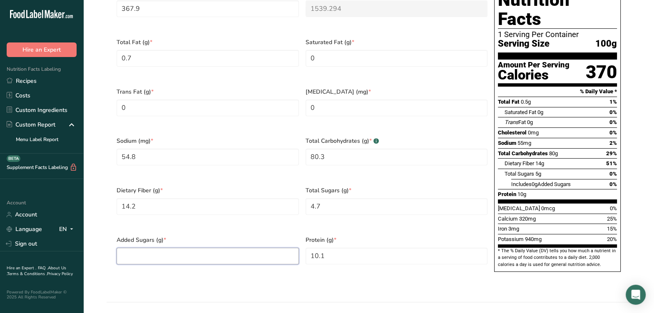
click at [220, 248] on Sugars "number" at bounding box center [208, 256] width 182 height 17
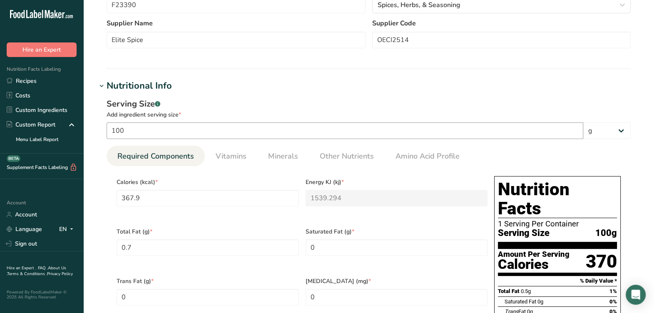
scroll to position [208, 0]
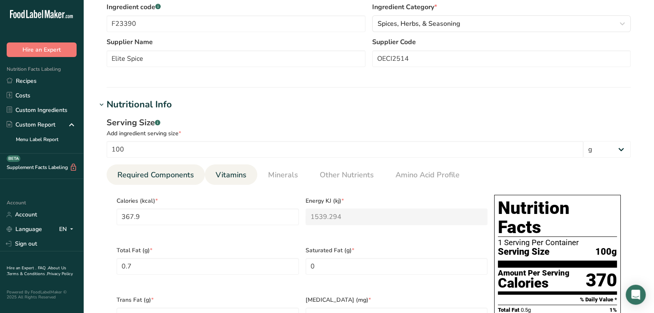
type Sugars "0"
click at [223, 173] on span "Vitamins" at bounding box center [231, 175] width 31 height 11
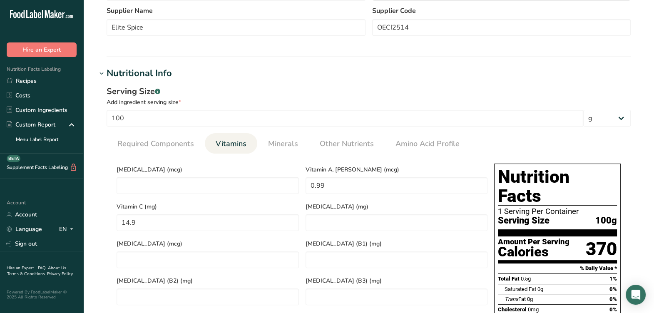
scroll to position [260, 0]
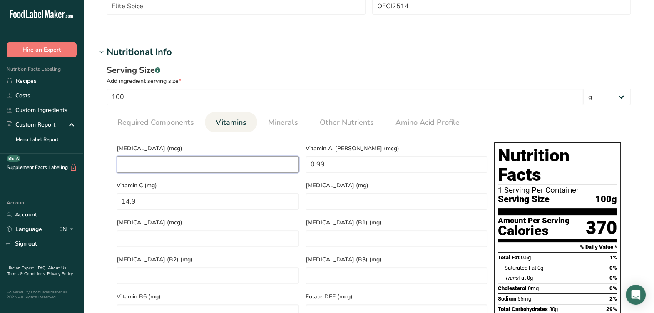
click at [234, 167] on D "number" at bounding box center [208, 164] width 182 height 17
type D "0"
click at [296, 130] on link "Minerals" at bounding box center [283, 122] width 37 height 21
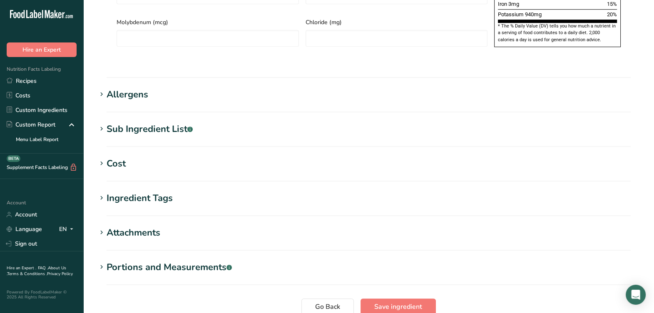
scroll to position [625, 0]
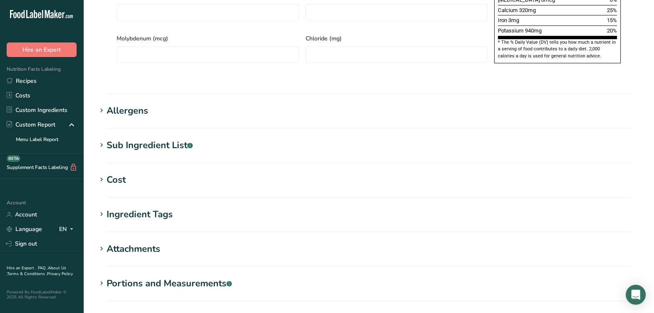
click at [150, 104] on section "Allergens Add any known allergens associated with your ingredient Soy Tree Nuts…" at bounding box center [369, 116] width 544 height 25
click at [127, 104] on div "Allergens" at bounding box center [128, 111] width 42 height 14
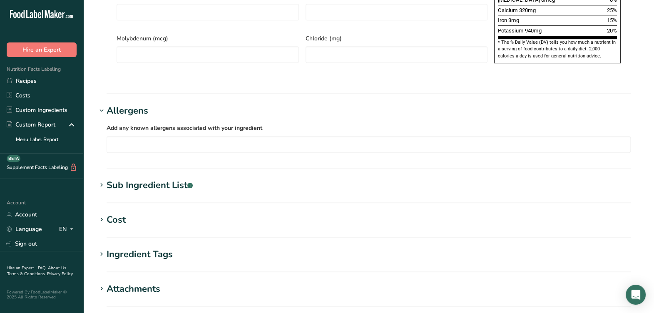
click at [193, 179] on section "Sub Ingredient List .a-a{fill:#347362;}.b-a{fill:#fff;} Translate Dehydrated On…" at bounding box center [369, 191] width 544 height 25
click at [185, 179] on div "Sub Ingredient List .a-a{fill:#347362;}.b-a{fill:#fff;}" at bounding box center [150, 186] width 86 height 14
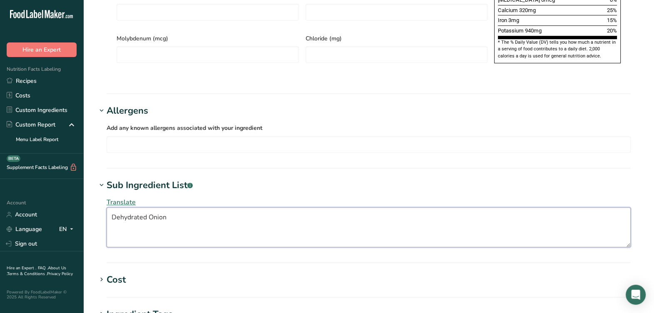
drag, startPoint x: 174, startPoint y: 209, endPoint x: -26, endPoint y: 223, distance: 200.9
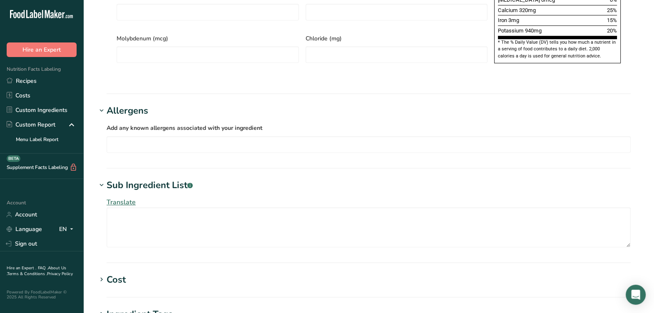
click at [370, 192] on div "Translate" at bounding box center [369, 222] width 544 height 60
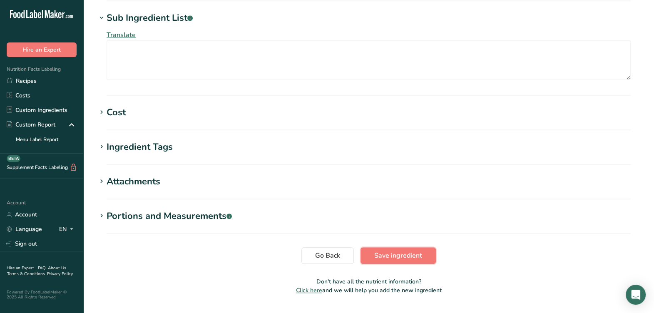
click at [403, 251] on span "Save ingredient" at bounding box center [398, 256] width 48 height 10
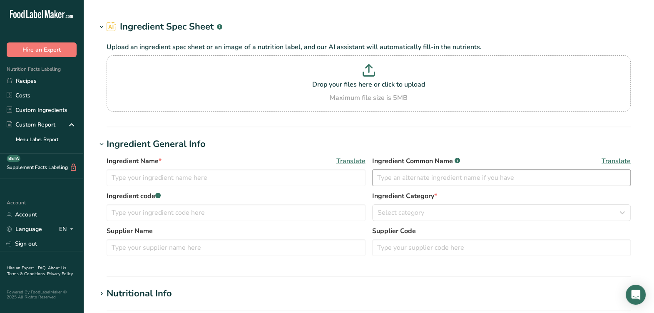
type input "F23099 Large Cut Corn Shred w Vinegar, Bimbo Bakeries [DATE] AL"
type input "Corn Bread"
type input "F23099"
type input "Bimbo Bakeries"
type input "#76044"
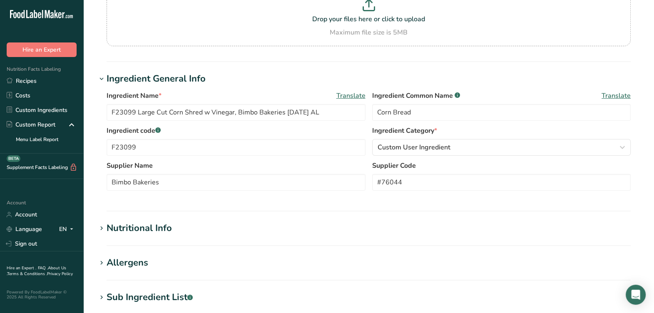
scroll to position [104, 0]
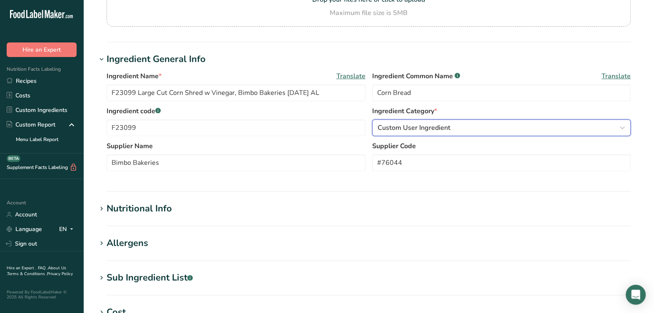
click at [457, 133] on button "Custom User Ingredient" at bounding box center [501, 128] width 259 height 17
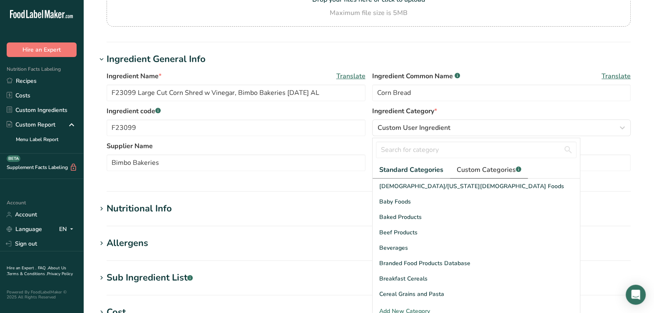
click at [470, 171] on span "Custom Categories .a-a{fill:#347362;}.b-a{fill:#fff;}" at bounding box center [489, 170] width 65 height 10
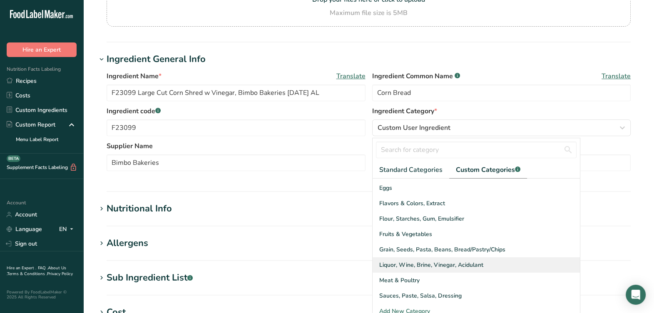
scroll to position [52, 0]
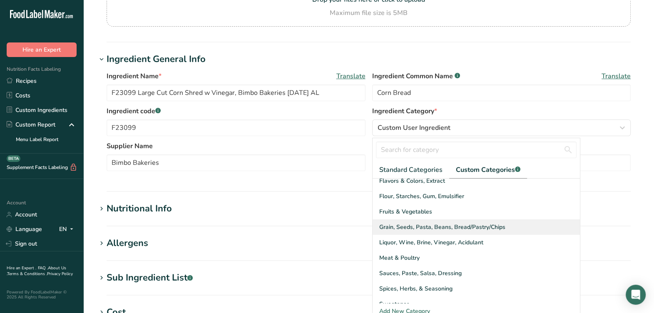
click at [435, 230] on div "Grain, Seeds, Pasta, Beans, Bread/Pastry/Chips" at bounding box center [476, 227] width 207 height 15
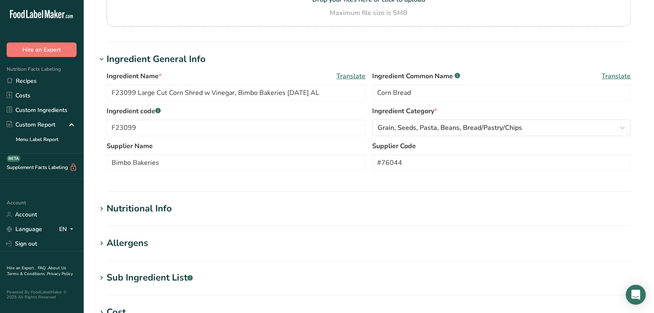
click at [396, 184] on section "Ingredient General Info Ingredient Name * Translate F23099 Large Cut Corn Shred…" at bounding box center [369, 122] width 544 height 140
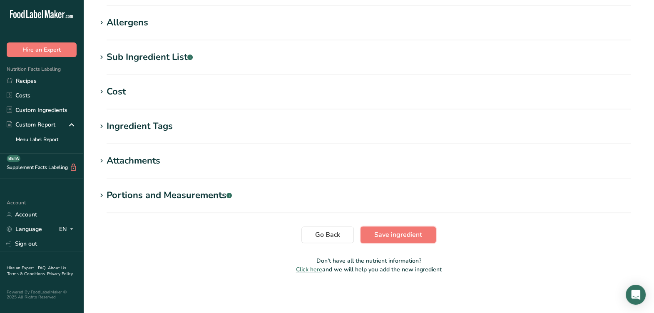
click at [372, 233] on button "Save ingredient" at bounding box center [398, 235] width 75 height 17
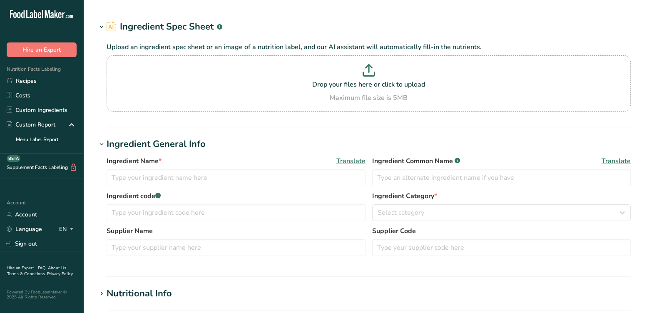
type input "CELC501 Elite Spice - F23092 Cross Cut Celery 1/8", Elite Spice 09-20-19 AC"
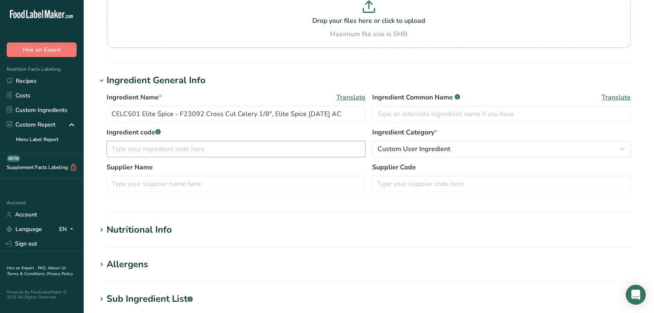
scroll to position [104, 0]
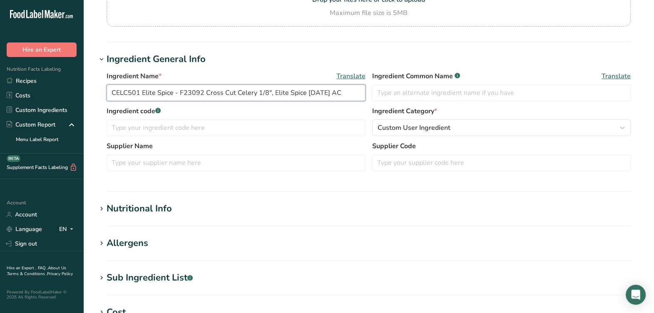
drag, startPoint x: 178, startPoint y: 95, endPoint x: 205, endPoint y: 92, distance: 27.3
click at [205, 92] on input "CELC501 Elite Spice - F23092 Cross Cut Celery 1/8", Elite Spice 09-20-19 AC" at bounding box center [236, 93] width 259 height 17
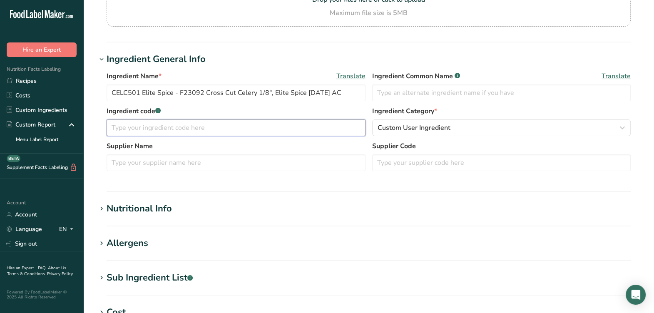
click at [190, 124] on input "text" at bounding box center [236, 128] width 259 height 17
paste input "F23092"
type input "F23092"
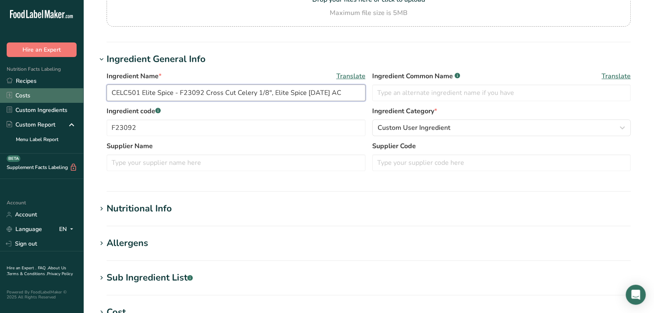
drag, startPoint x: 138, startPoint y: 90, endPoint x: 80, endPoint y: 90, distance: 58.3
click at [80, 90] on div ".a-20{fill:#fff;} Hire an Expert Nutrition Facts Labeling Recipes Costs Custom …" at bounding box center [327, 215] width 654 height 639
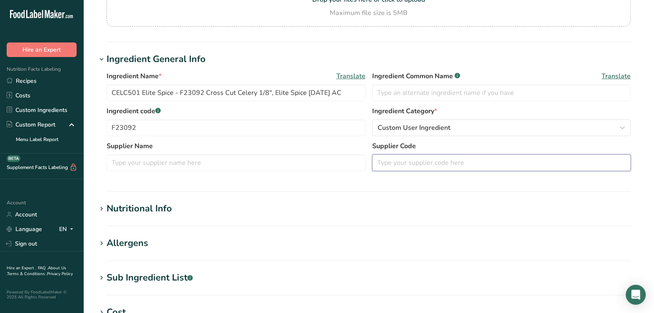
click at [448, 162] on input "text" at bounding box center [501, 163] width 259 height 17
paste input "CELC501"
type input "CELC501"
drag, startPoint x: 179, startPoint y: 91, endPoint x: 200, endPoint y: 88, distance: 21.4
click at [200, 88] on input "CELC501 Elite Spice - F23092 Cross Cut Celery 1/8", Elite Spice 09-20-19 AC" at bounding box center [236, 93] width 259 height 17
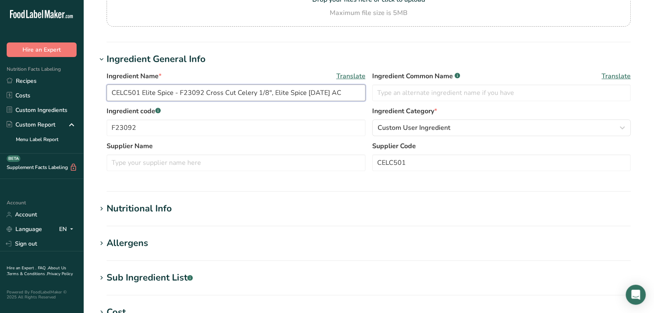
drag, startPoint x: 149, startPoint y: 91, endPoint x: 173, endPoint y: 92, distance: 24.2
click at [173, 92] on input "CELC501 Elite Spice - F23092 Cross Cut Celery 1/8", Elite Spice 09-20-19 AC" at bounding box center [236, 93] width 259 height 17
click at [193, 163] on input "text" at bounding box center [236, 163] width 259 height 17
paste input "Elite Spice"
type input "Elite Spice"
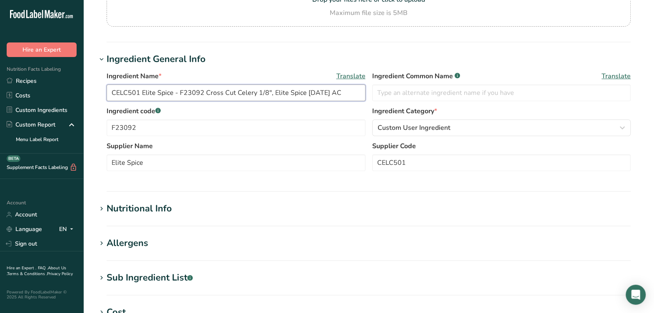
drag, startPoint x: 179, startPoint y: 94, endPoint x: 102, endPoint y: 92, distance: 77.5
click at [102, 92] on div "Ingredient Name * Translate CELC501 Elite Spice - F23092 Cross Cut Celery 1/8",…" at bounding box center [369, 123] width 544 height 115
click at [288, 94] on input "F23092 Cross Cut Celery 1/8", Elite Spice 09-20-19 AC" at bounding box center [236, 93] width 259 height 17
click at [267, 91] on input "F23092 Cross Cut Celery 1/8", Elite Spice 09-20-19 AL" at bounding box center [236, 93] width 259 height 17
type input "F23092 Cross Cut Celery 1/8", Elite Spice 7-8-20 AL"
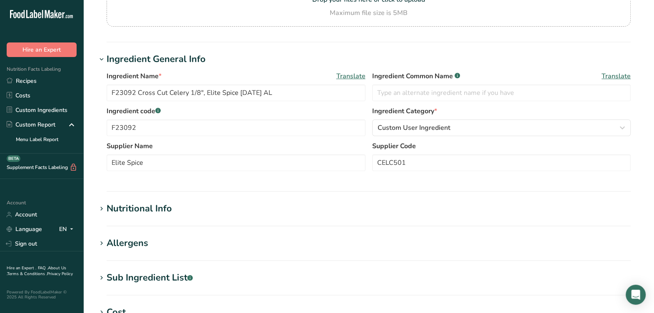
click at [342, 106] on label "Ingredient code .a-a{fill:#347362;}.b-a{fill:#fff;}" at bounding box center [236, 111] width 259 height 10
click at [548, 99] on input "text" at bounding box center [501, 93] width 259 height 17
type input "Dehydrated Celery"
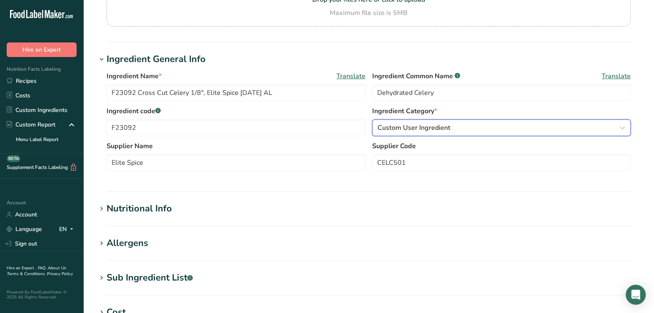
click at [485, 130] on div "Custom User Ingredient" at bounding box center [499, 128] width 243 height 10
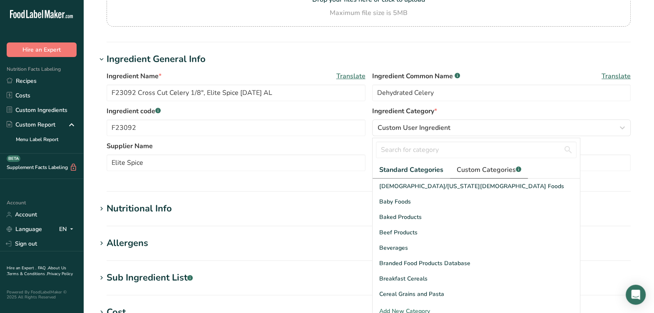
click at [484, 171] on span "Custom Categories .a-a{fill:#347362;}.b-a{fill:#fff;}" at bounding box center [489, 170] width 65 height 10
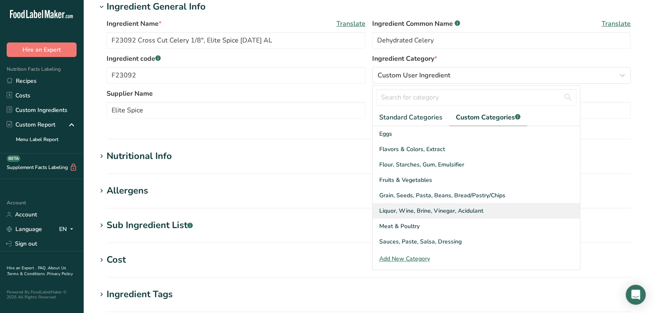
scroll to position [52, 0]
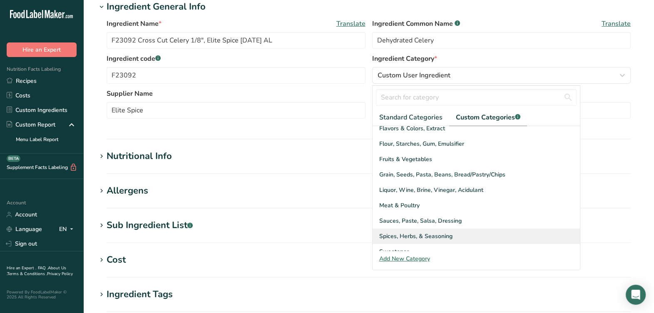
click at [401, 235] on span "Spices, Herbs, & Seasoning" at bounding box center [415, 236] width 73 height 9
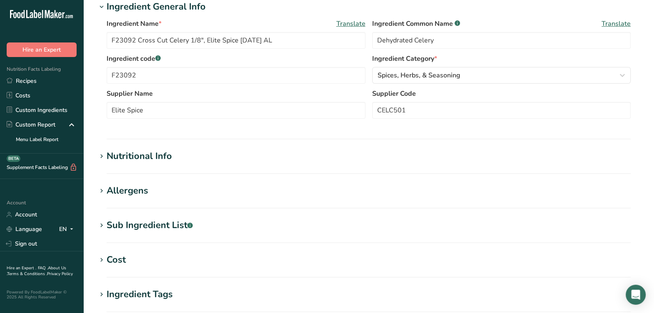
click at [351, 131] on section "Ingredient General Info Ingredient Name * Translate F23092 Cross Cut Celery 1/8…" at bounding box center [369, 70] width 544 height 140
drag, startPoint x: 125, startPoint y: 156, endPoint x: 129, endPoint y: 152, distance: 5.9
click at [125, 156] on div "Nutritional Info" at bounding box center [139, 157] width 65 height 14
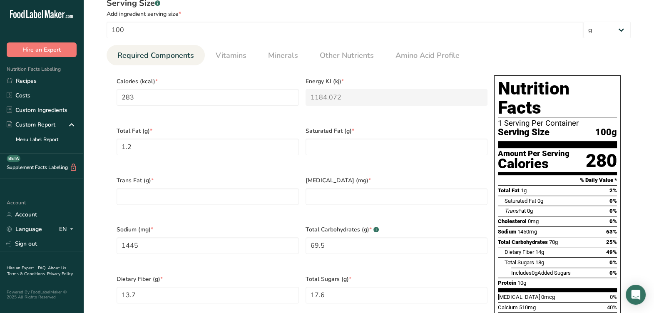
scroll to position [364, 0]
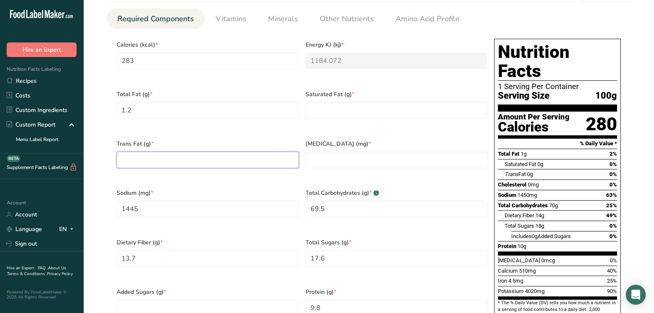
click at [175, 152] on Fat "number" at bounding box center [208, 160] width 182 height 17
type Fat "0"
click at [377, 104] on Fat "number" at bounding box center [397, 110] width 182 height 17
type Fat "0"
click at [362, 152] on input "number" at bounding box center [397, 160] width 182 height 17
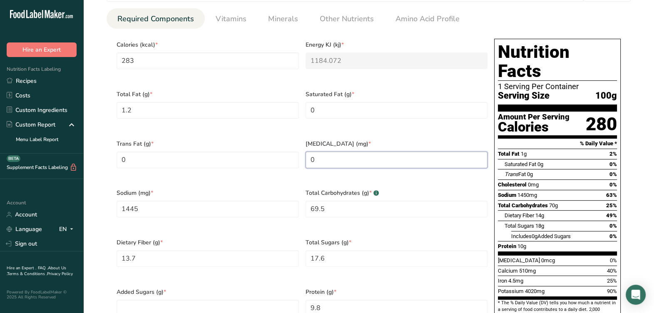
type input "0"
click at [272, 189] on span "Sodium (mg) *" at bounding box center [208, 193] width 182 height 9
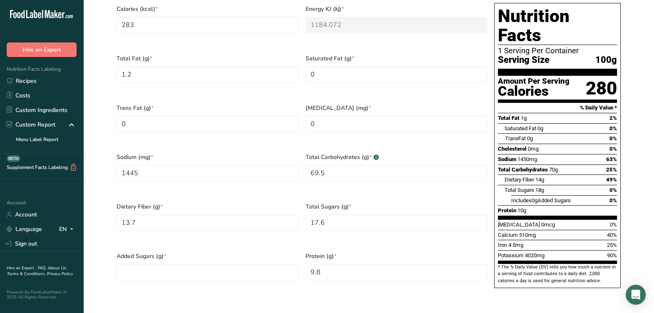
scroll to position [416, 0]
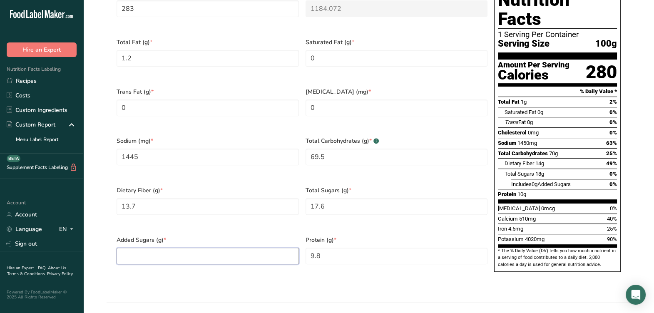
click at [204, 248] on Sugars "number" at bounding box center [208, 256] width 182 height 17
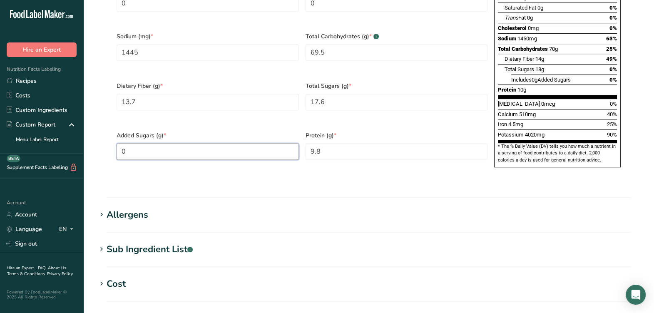
scroll to position [260, 0]
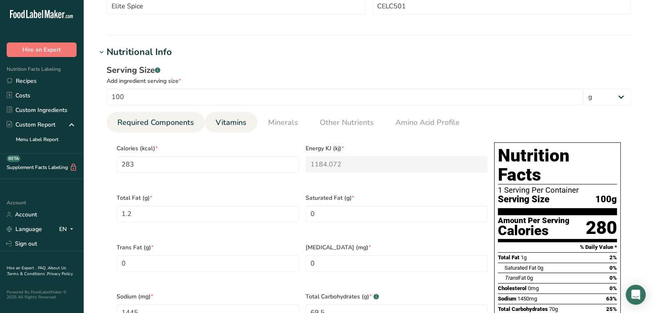
type Sugars "0"
click at [229, 128] on span "Vitamins" at bounding box center [231, 122] width 31 height 11
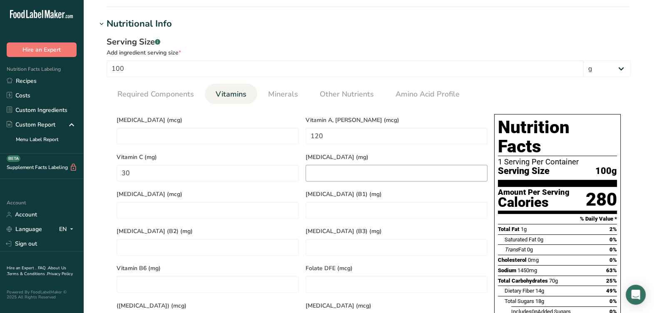
scroll to position [312, 0]
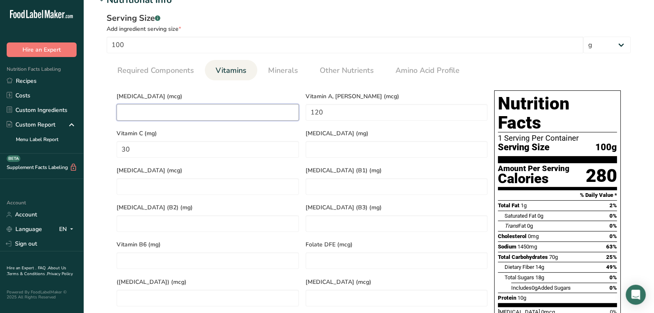
click at [245, 106] on D "number" at bounding box center [208, 112] width 182 height 17
click at [279, 80] on div "Required Components Vitamins Minerals Other Nutrients Amino Acid Profile Calori…" at bounding box center [369, 225] width 524 height 331
click at [282, 76] on span "Minerals" at bounding box center [283, 70] width 30 height 11
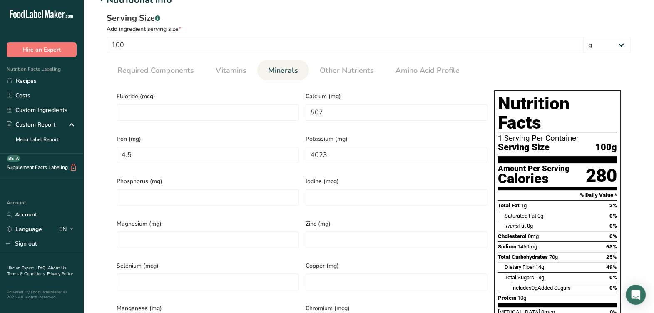
click at [299, 177] on div "Phosphorus (mg)" at bounding box center [207, 193] width 189 height 42
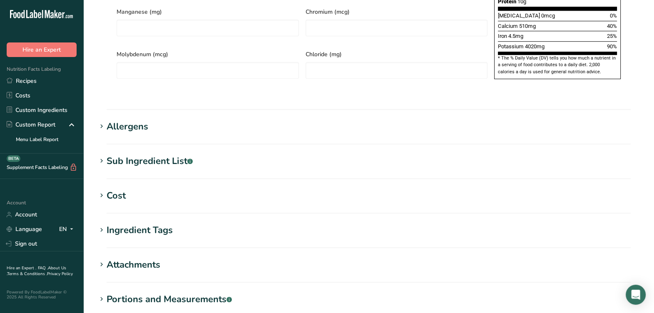
scroll to position [573, 0]
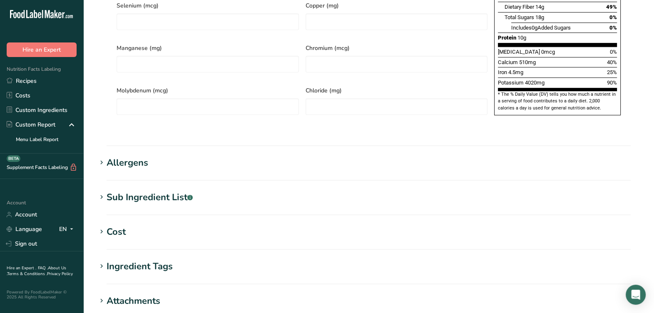
click at [128, 156] on div "Allergens" at bounding box center [128, 163] width 42 height 14
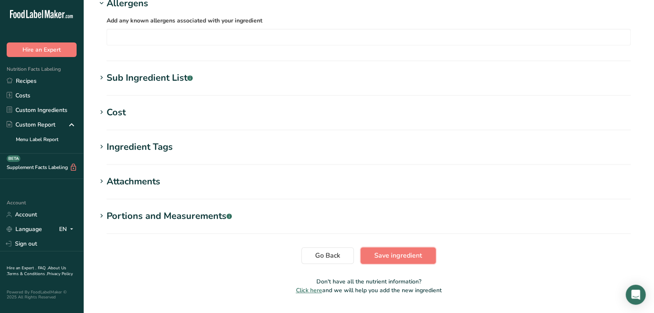
click at [412, 251] on span "Save ingredient" at bounding box center [398, 256] width 48 height 10
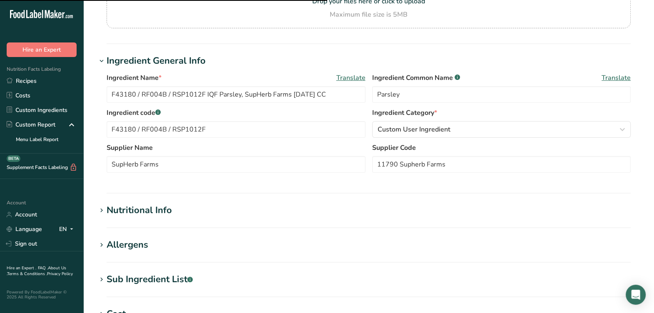
scroll to position [104, 0]
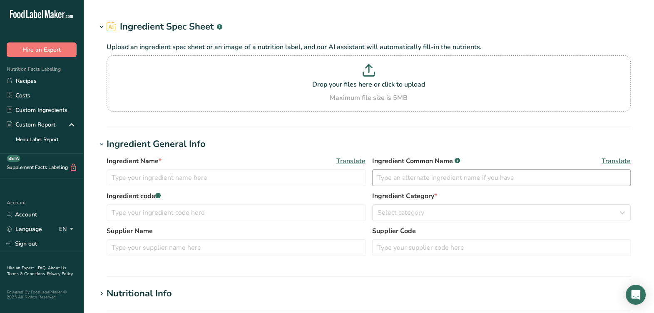
type input "F43182 / RSP114SF IQF Sage, Supherb Farms [DATE] AC"
type input "Sage"
type input "11930 Supherb Farms"
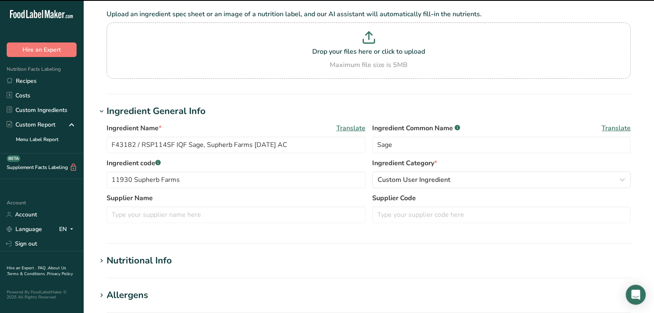
scroll to position [104, 0]
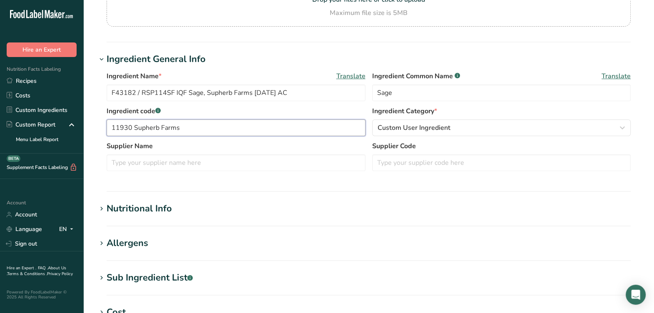
drag, startPoint x: 134, startPoint y: 129, endPoint x: 94, endPoint y: 134, distance: 40.7
click at [94, 134] on section "Edit F43182 / RSP114SF IQF Sage, Supherb Farms [DATE] AC Ingredient Spec Sheet …" at bounding box center [368, 202] width 571 height 612
click at [397, 162] on input "text" at bounding box center [501, 163] width 259 height 17
paste input "11930"
type input "11930"
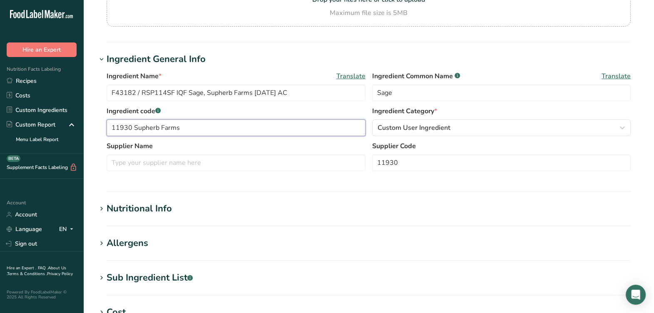
drag, startPoint x: 181, startPoint y: 129, endPoint x: 133, endPoint y: 130, distance: 47.5
click at [133, 130] on input "11930 Supherb Farms" at bounding box center [236, 128] width 259 height 17
click at [142, 165] on input "text" at bounding box center [236, 163] width 259 height 17
paste input "Supherb Farms"
type input "Supherb Farms"
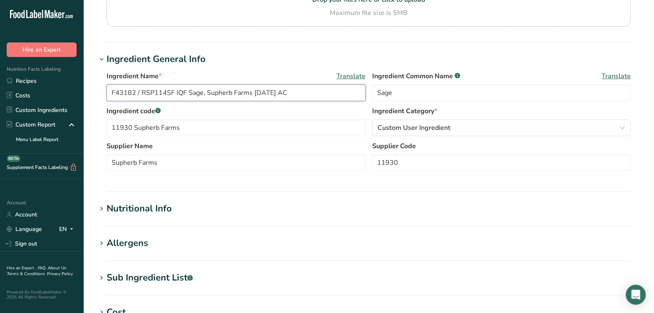
drag, startPoint x: 172, startPoint y: 91, endPoint x: 98, endPoint y: 93, distance: 73.8
click at [97, 93] on div "Ingredient Name * Translate F43182 / RSP114SF IQF Sage, Supherb Farms 07-03-18 …" at bounding box center [369, 123] width 544 height 115
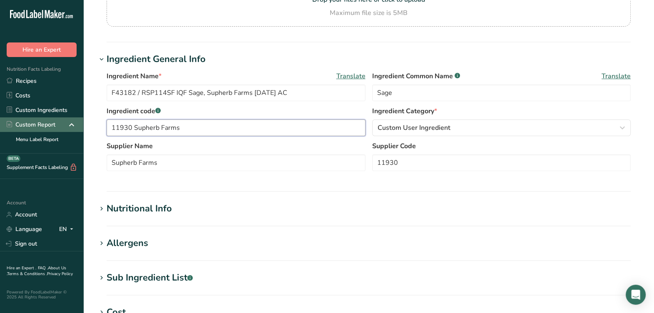
drag, startPoint x: 233, startPoint y: 131, endPoint x: 81, endPoint y: 121, distance: 151.9
click at [81, 121] on div ".a-20{fill:#fff;} Hire an Expert Nutrition Facts Labeling Recipes Costs Custom …" at bounding box center [327, 215] width 654 height 639
paste input "F43182 / RSP114SF"
type input "F43182 / RSP114SF"
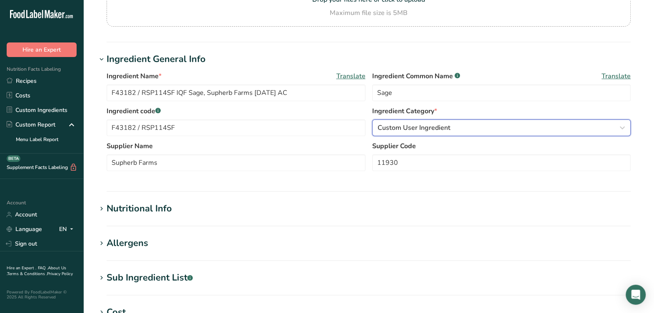
click at [422, 130] on span "Custom User Ingredient" at bounding box center [414, 128] width 73 height 10
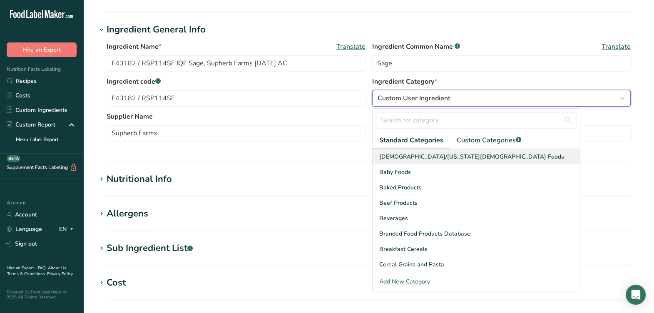
scroll to position [156, 0]
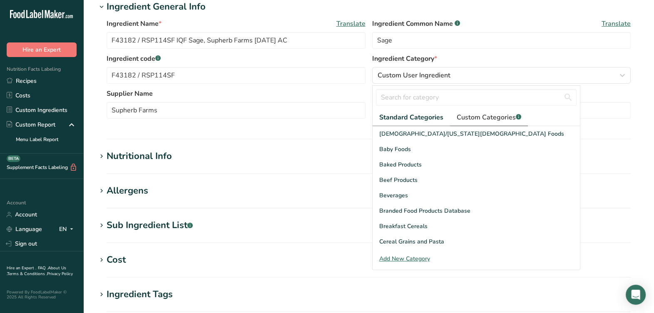
click at [483, 115] on span "Custom Categories .a-a{fill:#347362;}.b-a{fill:#fff;}" at bounding box center [489, 117] width 65 height 10
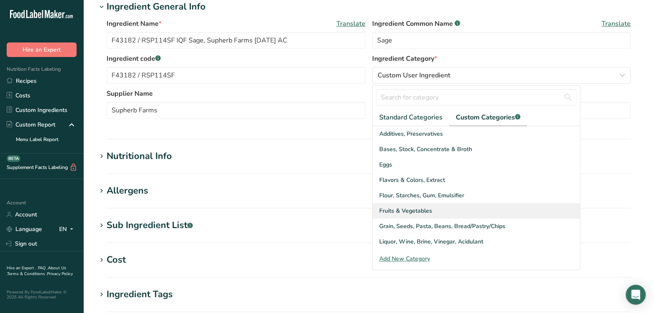
click at [429, 212] on span "Fruits & Vegetables" at bounding box center [405, 211] width 53 height 9
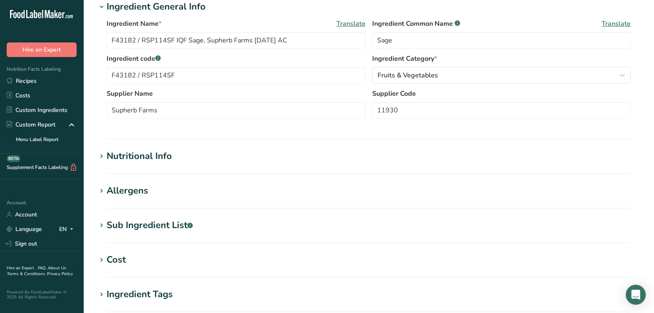
click at [395, 133] on section "Ingredient General Info Ingredient Name * Translate F43182 / RSP114SF IQF Sage,…" at bounding box center [369, 70] width 544 height 140
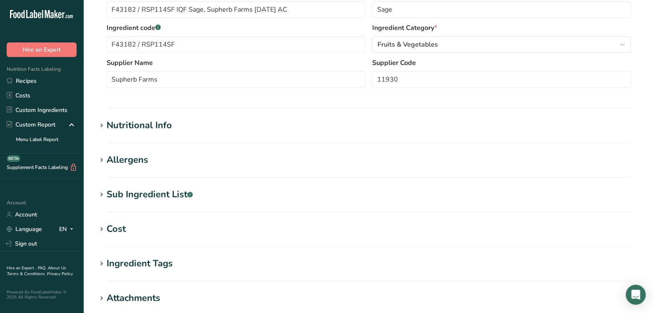
scroll to position [208, 0]
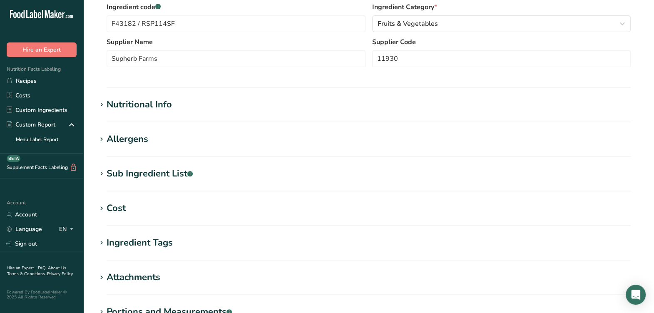
click at [144, 107] on div "Nutritional Info" at bounding box center [139, 105] width 65 height 14
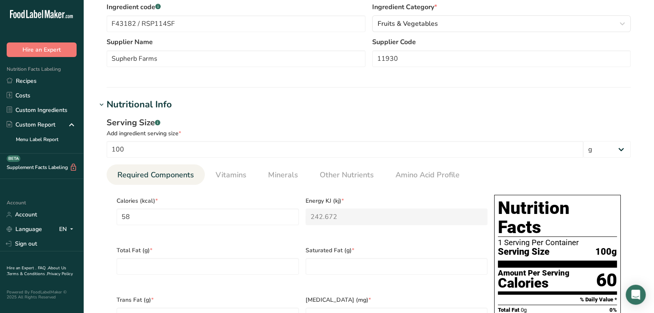
click at [143, 107] on div "Nutritional Info" at bounding box center [139, 105] width 65 height 14
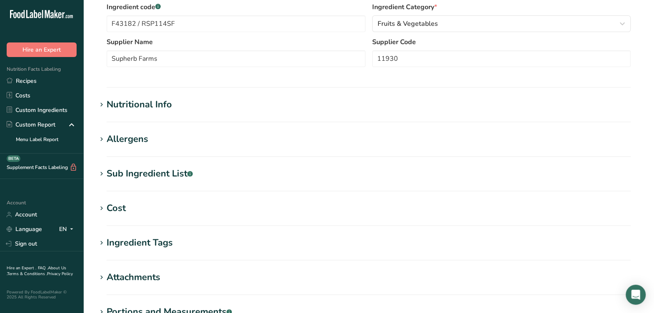
click at [144, 107] on div "Nutritional Info" at bounding box center [139, 105] width 65 height 14
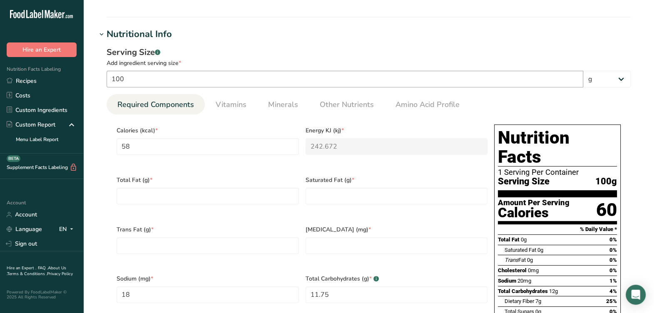
scroll to position [312, 0]
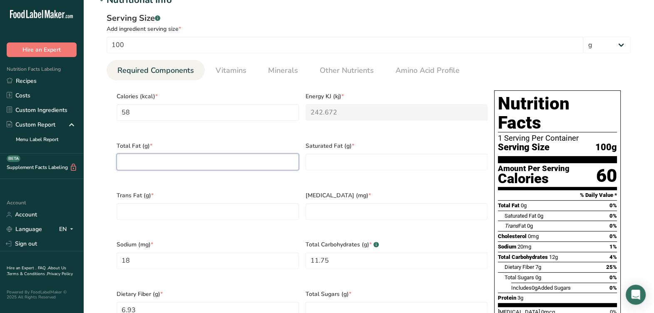
click at [162, 154] on Fat "number" at bounding box center [208, 162] width 182 height 17
type Fat "0"
click at [357, 159] on Fat "number" at bounding box center [397, 162] width 182 height 17
type Fat "0"
drag, startPoint x: 327, startPoint y: 196, endPoint x: 316, endPoint y: 200, distance: 11.9
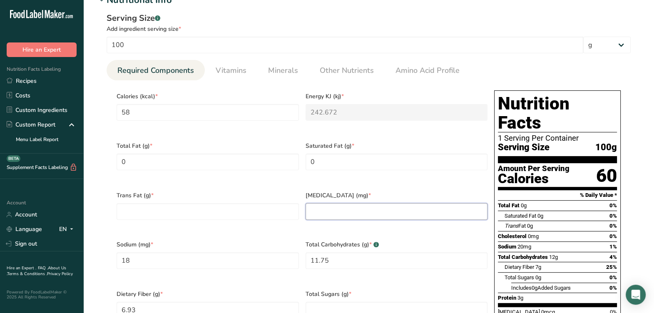
click at [326, 203] on input "number" at bounding box center [397, 211] width 182 height 17
type input "0"
click at [280, 203] on Fat "number" at bounding box center [208, 211] width 182 height 17
type Fat "0"
drag, startPoint x: 276, startPoint y: 226, endPoint x: 274, endPoint y: 218, distance: 8.2
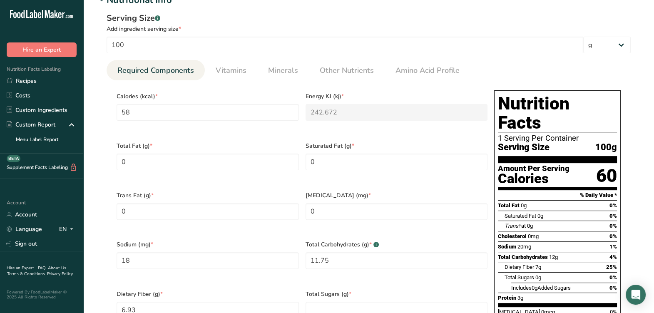
click at [276, 224] on div "Calories (kcal) * 58 Energy KJ (kj) * 242.672 Total Fat (g) * 0 Saturated Fat (…" at bounding box center [302, 235] width 378 height 297
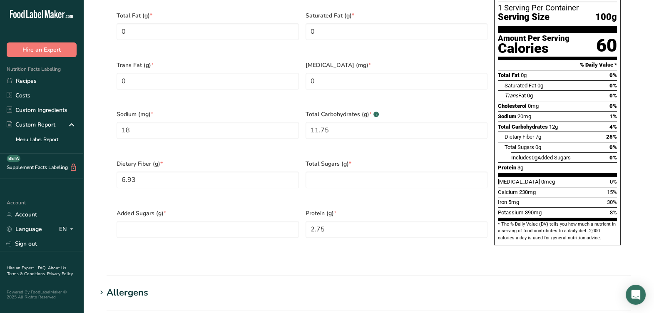
scroll to position [469, 0]
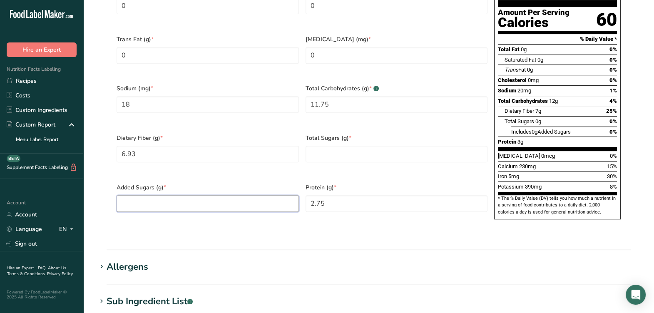
click at [252, 195] on Sugars "number" at bounding box center [208, 203] width 182 height 17
type Sugars "0"
click at [250, 210] on section "Calories (kcal) * 58 Energy KJ (kj) * 242.672 Total Fat (g) * 0 Saturated Fat (…" at bounding box center [369, 79] width 524 height 310
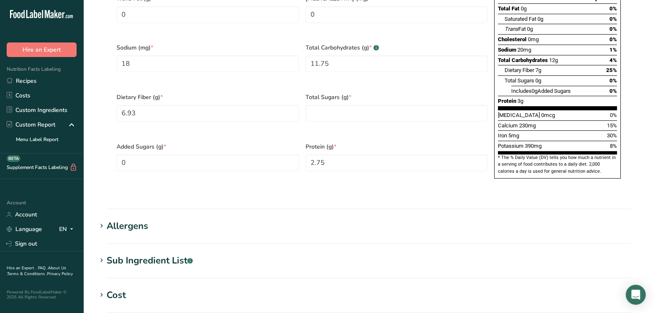
scroll to position [573, 0]
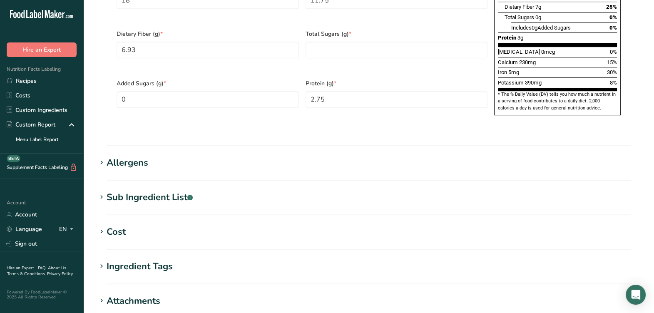
click at [137, 156] on div "Allergens" at bounding box center [128, 163] width 42 height 14
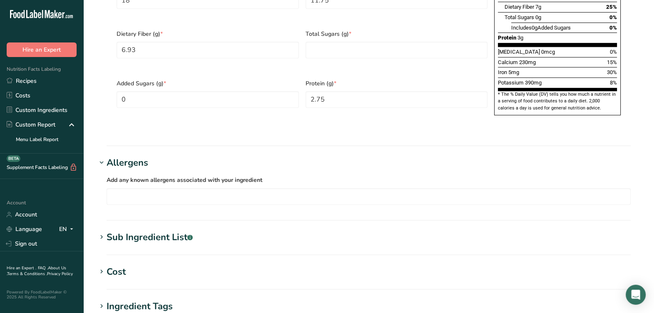
click at [137, 156] on div "Allergens" at bounding box center [128, 163] width 42 height 14
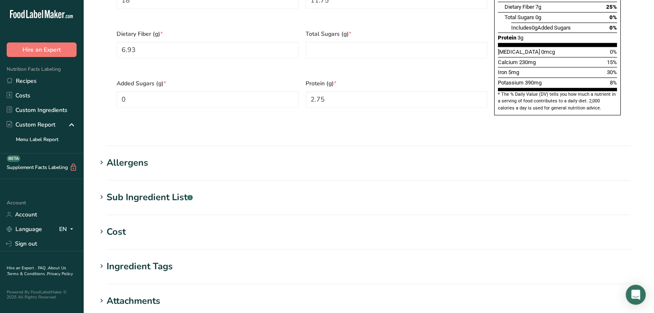
drag, startPoint x: 137, startPoint y: 142, endPoint x: 148, endPoint y: 170, distance: 29.5
click at [179, 191] on div "Sub Ingredient List .a-a{fill:#347362;}.b-a{fill:#fff;}" at bounding box center [150, 198] width 86 height 14
drag, startPoint x: 175, startPoint y: 225, endPoint x: 130, endPoint y: 221, distance: 45.2
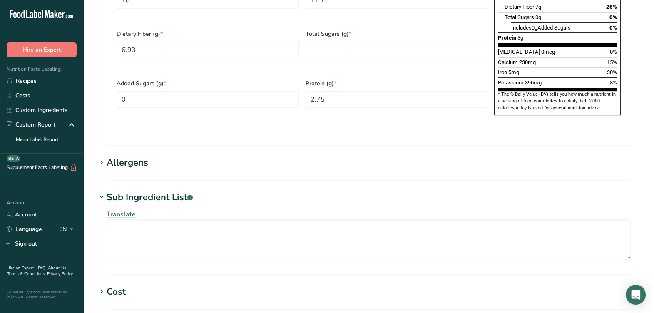
click at [274, 191] on h1 "Sub Ingredient List .a-a{fill:#347362;}.b-a{fill:#fff;}" at bounding box center [369, 198] width 544 height 14
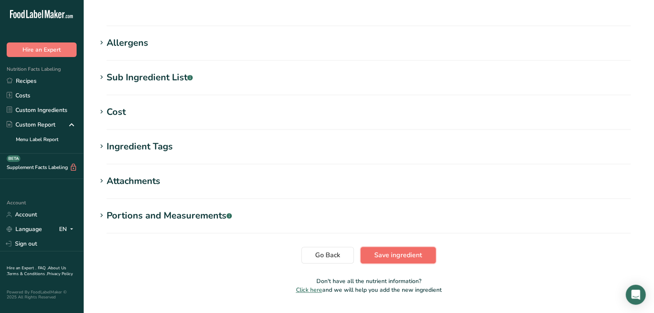
click at [402, 250] on span "Save ingredient" at bounding box center [398, 255] width 48 height 10
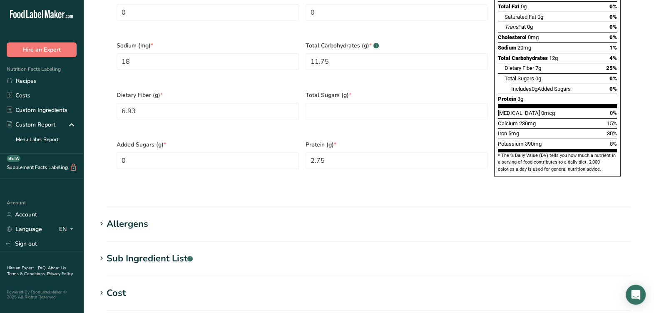
scroll to position [306, 0]
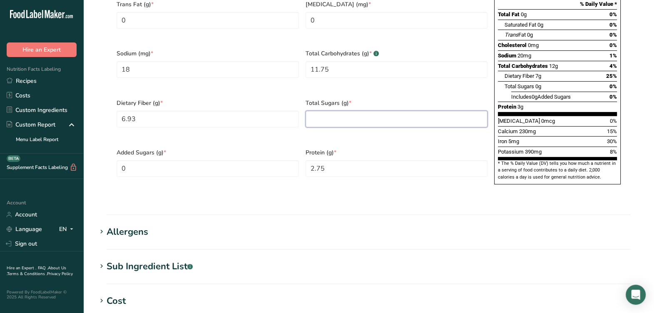
click at [354, 111] on Sugars "number" at bounding box center [397, 119] width 182 height 17
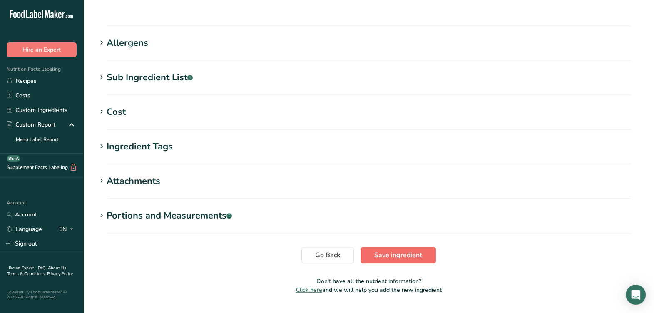
type Sugars "0"
click at [397, 247] on button "Save ingredient" at bounding box center [398, 255] width 75 height 17
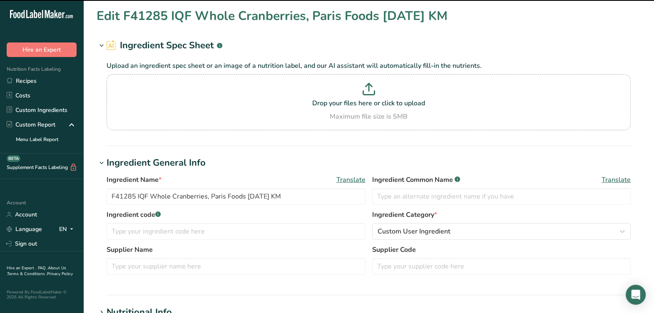
scroll to position [104, 0]
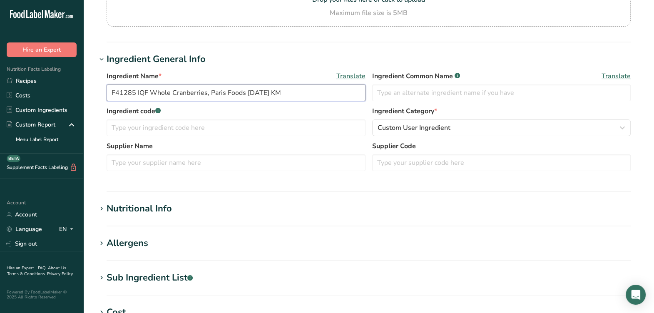
click at [138, 97] on input "F41285 IQF Whole Cranberries, Paris Foods 04-26-21 KM" at bounding box center [236, 93] width 259 height 17
type input "F41285 IQF Whole Cranberries, Paris Foods 04-26-21 KM"
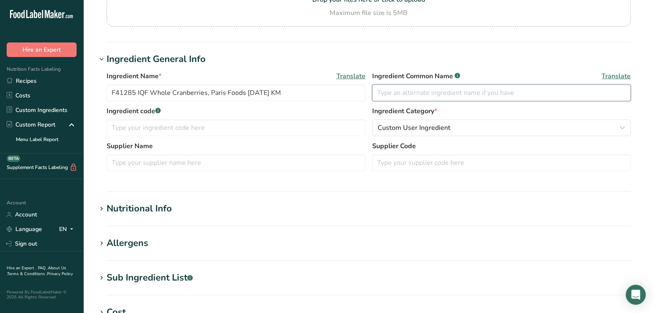
click at [474, 100] on input "text" at bounding box center [501, 93] width 259 height 17
type input "Cranberries"
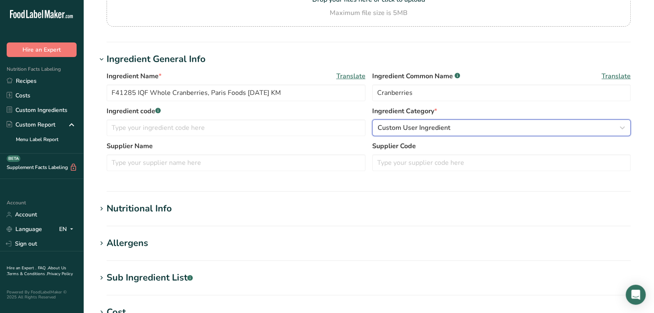
click at [442, 133] on button "Custom User Ingredient" at bounding box center [501, 128] width 259 height 17
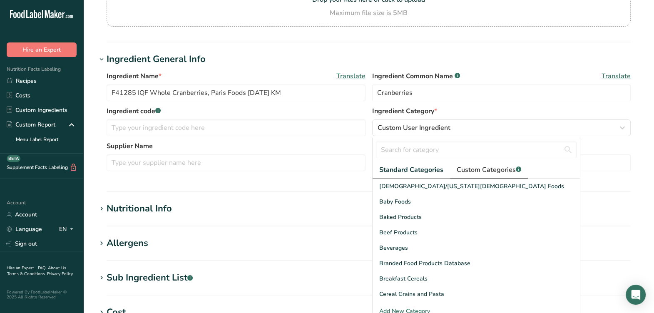
click at [459, 165] on span "Custom Categories .a-a{fill:#347362;}.b-a{fill:#fff;}" at bounding box center [489, 170] width 65 height 10
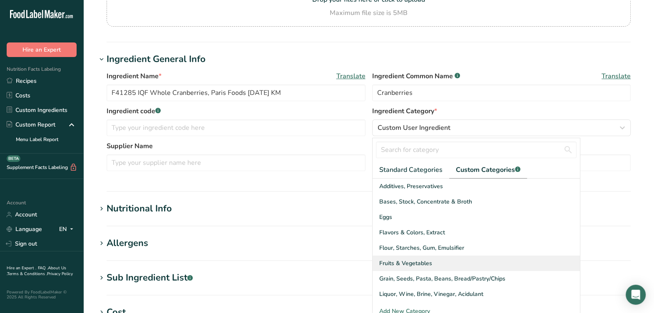
click at [417, 265] on span "Fruits & Vegetables" at bounding box center [405, 263] width 53 height 9
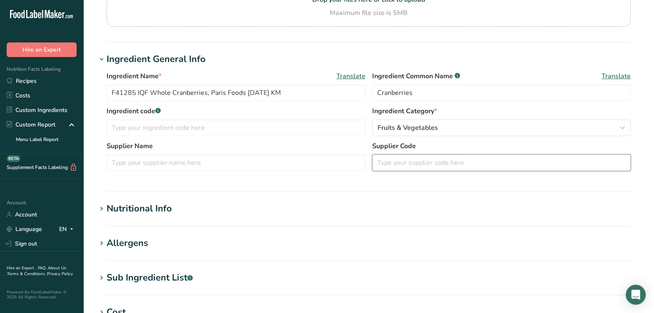
click at [467, 166] on input "text" at bounding box center [501, 163] width 259 height 17
type input "60053"
click at [167, 162] on input "text" at bounding box center [236, 163] width 259 height 17
type input "Paris Foods"
drag, startPoint x: 135, startPoint y: 92, endPoint x: 121, endPoint y: 106, distance: 20.3
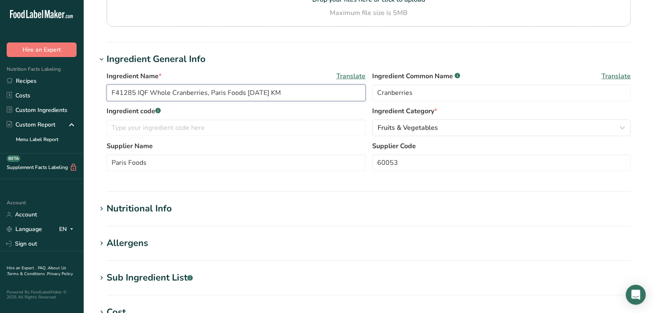
click at [100, 97] on div "Ingredient Name * Translate F41285 IQF Whole Cranberries, Paris Foods 04-26-21 …" at bounding box center [369, 123] width 544 height 115
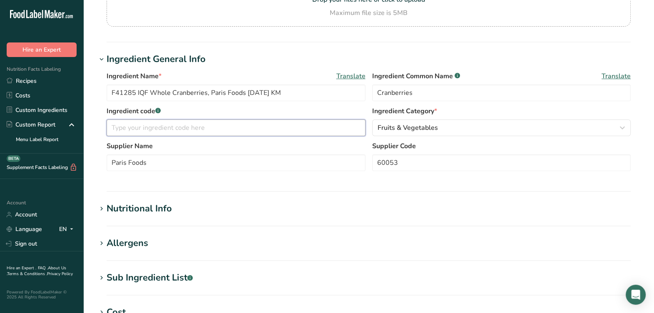
click at [189, 125] on input "text" at bounding box center [236, 128] width 259 height 17
paste input "F41285"
type input "F41285"
click at [328, 141] on label "Supplier Name" at bounding box center [236, 146] width 259 height 10
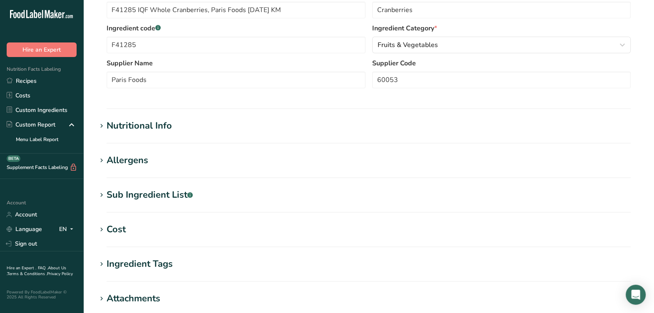
scroll to position [208, 0]
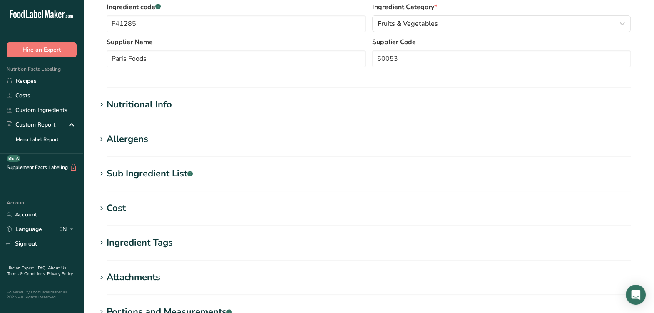
click at [125, 109] on div "Nutritional Info" at bounding box center [139, 105] width 65 height 14
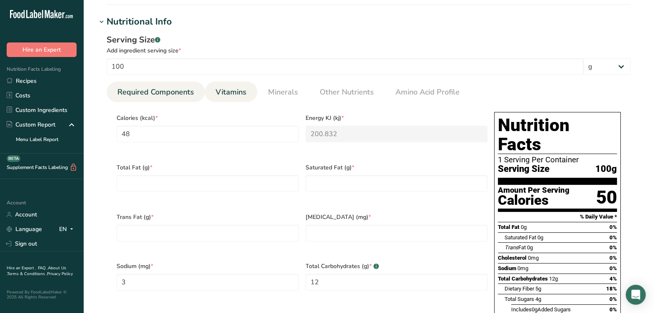
scroll to position [312, 0]
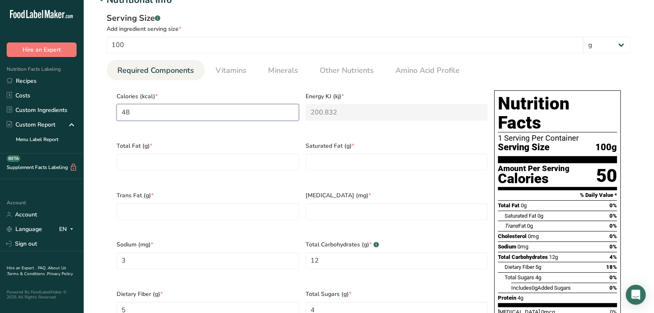
click at [213, 112] on input "48" at bounding box center [208, 112] width 182 height 17
type input "4"
type KJ "16.7"
type input "47"
type KJ "196.6"
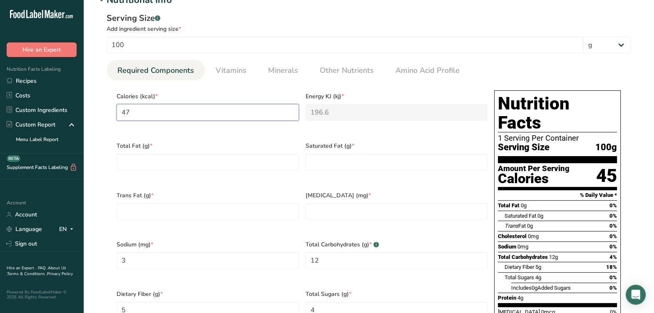
type input "47.8"
type KJ "200"
type input "47.81"
click at [205, 157] on Fat "number" at bounding box center [208, 162] width 182 height 17
type Fat "0.45"
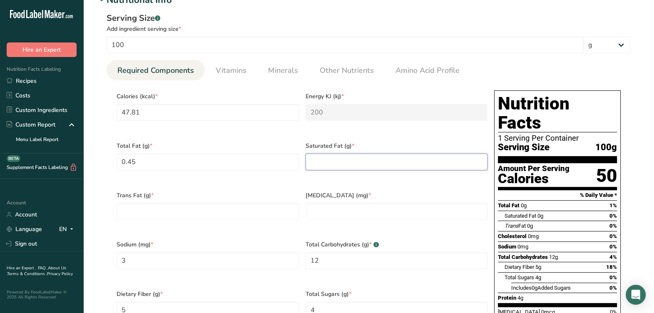
click at [392, 154] on Fat "number" at bounding box center [397, 162] width 182 height 17
type Fat "0"
drag, startPoint x: 173, startPoint y: 214, endPoint x: 179, endPoint y: 207, distance: 8.9
click at [174, 212] on div "Trans Fat (g) *" at bounding box center [207, 211] width 189 height 50
click at [187, 203] on Fat "number" at bounding box center [208, 211] width 182 height 17
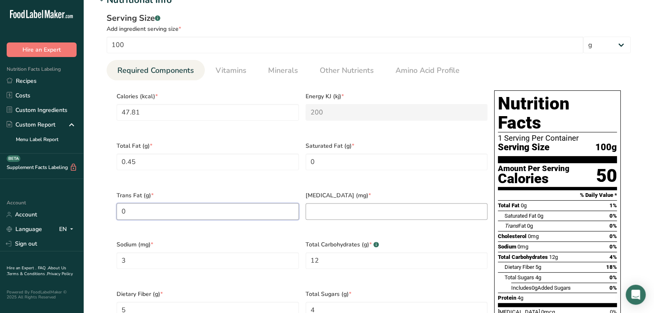
type Fat "0"
click at [448, 205] on input "number" at bounding box center [397, 211] width 182 height 17
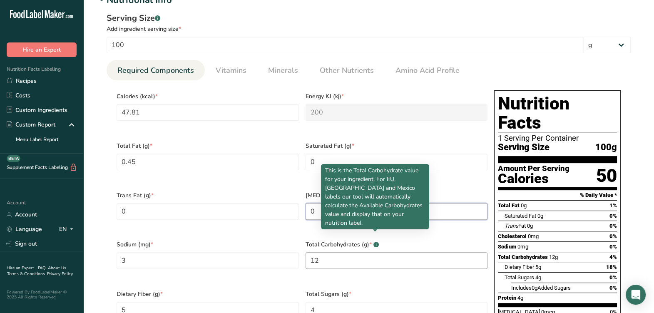
type input "0"
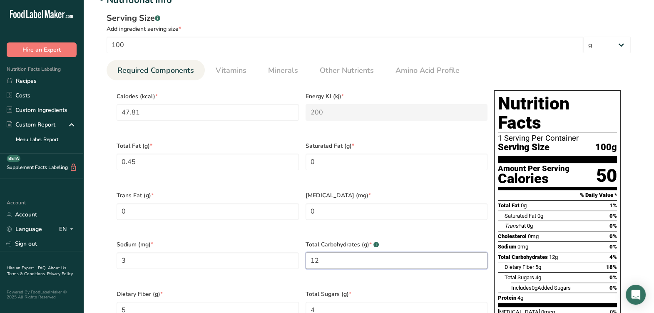
click at [346, 255] on Carbohydrates "12" at bounding box center [397, 260] width 182 height 17
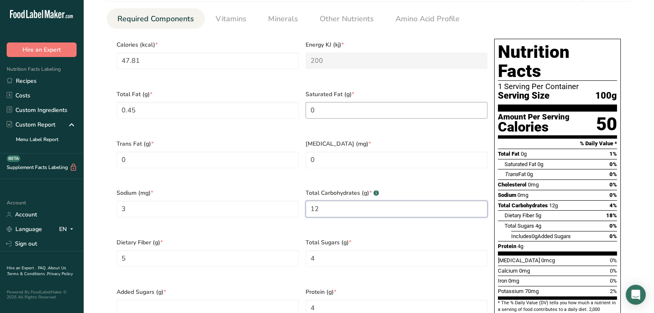
scroll to position [416, 0]
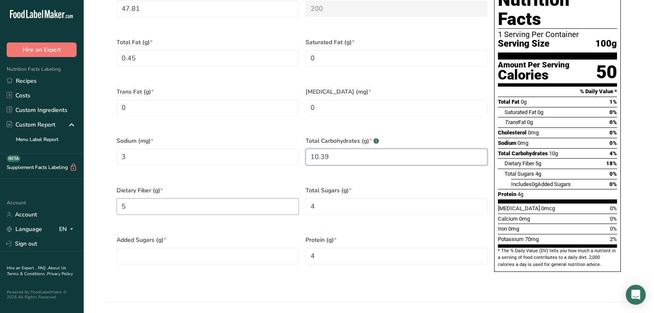
type Carbohydrates "10.39"
click at [266, 198] on Fiber "5" at bounding box center [208, 206] width 182 height 17
type Fiber "4.46"
click at [339, 198] on Sugars "4" at bounding box center [397, 206] width 182 height 17
type Sugars "4.1"
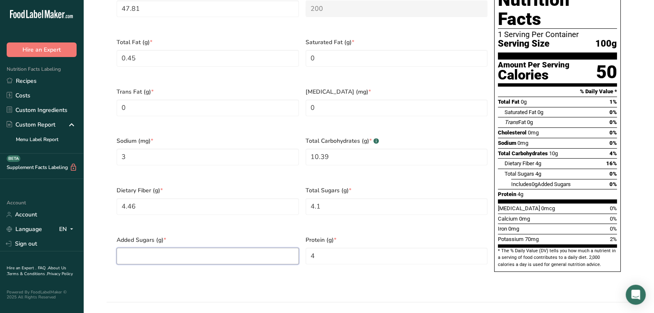
click at [238, 248] on Sugars "number" at bounding box center [208, 256] width 182 height 17
type Sugars "0"
click at [350, 248] on input "4" at bounding box center [397, 256] width 182 height 17
type input "0.55"
click at [275, 200] on Fiber "4.46" at bounding box center [208, 206] width 182 height 17
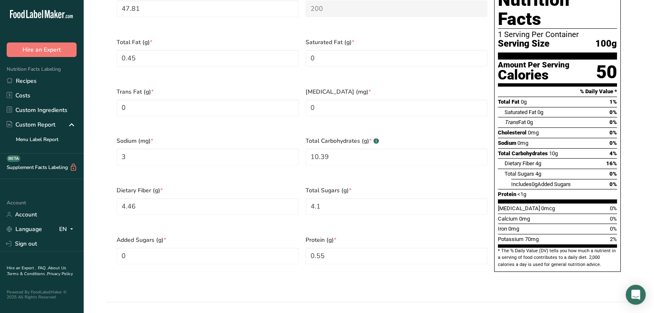
click at [267, 210] on div "Dietary Fiber (g) * 4.46" at bounding box center [207, 206] width 189 height 50
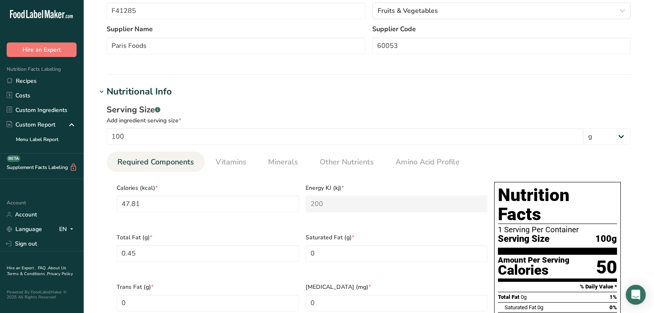
scroll to position [208, 0]
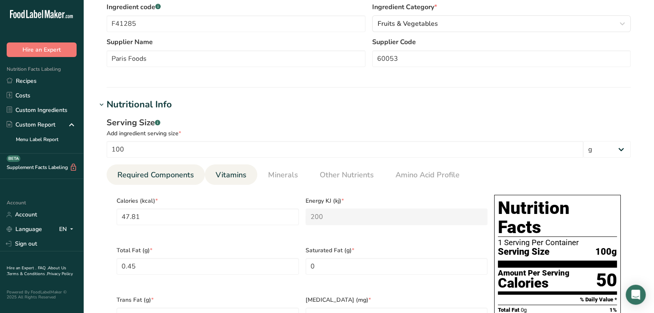
click at [229, 170] on span "Vitamins" at bounding box center [231, 175] width 31 height 11
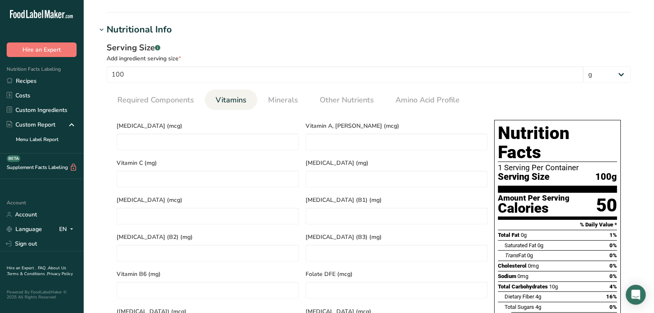
scroll to position [312, 0]
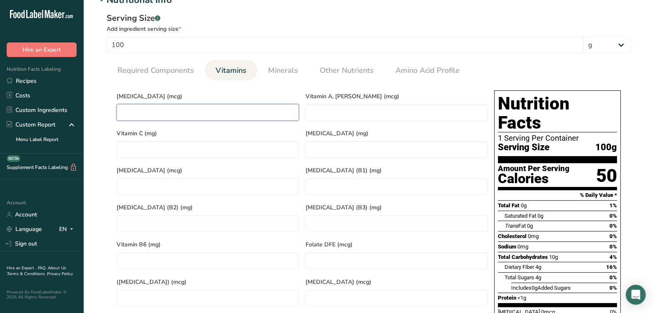
click at [230, 118] on D "number" at bounding box center [208, 112] width 182 height 17
type D "0"
click at [277, 77] on link "Minerals" at bounding box center [283, 70] width 37 height 21
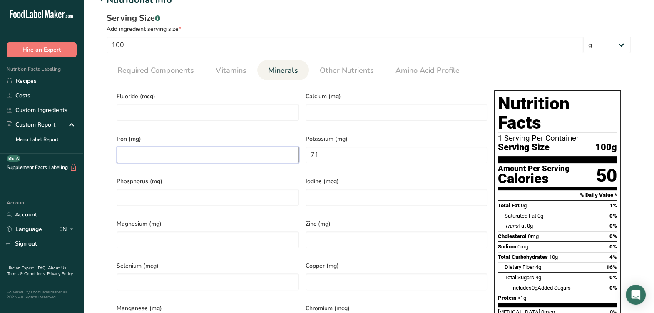
click at [267, 155] on input "number" at bounding box center [208, 155] width 182 height 17
type input "0.57"
click at [336, 112] on input "number" at bounding box center [397, 112] width 182 height 17
type input "10"
click at [347, 151] on input "71" at bounding box center [397, 155] width 182 height 17
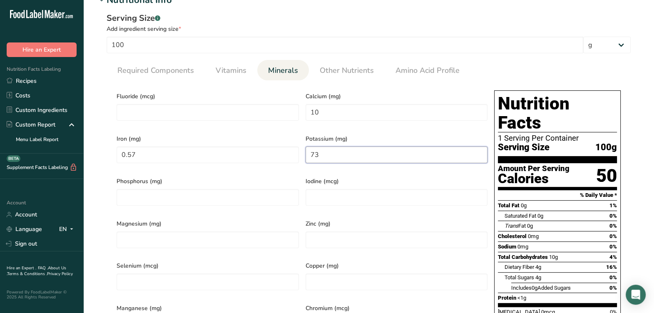
type input "73"
click at [280, 181] on div "Phosphorus (mg)" at bounding box center [207, 193] width 189 height 42
click at [345, 71] on span "Other Nutrients" at bounding box center [347, 70] width 54 height 11
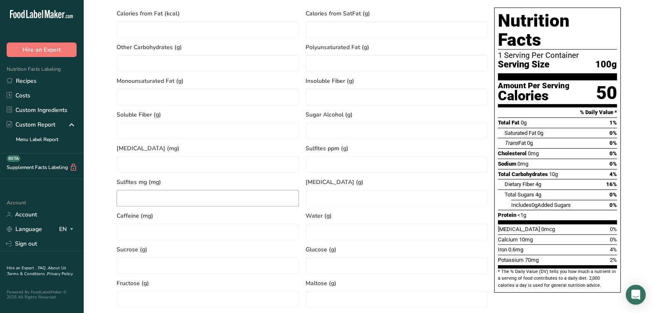
scroll to position [416, 0]
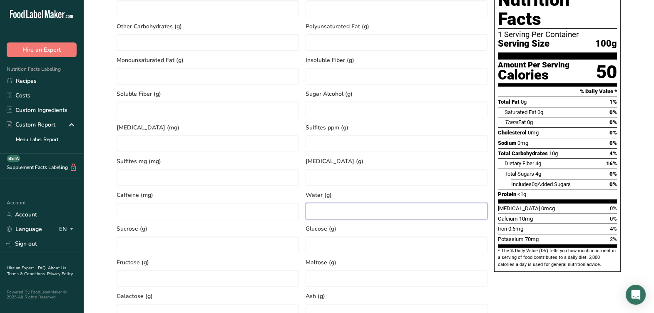
click at [327, 212] on input "number" at bounding box center [397, 211] width 182 height 17
type input "88.21"
click at [298, 194] on span "Caffeine (mg)" at bounding box center [208, 195] width 182 height 9
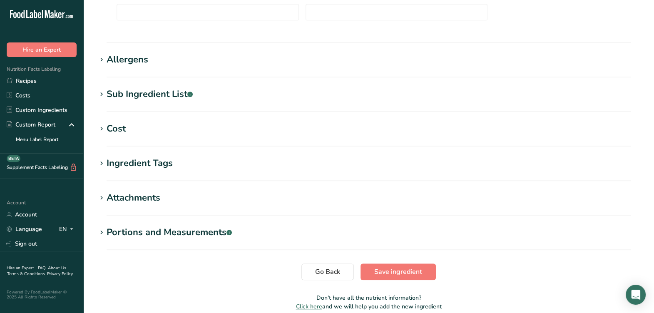
scroll to position [729, 0]
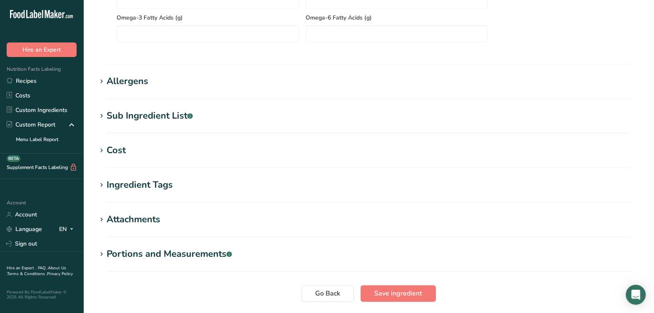
drag, startPoint x: 137, startPoint y: 83, endPoint x: 141, endPoint y: 100, distance: 17.3
click at [136, 83] on div "Allergens" at bounding box center [128, 82] width 42 height 14
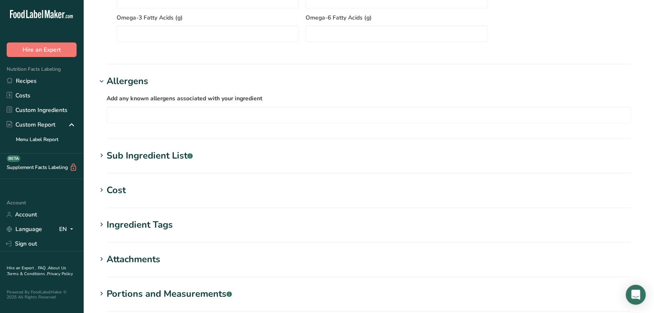
click at [136, 156] on div "Sub Ingredient List .a-a{fill:#347362;}.b-a{fill:#fff;}" at bounding box center [150, 156] width 86 height 14
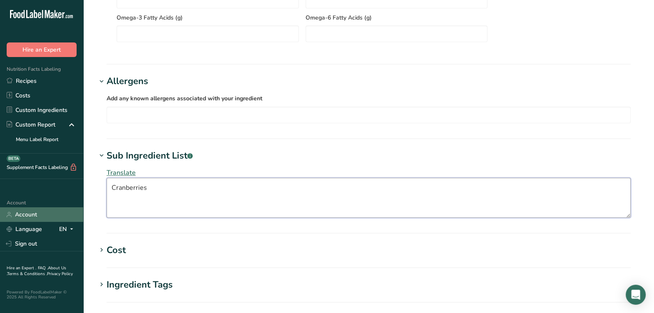
drag, startPoint x: 153, startPoint y: 203, endPoint x: 64, endPoint y: 221, distance: 90.8
click at [113, 223] on section "Sub Ingredient List .a-a{fill:#347362;}.b-a{fill:#fff;} Translate" at bounding box center [369, 191] width 544 height 85
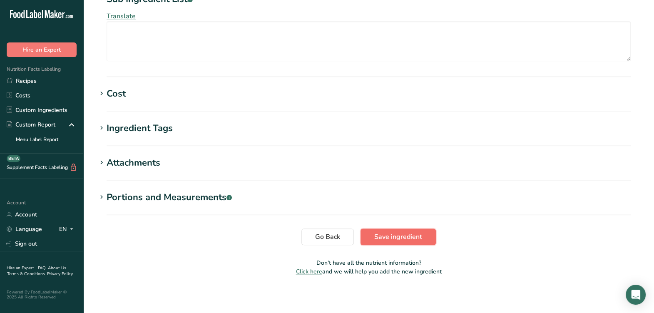
click at [381, 233] on span "Save ingredient" at bounding box center [398, 237] width 48 height 10
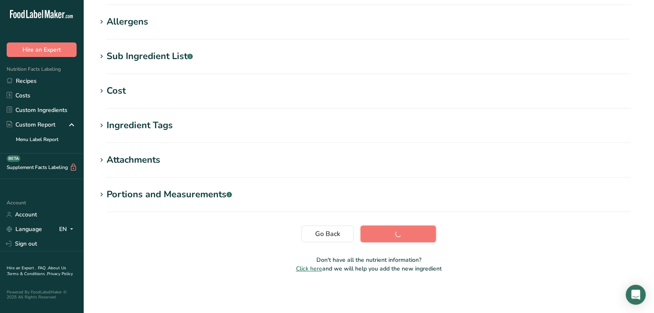
scroll to position [127, 0]
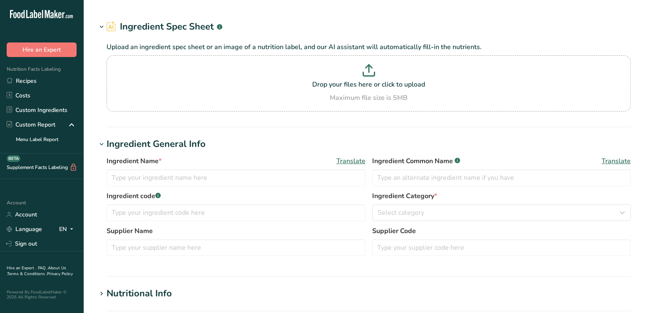
type input "RVE263 / F43125 IQF Diced Sweet Potatoes 3/4", Paris Foods [DATE] AC"
type input "Sweet Potatoes"
type input "RVE263 F43125"
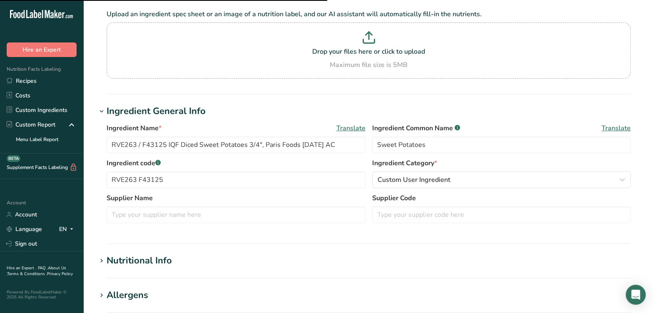
scroll to position [104, 0]
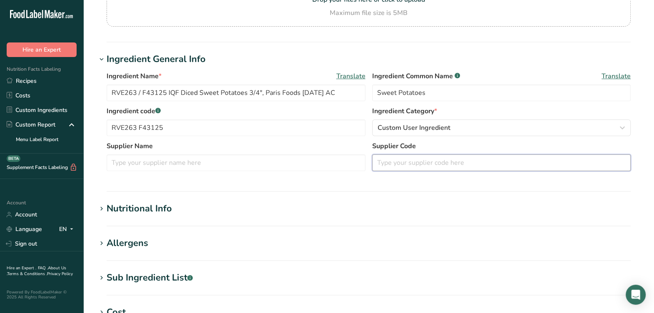
click at [458, 160] on input "text" at bounding box center [501, 163] width 259 height 17
type input "41998"
click at [290, 163] on input "text" at bounding box center [236, 163] width 259 height 17
type input "Paris Foods"
click at [282, 179] on div "Ingredient Name * Translate RVE263 / F43125 IQF Diced Sweet Potatoes 3/4", Pari…" at bounding box center [369, 123] width 544 height 115
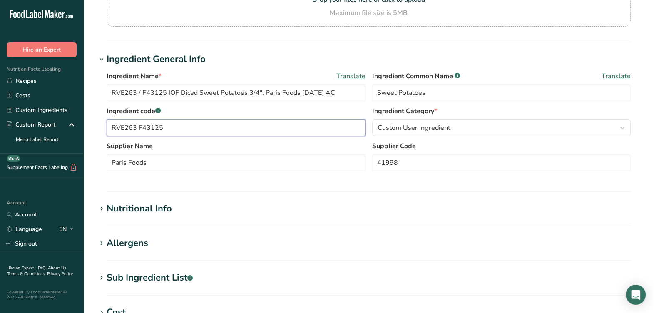
click at [138, 129] on input "RVE263 F43125" at bounding box center [236, 128] width 259 height 17
type input "RVE263 / F43125"
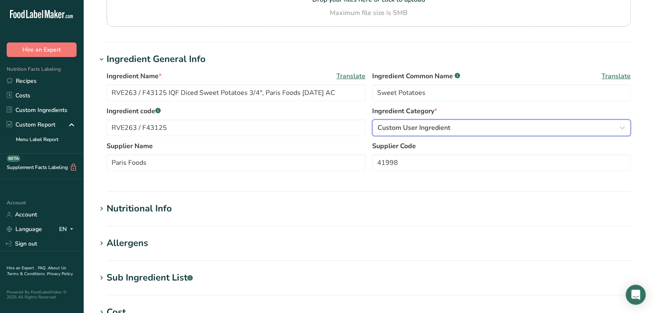
click at [537, 126] on div "Custom User Ingredient" at bounding box center [499, 128] width 243 height 10
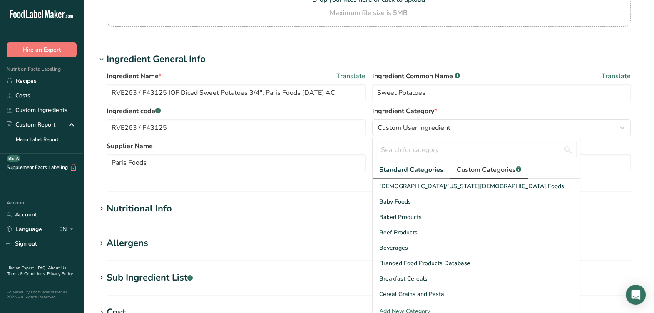
click at [464, 172] on span "Custom Categories .a-a{fill:#347362;}.b-a{fill:#fff;}" at bounding box center [489, 170] width 65 height 10
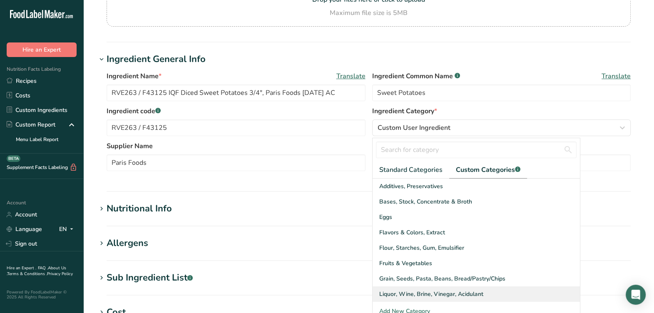
scroll to position [52, 0]
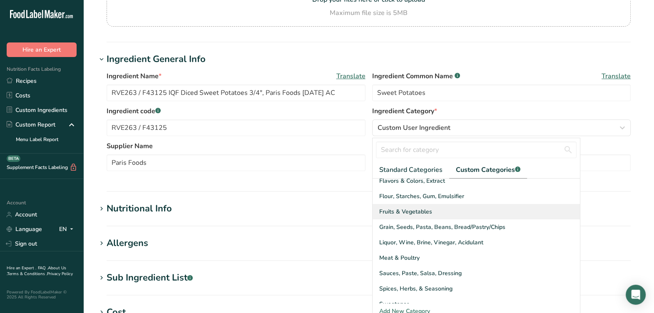
click at [408, 211] on span "Fruits & Vegetables" at bounding box center [405, 211] width 53 height 9
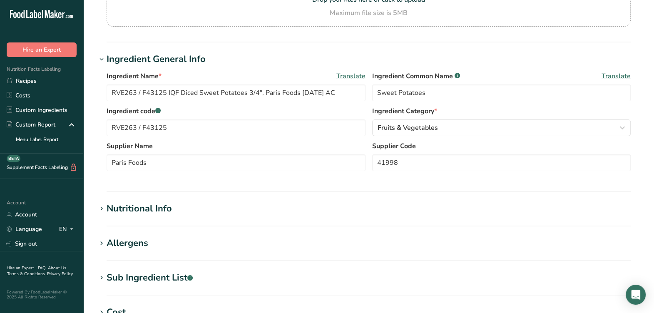
click at [349, 182] on section "Ingredient General Info Ingredient Name * Translate RVE263 / F43125 IQF Diced S…" at bounding box center [369, 122] width 544 height 140
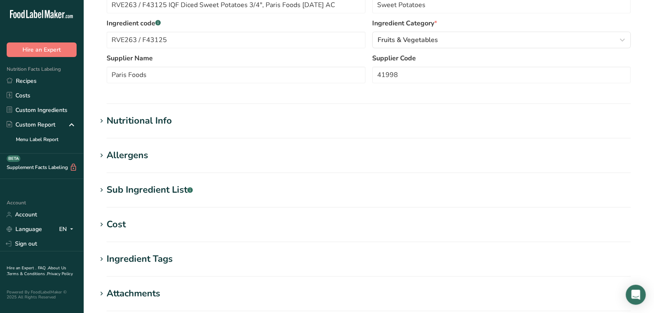
scroll to position [208, 0]
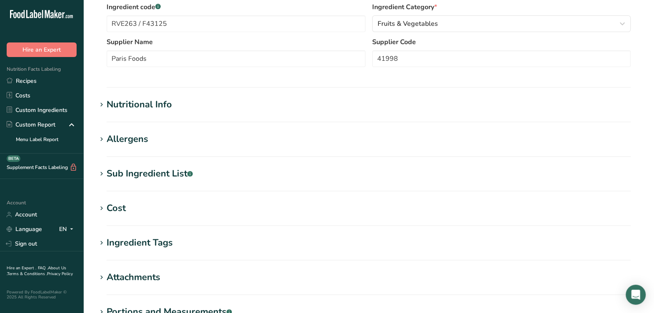
click at [176, 180] on div "Sub Ingredient List .a-a{fill:#347362;}.b-a{fill:#fff;}" at bounding box center [150, 174] width 86 height 14
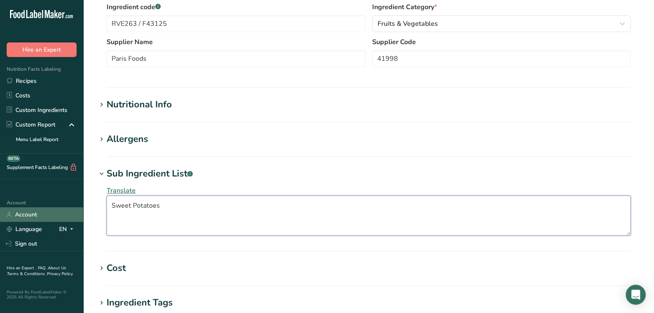
drag, startPoint x: 181, startPoint y: 209, endPoint x: 60, endPoint y: 217, distance: 121.0
click at [60, 217] on div ".a-20{fill:#fff;} Hire an Expert Nutrition Facts Labeling Recipes Costs Custom …" at bounding box center [327, 141] width 654 height 699
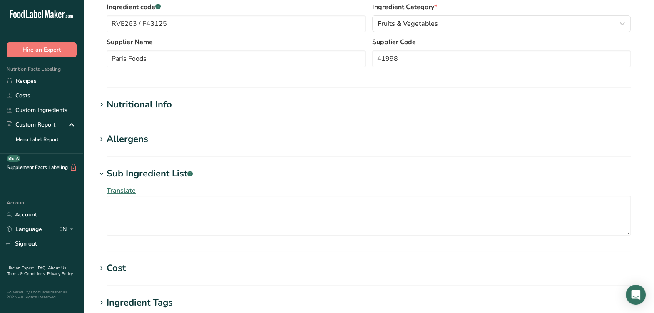
drag, startPoint x: 141, startPoint y: 173, endPoint x: 142, endPoint y: 166, distance: 7.1
click at [142, 172] on div "Sub Ingredient List .a-a{fill:#347362;}.b-a{fill:#fff;}" at bounding box center [150, 174] width 86 height 14
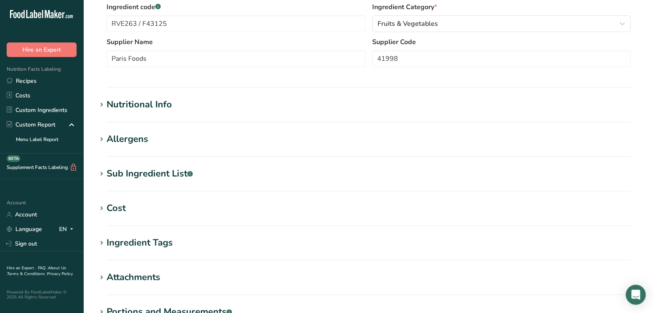
click at [135, 140] on div "Allergens" at bounding box center [128, 139] width 42 height 14
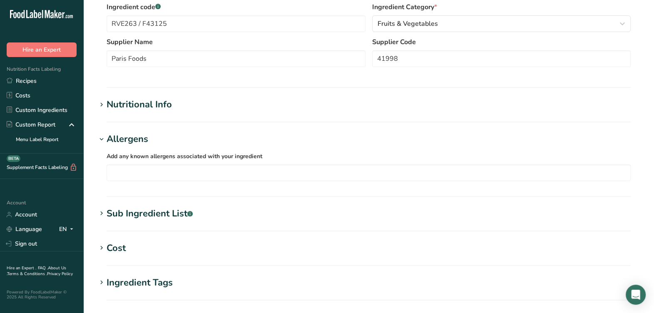
click at [135, 140] on div "Allergens" at bounding box center [128, 139] width 42 height 14
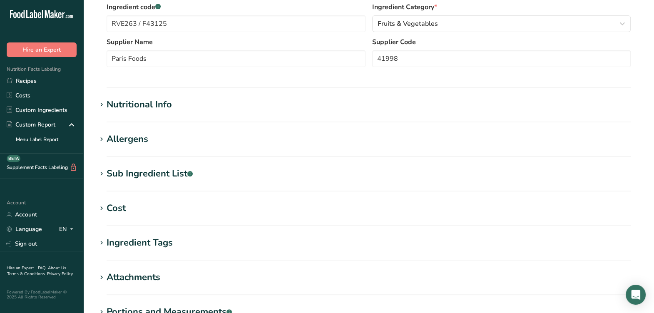
click at [148, 104] on div "Nutritional Info" at bounding box center [139, 105] width 65 height 14
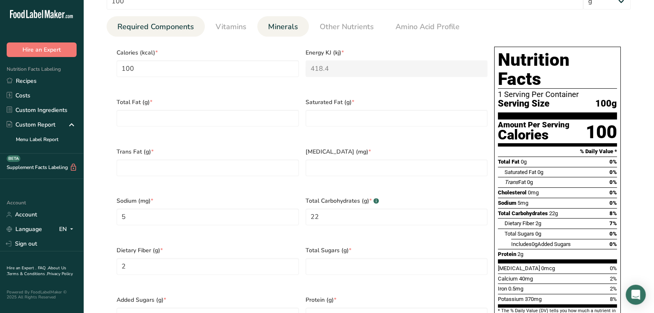
scroll to position [364, 0]
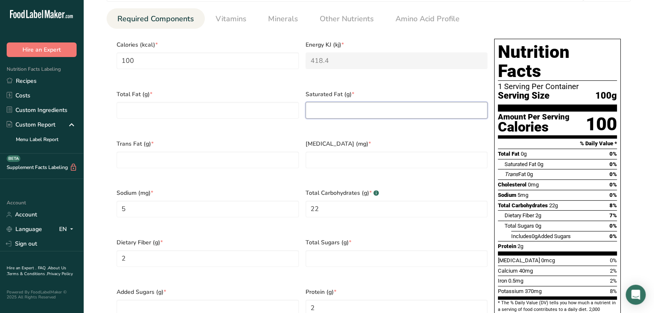
click at [377, 113] on Fat "number" at bounding box center [397, 110] width 182 height 17
type Fat "0"
click at [283, 157] on Fat "number" at bounding box center [208, 160] width 182 height 17
type Fat "0"
drag, startPoint x: 246, startPoint y: 112, endPoint x: 346, endPoint y: 148, distance: 106.5
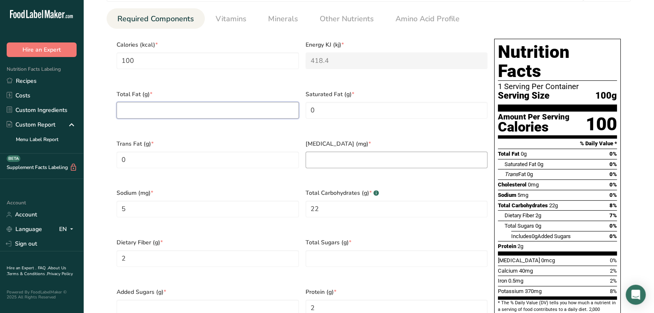
click at [246, 112] on Fat "number" at bounding box center [208, 110] width 182 height 17
type Fat "0"
click at [379, 155] on input "number" at bounding box center [397, 160] width 182 height 17
type input "0"
click at [331, 184] on div "Total Carbohydrates (g) * .a-a{fill:#347362;}.b-a{fill:#fff;} 22" at bounding box center [396, 209] width 189 height 50
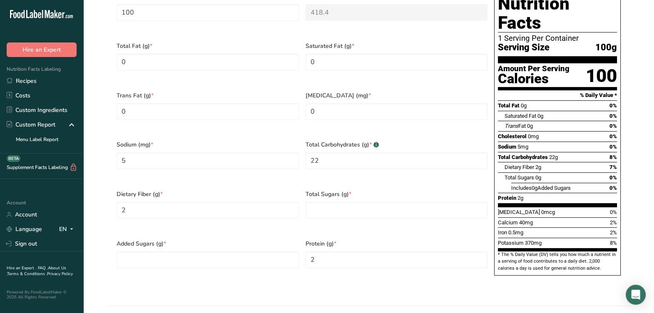
scroll to position [469, 0]
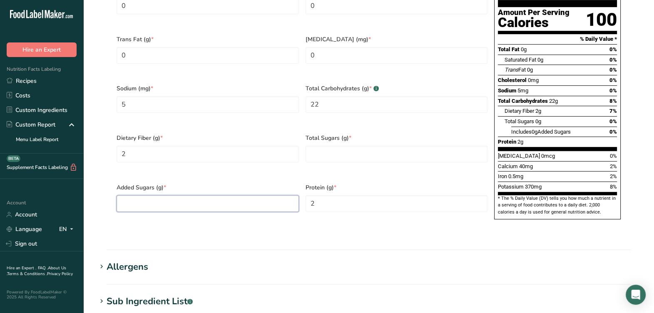
click at [251, 195] on Sugars "number" at bounding box center [208, 203] width 182 height 17
type Sugars "0"
click at [370, 146] on Sugars "number" at bounding box center [397, 154] width 182 height 17
type Sugars "0"
click at [349, 178] on div "Protein (g) * 2" at bounding box center [396, 203] width 189 height 50
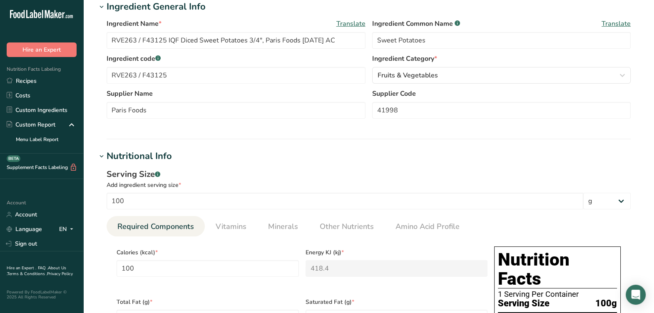
scroll to position [156, 0]
click at [217, 220] on link "Vitamins" at bounding box center [230, 226] width 37 height 21
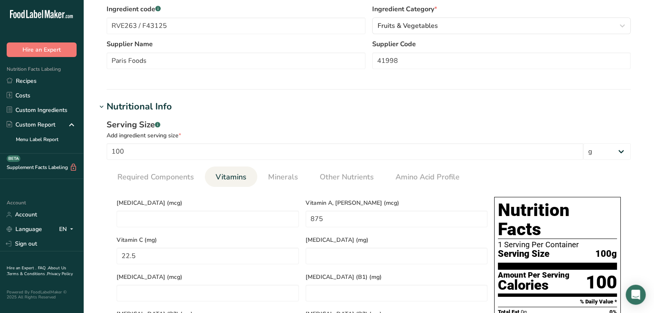
scroll to position [260, 0]
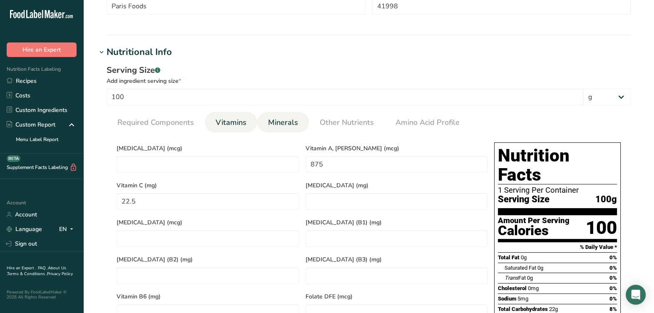
click at [296, 124] on span "Minerals" at bounding box center [283, 122] width 30 height 11
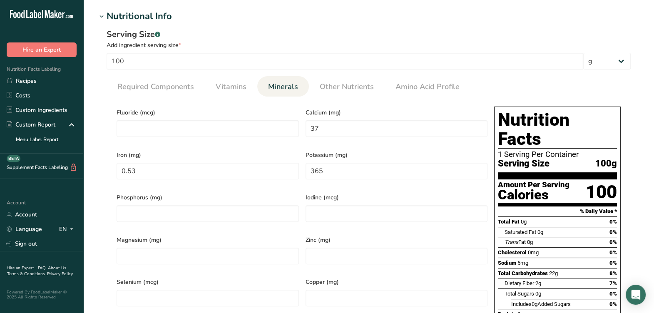
scroll to position [312, 0]
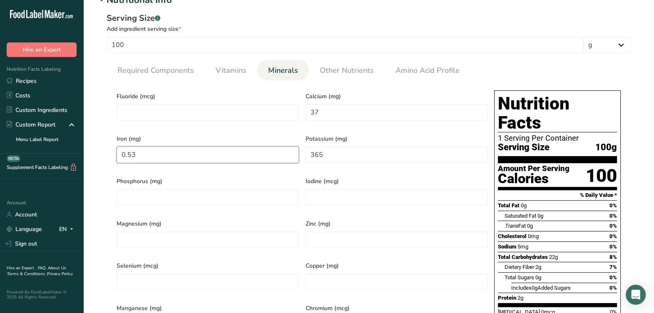
click at [280, 157] on input "0.53" at bounding box center [208, 155] width 182 height 17
type input "0"
type input "1"
click at [339, 135] on span "Potassium (mg)" at bounding box center [397, 139] width 182 height 9
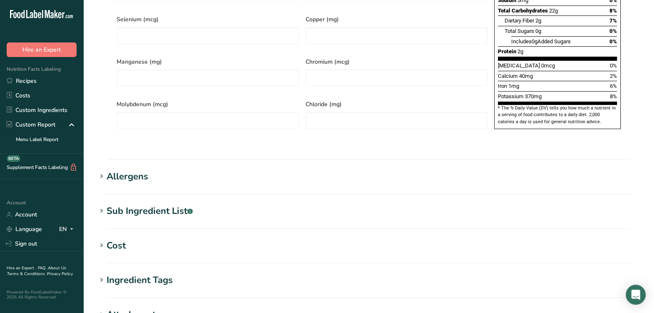
scroll to position [693, 0]
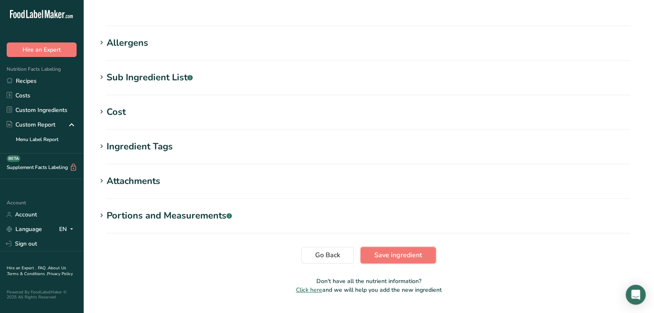
click at [399, 250] on span "Save ingredient" at bounding box center [398, 255] width 48 height 10
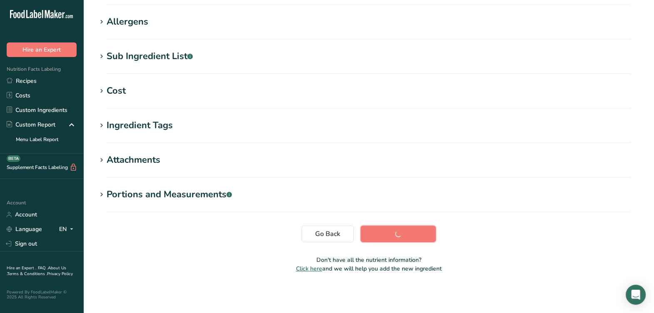
scroll to position [127, 0]
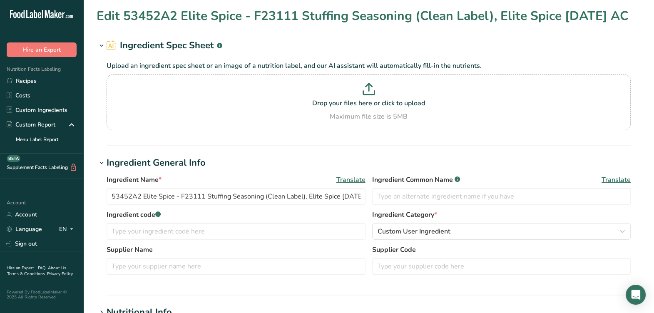
scroll to position [52, 0]
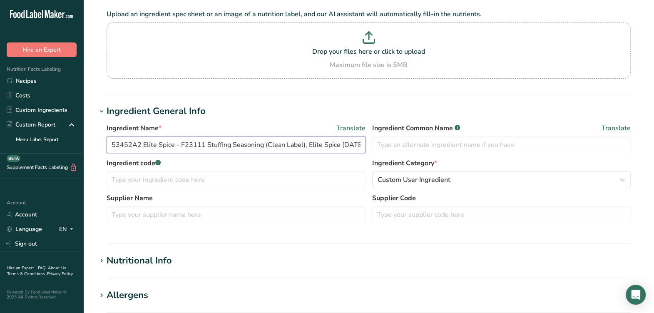
drag, startPoint x: 118, startPoint y: 148, endPoint x: 81, endPoint y: 149, distance: 37.1
click at [81, 149] on div ".a-20{fill:#fff;} Hire an Expert Nutrition Facts Labeling Recipes Costs Custom …" at bounding box center [327, 267] width 654 height 639
click at [412, 215] on input "text" at bounding box center [501, 215] width 259 height 17
paste input "53452A2"
type input "53452A2"
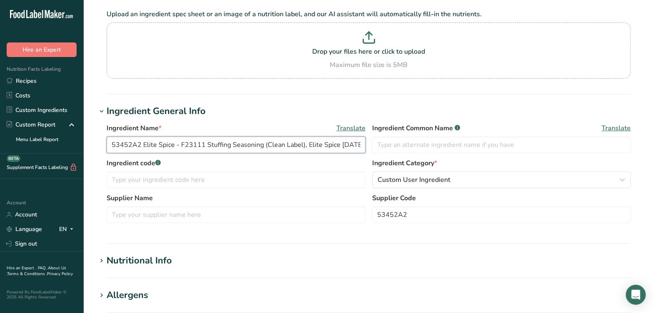
drag, startPoint x: 142, startPoint y: 146, endPoint x: 171, endPoint y: 146, distance: 29.6
click at [171, 146] on input "53452A2 Elite Spice - F23111 Stuffing Seasoning (Clean Label), Elite Spice 09-2…" at bounding box center [236, 145] width 259 height 17
click at [172, 215] on input "text" at bounding box center [236, 215] width 259 height 17
paste input "Elite Spice"
type input "Elite Spice"
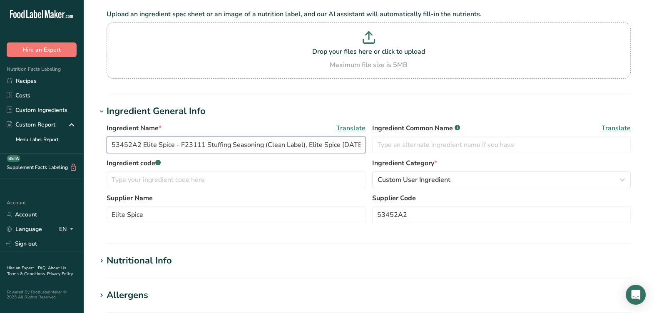
drag, startPoint x: 180, startPoint y: 148, endPoint x: 204, endPoint y: 144, distance: 24.1
click at [204, 144] on input "53452A2 Elite Spice - F23111 Stuffing Seasoning (Clean Label), Elite Spice 09-2…" at bounding box center [236, 145] width 259 height 17
click at [194, 179] on input "text" at bounding box center [236, 180] width 259 height 17
paste input "F23111"
type input "F23111"
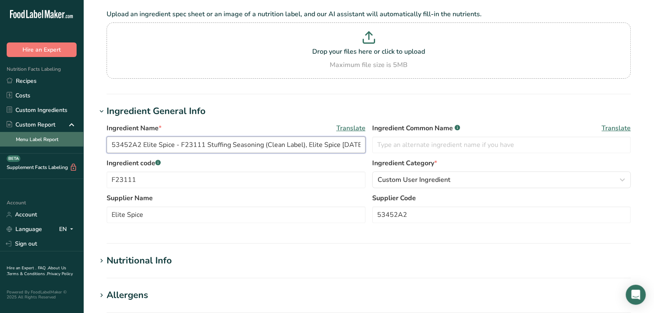
drag, startPoint x: 180, startPoint y: 146, endPoint x: 61, endPoint y: 142, distance: 118.8
click at [60, 142] on div ".a-20{fill:#fff;} Hire an Expert Nutrition Facts Labeling Recipes Costs Custom …" at bounding box center [327, 267] width 654 height 639
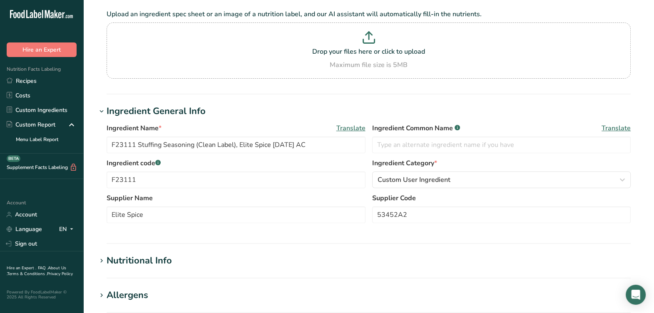
click at [204, 167] on label "Ingredient code .a-a{fill:#347362;}.b-a{fill:#fff;}" at bounding box center [236, 163] width 259 height 10
drag, startPoint x: 325, startPoint y: 144, endPoint x: 290, endPoint y: 166, distance: 41.5
click at [280, 154] on div "Ingredient Name * Translate F23111 Stuffing Seasoning (Clean Label), Elite Spic…" at bounding box center [369, 140] width 524 height 35
type input "F23111 Stuffing Seasoning (Clean Label), Elite Spice 5-22-23 AL"
click at [352, 165] on label "Ingredient code .a-a{fill:#347362;}.b-a{fill:#fff;}" at bounding box center [236, 163] width 259 height 10
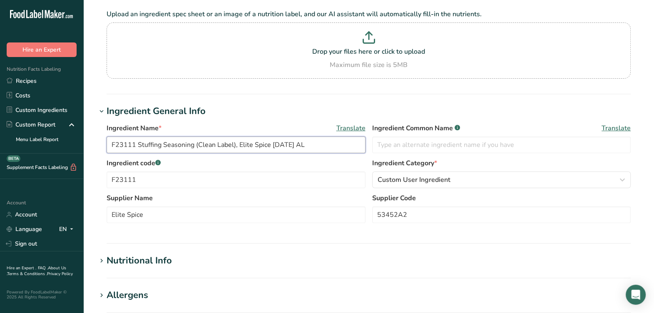
drag, startPoint x: 137, startPoint y: 145, endPoint x: 192, endPoint y: 145, distance: 55.8
click at [192, 145] on input "F23111 Stuffing Seasoning (Clean Label), Elite Spice 5-22-23 AL" at bounding box center [236, 145] width 259 height 17
click at [397, 145] on input "text" at bounding box center [501, 145] width 259 height 17
paste input "Stuffing Seasoning"
type input "Stuffing Seasoning"
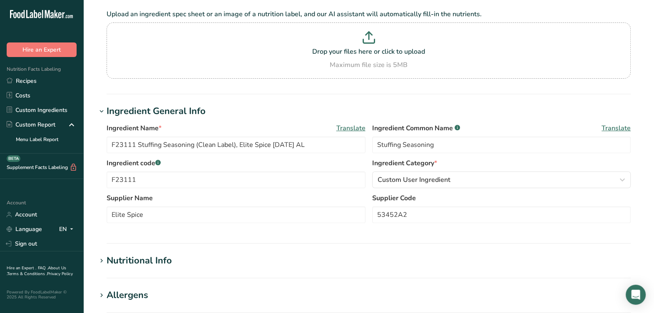
click at [345, 166] on label "Ingredient code .a-a{fill:#347362;}.b-a{fill:#fff;}" at bounding box center [236, 163] width 259 height 10
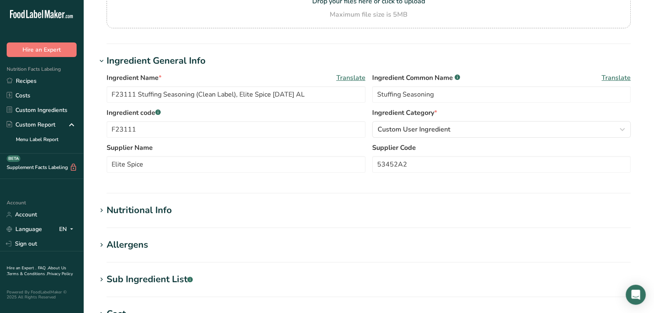
scroll to position [104, 0]
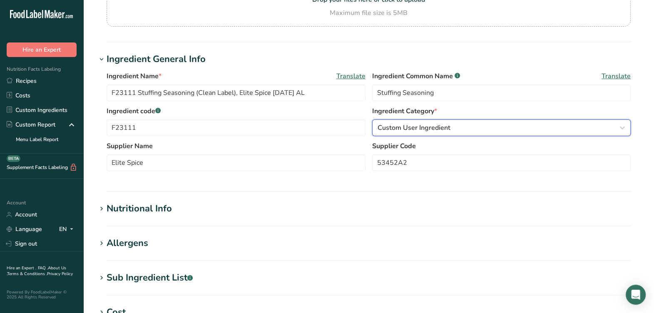
click at [479, 125] on div "Custom User Ingredient" at bounding box center [499, 128] width 243 height 10
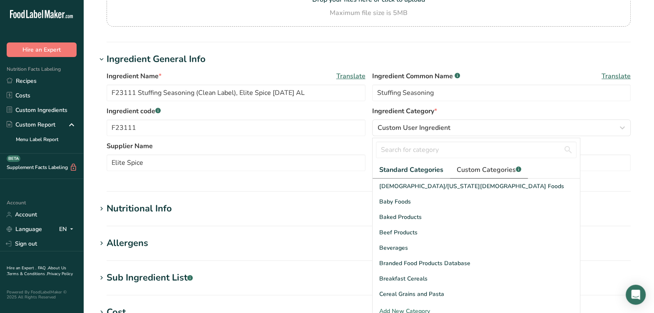
click at [473, 166] on span "Custom Categories .a-a{fill:#347362;}.b-a{fill:#fff;}" at bounding box center [489, 170] width 65 height 10
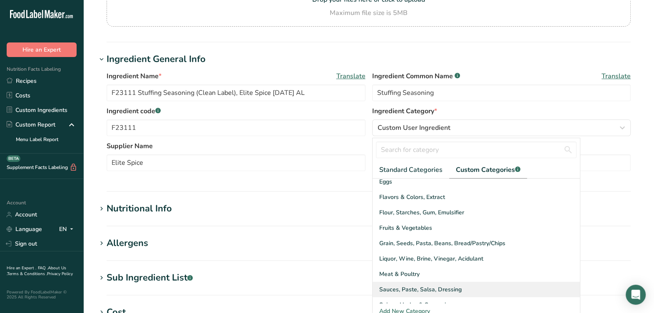
scroll to position [52, 0]
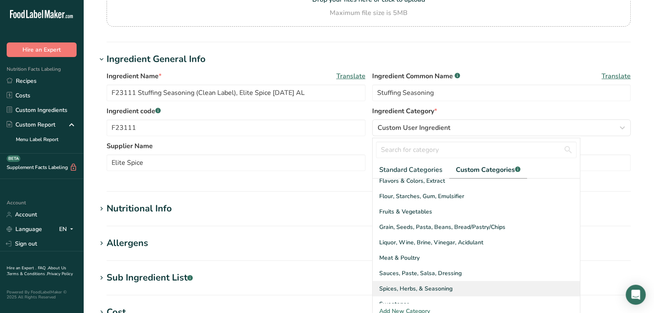
click at [412, 290] on span "Spices, Herbs, & Seasoning" at bounding box center [415, 289] width 73 height 9
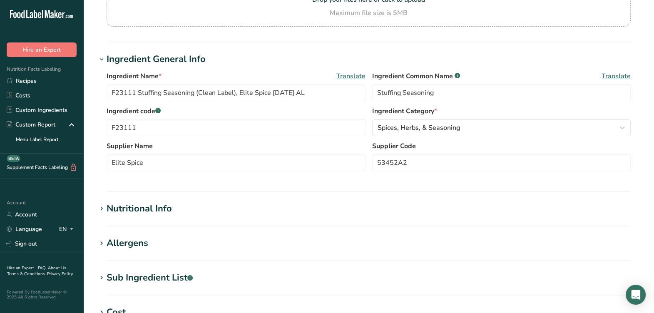
click at [366, 185] on section "Ingredient General Info Ingredient Name * Translate F23111 Stuffing Seasoning (…" at bounding box center [369, 122] width 544 height 140
click at [165, 215] on div "Nutritional Info" at bounding box center [139, 209] width 65 height 14
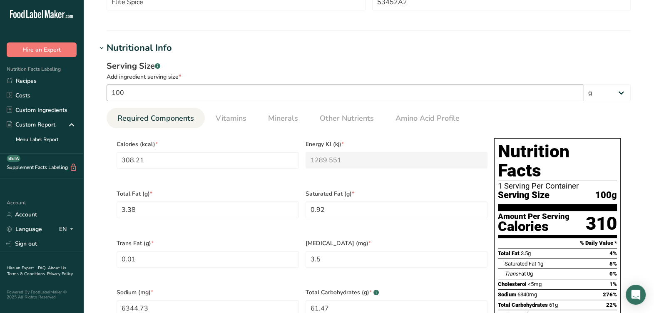
scroll to position [312, 0]
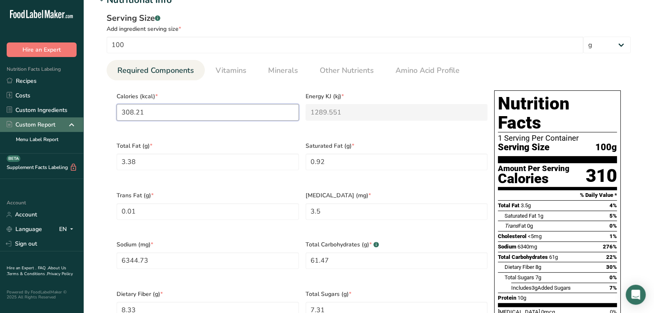
drag, startPoint x: 193, startPoint y: 115, endPoint x: 81, endPoint y: 119, distance: 111.7
click at [81, 119] on div ".a-20{fill:#fff;} Hire an Expert Nutrition Facts Labeling Recipes Costs Custom …" at bounding box center [327, 201] width 654 height 1027
type input "2"
type KJ "8.4"
type input "25"
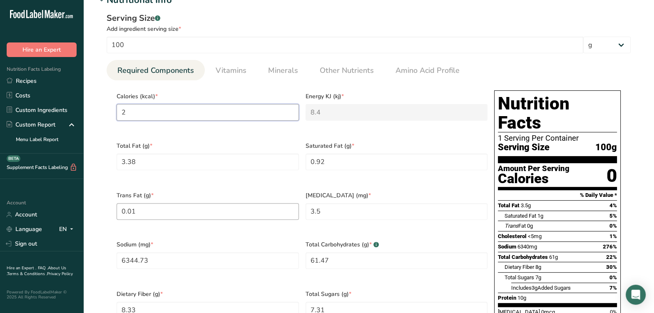
type KJ "104.6"
type input "251"
type KJ "1050.2"
type input "251.3"
type KJ "1051.4"
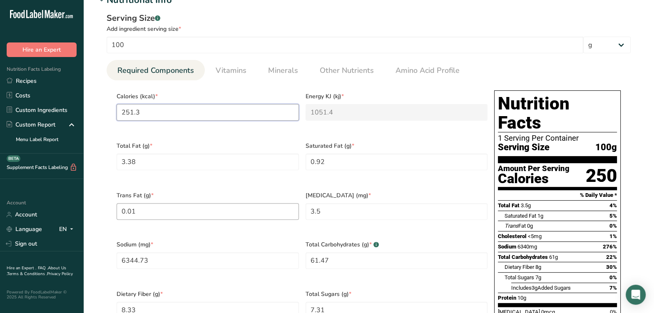
type input "251.39"
type KJ "1051.8"
type input "251.39"
click at [279, 150] on div "Total Fat (g) * 3.38" at bounding box center [207, 162] width 189 height 50
click at [265, 162] on Fat "3.38" at bounding box center [208, 162] width 182 height 17
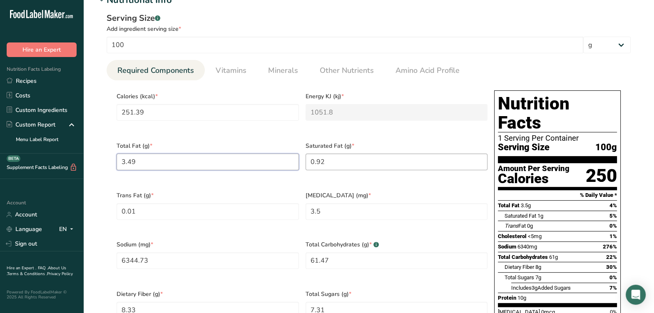
type Fat "3.49"
click at [340, 162] on Fat "0.92" at bounding box center [397, 162] width 182 height 17
type Fat "0"
type Fat "1.01"
click at [258, 207] on Fat "0.01" at bounding box center [208, 211] width 182 height 17
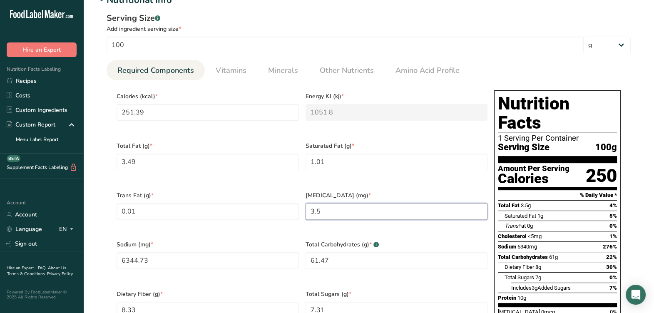
click at [347, 203] on input "3.5" at bounding box center [397, 211] width 182 height 17
click at [231, 224] on div "Trans Fat (g) * 0.01" at bounding box center [207, 211] width 189 height 50
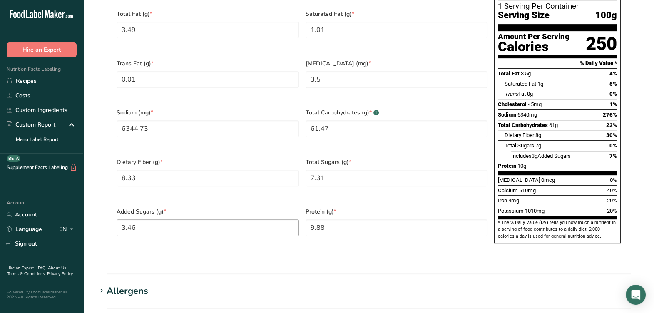
scroll to position [469, 0]
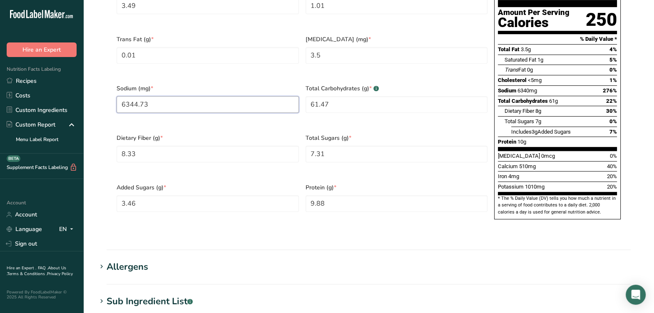
drag, startPoint x: 179, startPoint y: 92, endPoint x: 97, endPoint y: 103, distance: 82.5
click at [97, 103] on div "Serving Size .a-a{fill:#347362;}.b-a{fill:#fff;} Add ingredient serving size * …" at bounding box center [369, 45] width 544 height 389
type input "12728.37"
click at [392, 99] on Carbohydrates "61.47" at bounding box center [397, 104] width 182 height 17
click at [354, 96] on Carbohydrates "61.47" at bounding box center [397, 104] width 182 height 17
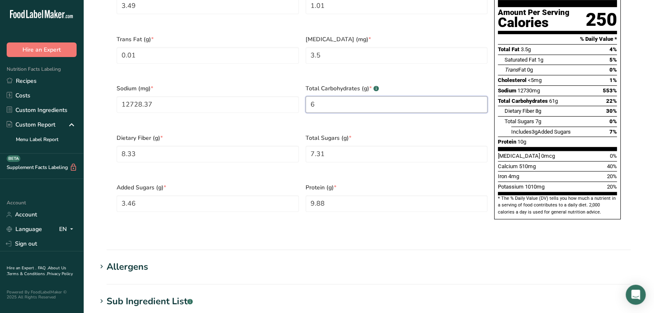
type Carbohydrates "0"
type Carbohydrates "47.19"
click at [208, 146] on Fiber "8.33" at bounding box center [208, 154] width 182 height 17
type Fiber "0"
type Fiber "2.12"
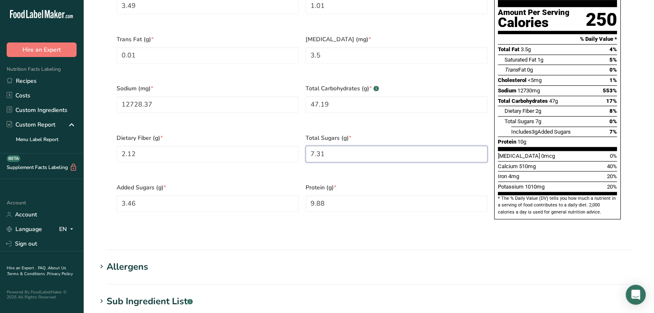
click at [376, 146] on Sugars "7.31" at bounding box center [397, 154] width 182 height 17
type Sugars "7.66"
click at [268, 195] on Sugars "3.46" at bounding box center [208, 203] width 182 height 17
type Sugars "0"
type Sugars "7.27"
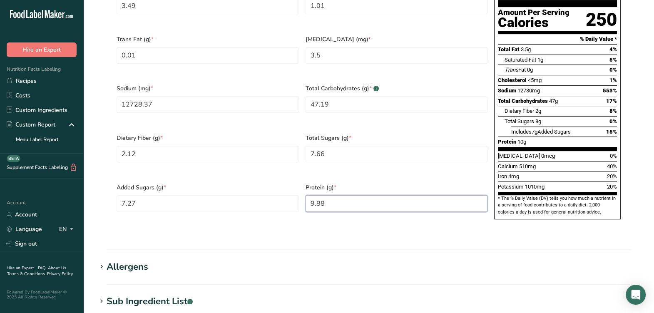
click at [353, 195] on input "9.88" at bounding box center [397, 203] width 182 height 17
type input "9.69"
click at [288, 214] on div "Serving Size .a-a{fill:#347362;}.b-a{fill:#fff;} Add ingredient serving size * …" at bounding box center [369, 45] width 544 height 389
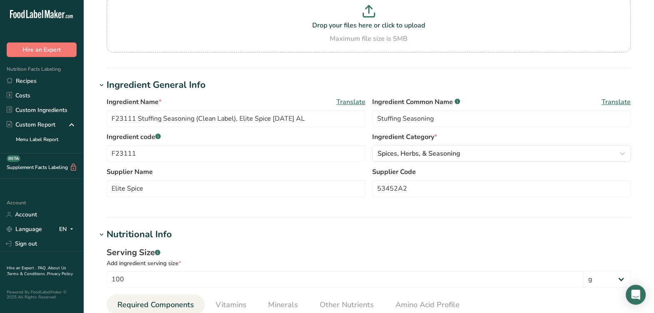
scroll to position [0, 0]
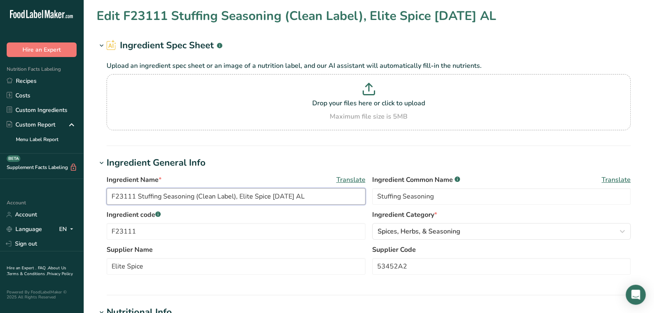
click at [231, 198] on input "F23111 Stuffing Seasoning (Clean Label), Elite Spice 5-22-23 AL" at bounding box center [236, 196] width 259 height 17
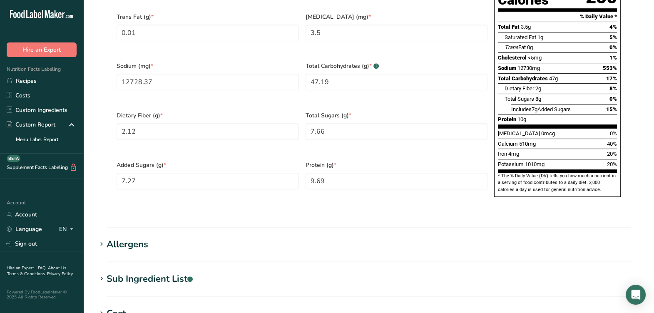
scroll to position [364, 0]
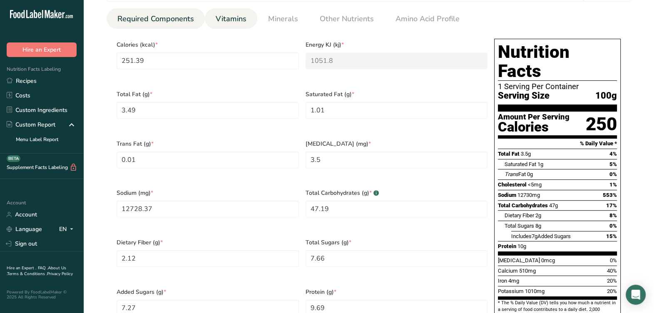
type input "F23111 Stuffing Seasoning, Elite Spice 5-22-23 AL"
click at [232, 15] on span "Vitamins" at bounding box center [231, 18] width 31 height 11
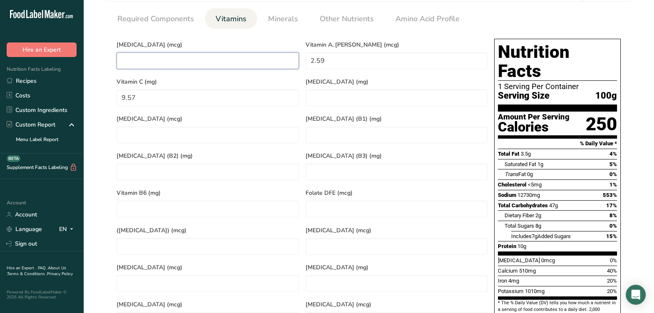
click at [213, 58] on D "number" at bounding box center [208, 60] width 182 height 17
type D "0"
click at [290, 22] on span "Minerals" at bounding box center [283, 18] width 30 height 11
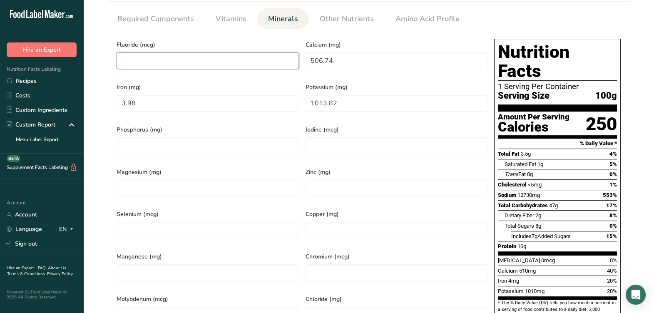
click at [270, 56] on input "number" at bounding box center [208, 60] width 182 height 17
click at [364, 62] on input "506.74" at bounding box center [397, 60] width 182 height 17
drag, startPoint x: 363, startPoint y: 61, endPoint x: 248, endPoint y: 74, distance: 116.2
click at [248, 74] on div "Fluoride (mcg) Calcium (mg) 506.74 Iron (mg) 3.98 Potassium (mg) 1013.82 Phosph…" at bounding box center [302, 183] width 378 height 297
type input "491.62"
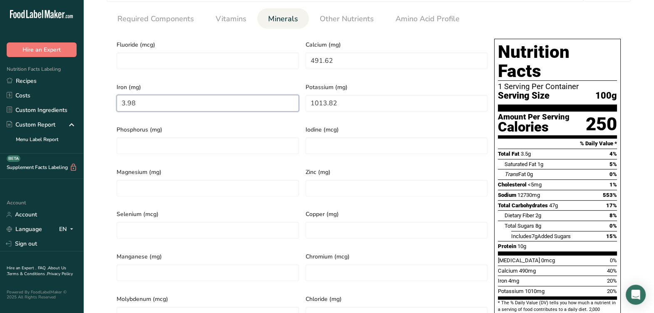
click at [209, 104] on input "3.98" at bounding box center [208, 103] width 182 height 17
drag, startPoint x: 210, startPoint y: 104, endPoint x: 63, endPoint y: 117, distance: 147.2
click at [63, 117] on div ".a-20{fill:#fff;} Hire an Expert Nutrition Facts Labeling Recipes Costs Custom …" at bounding box center [327, 149] width 654 height 1027
type input "4.28"
drag, startPoint x: 347, startPoint y: 100, endPoint x: 321, endPoint y: 112, distance: 28.3
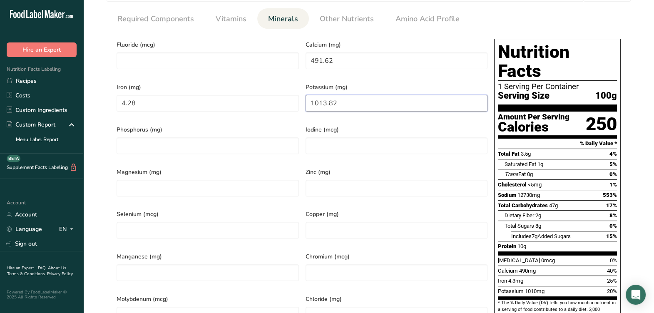
click at [300, 110] on div "Fluoride (mcg) Calcium (mg) 491.62 Iron (mg) 4.28 Potassium (mg) 1013.82 Phosph…" at bounding box center [302, 183] width 378 height 297
type input "516.46"
click at [350, 125] on span "Iodine (mcg)" at bounding box center [397, 129] width 182 height 9
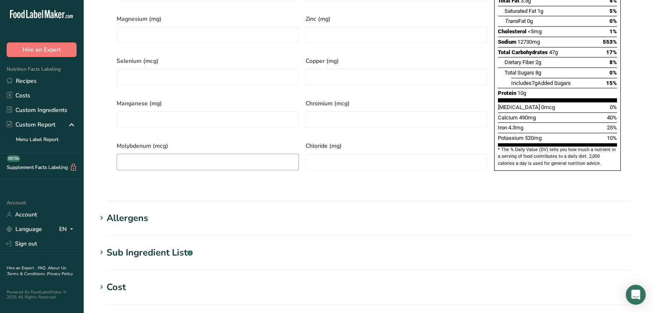
scroll to position [521, 0]
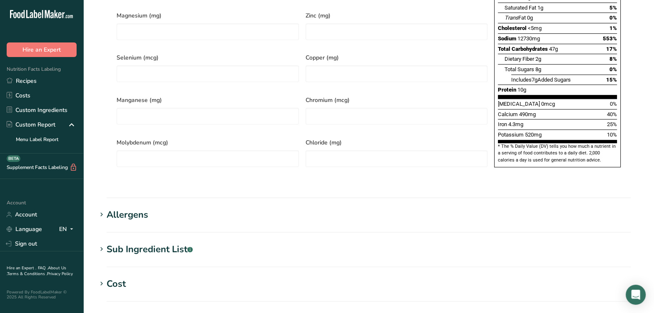
click at [151, 208] on h1 "Allergens" at bounding box center [369, 215] width 544 height 14
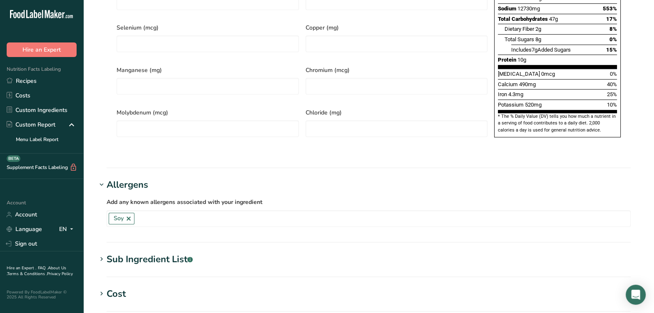
scroll to position [573, 0]
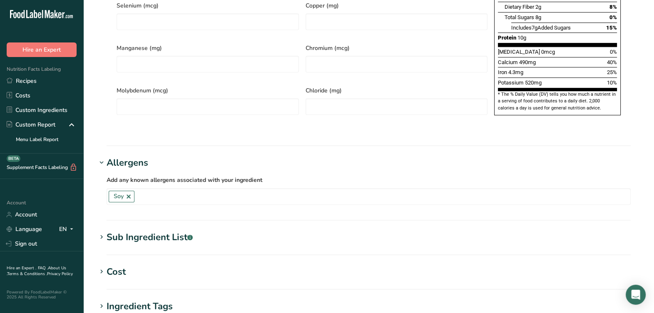
click at [170, 231] on div "Sub Ingredient List .a-a{fill:#347362;}.b-a{fill:#fff;}" at bounding box center [150, 238] width 86 height 14
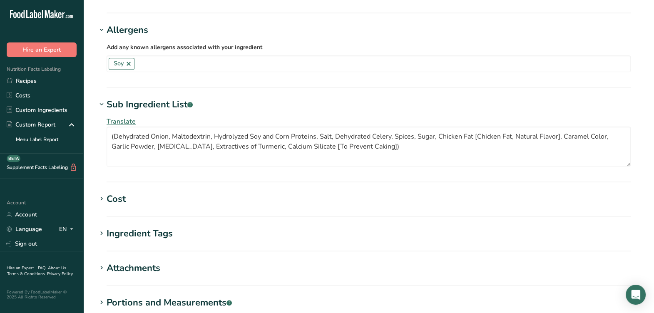
scroll to position [729, 0]
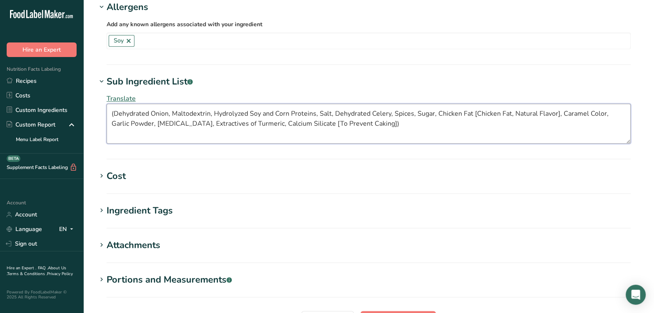
click at [393, 107] on textarea "(Dehydrated Onion, Maltodextrin, Hydrolyzed Soy and Corn Proteins, Salt, Dehydr…" at bounding box center [369, 124] width 524 height 40
click at [115, 104] on textarea "(Dehydrated Onion, Maltodextrin, Hydrolyzed Soy and Corn Proteins, Salt, Dehydr…" at bounding box center [369, 124] width 524 height 40
drag, startPoint x: 169, startPoint y: 94, endPoint x: 29, endPoint y: 90, distance: 140.0
type textarea "Maltodextrin, Hydrolyzed Soy and Corn Proteins, Salt, Spices, Sugar, Chicken Fa…"
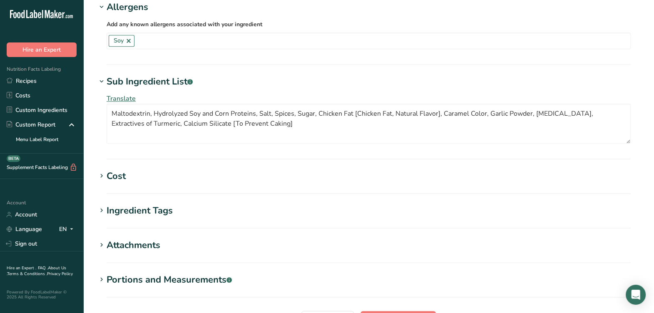
click at [188, 127] on section "Sub Ingredient List .a-a{fill:#347362;}.b-a{fill:#fff;} Translate Maltodextrin,…" at bounding box center [369, 117] width 544 height 85
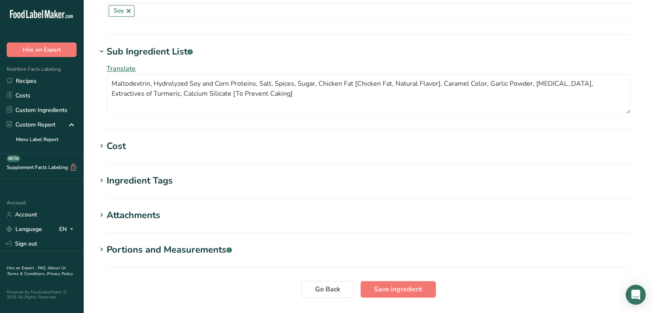
scroll to position [792, 0]
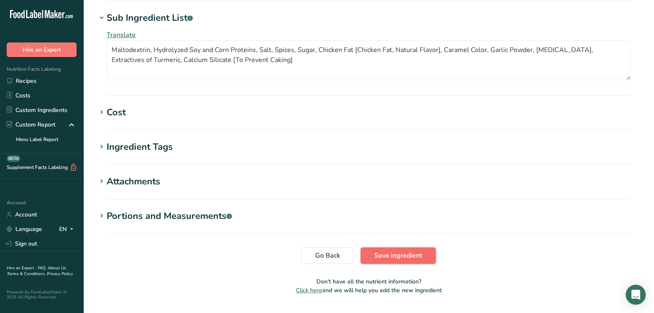
click at [389, 251] on span "Save ingredient" at bounding box center [398, 256] width 48 height 10
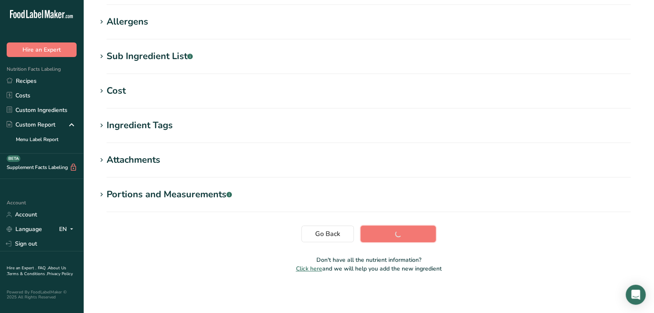
scroll to position [127, 0]
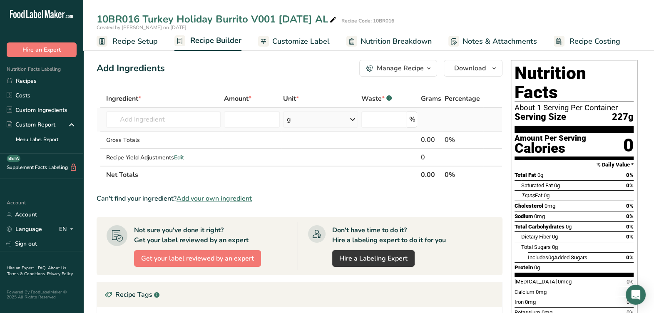
click at [155, 107] on table "Ingredient * Amount * Unit * Waste * .a-a{fill:#347362;}.b-a{fill:#fff;} Grams …" at bounding box center [300, 137] width 406 height 94
drag, startPoint x: 152, startPoint y: 108, endPoint x: 148, endPoint y: 115, distance: 7.5
click at [148, 114] on input "text" at bounding box center [163, 119] width 115 height 17
drag, startPoint x: 174, startPoint y: 126, endPoint x: 127, endPoint y: 127, distance: 47.5
click at [127, 127] on input "ht stuffing cook" at bounding box center [163, 119] width 115 height 17
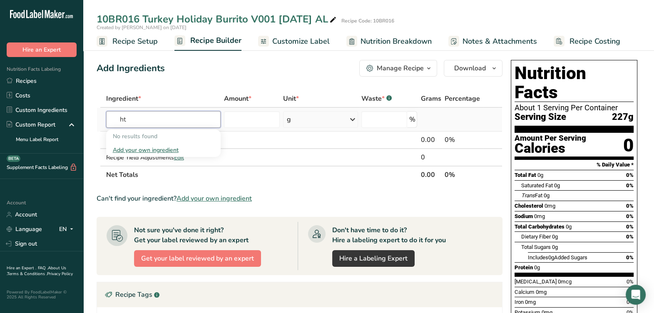
type input "h"
type input "HT Stuffing Cook [DATE] AL"
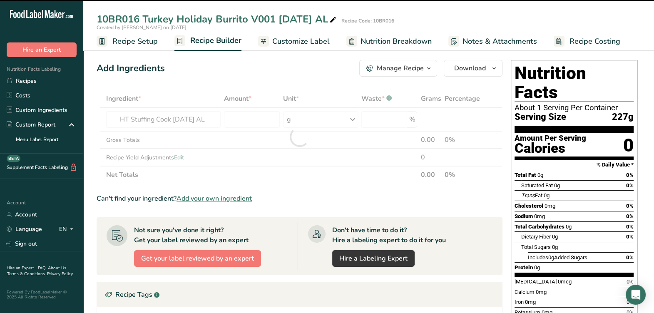
type input "0"
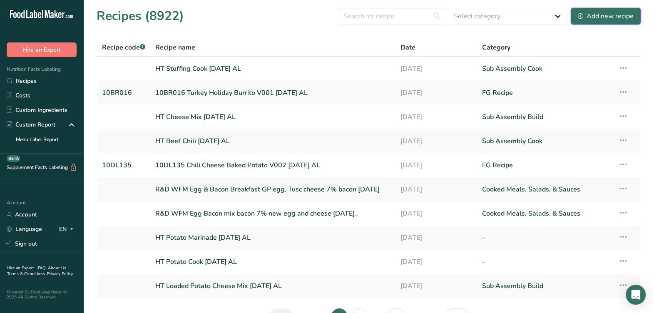
click at [627, 19] on div "Add new recipe" at bounding box center [606, 16] width 56 height 10
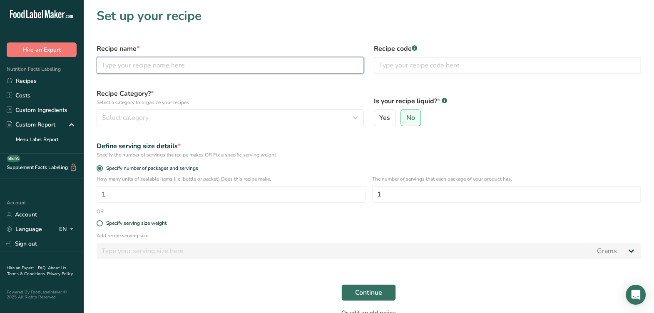
click at [260, 71] on input "text" at bounding box center [230, 65] width 267 height 17
type input "HT Turkey Gravy [DATE] AL"
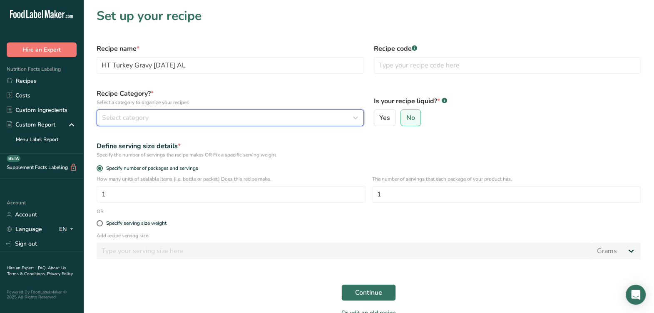
click at [247, 117] on div "Select category" at bounding box center [228, 118] width 252 height 10
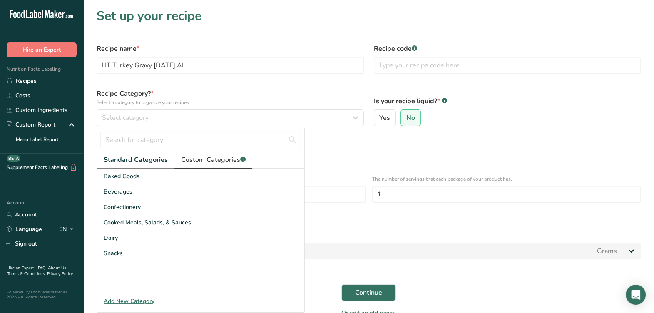
click at [211, 162] on span "Custom Categories .a-a{fill:#347362;}.b-a{fill:#fff;}" at bounding box center [213, 160] width 65 height 10
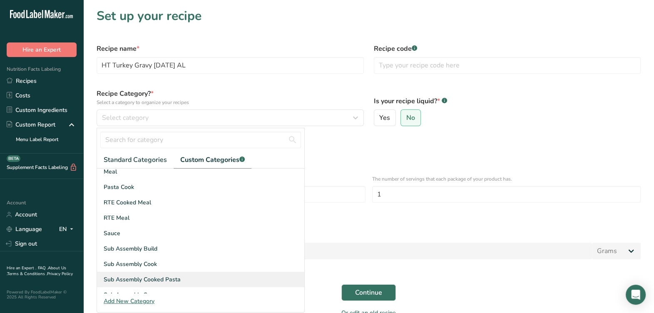
scroll to position [52, 0]
click at [158, 275] on span "Sub Assembly Sauce" at bounding box center [132, 279] width 57 height 9
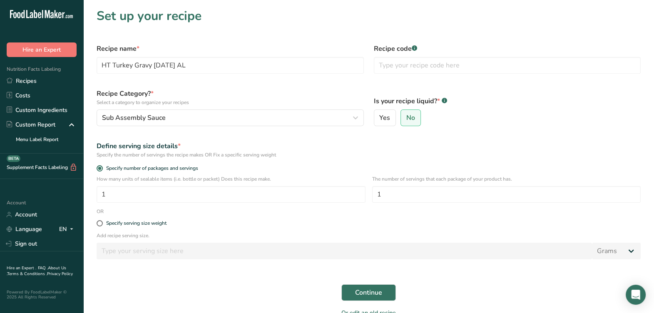
click at [369, 155] on div "Specify the number of servings the recipe makes OR Fix a specific serving weight" at bounding box center [369, 154] width 544 height 7
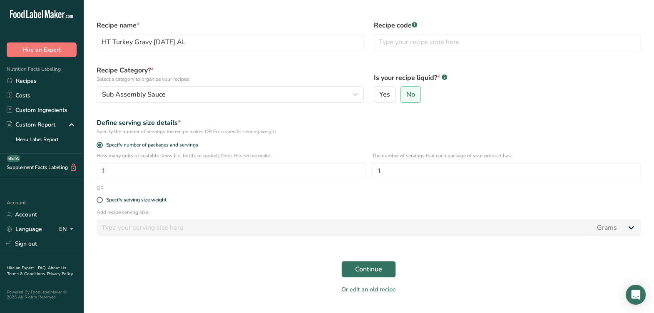
scroll to position [45, 0]
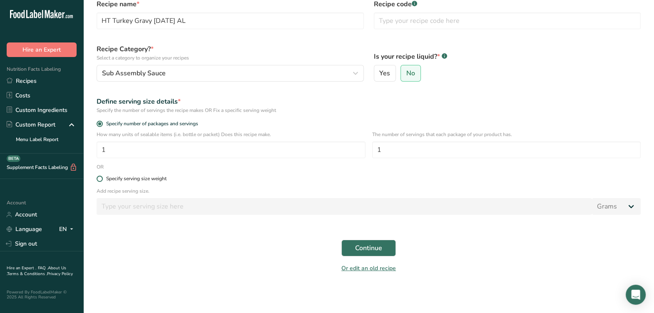
click at [138, 177] on div "Specify serving size weight" at bounding box center [136, 179] width 60 height 6
click at [102, 177] on input "Specify serving size weight" at bounding box center [99, 178] width 5 height 5
radio input "true"
radio input "false"
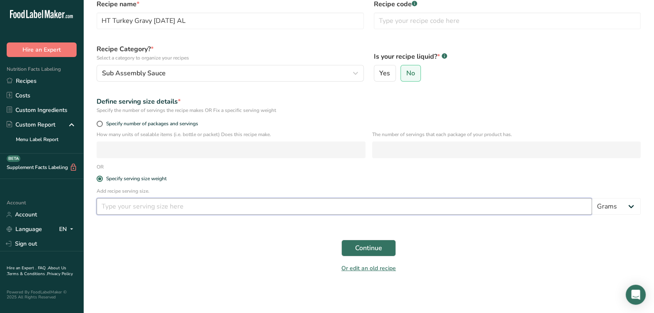
click at [147, 209] on input "number" at bounding box center [345, 206] width 496 height 17
type input "100"
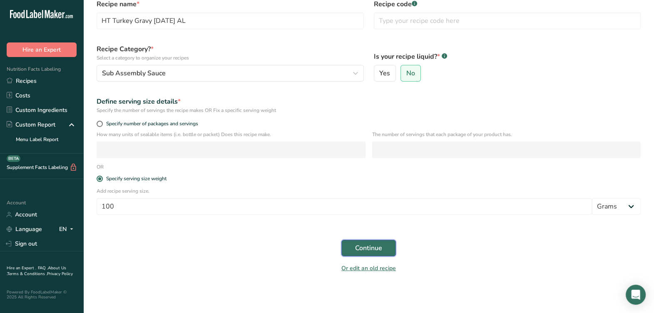
click at [387, 251] on button "Continue" at bounding box center [369, 248] width 55 height 17
